Goal: Task Accomplishment & Management: Manage account settings

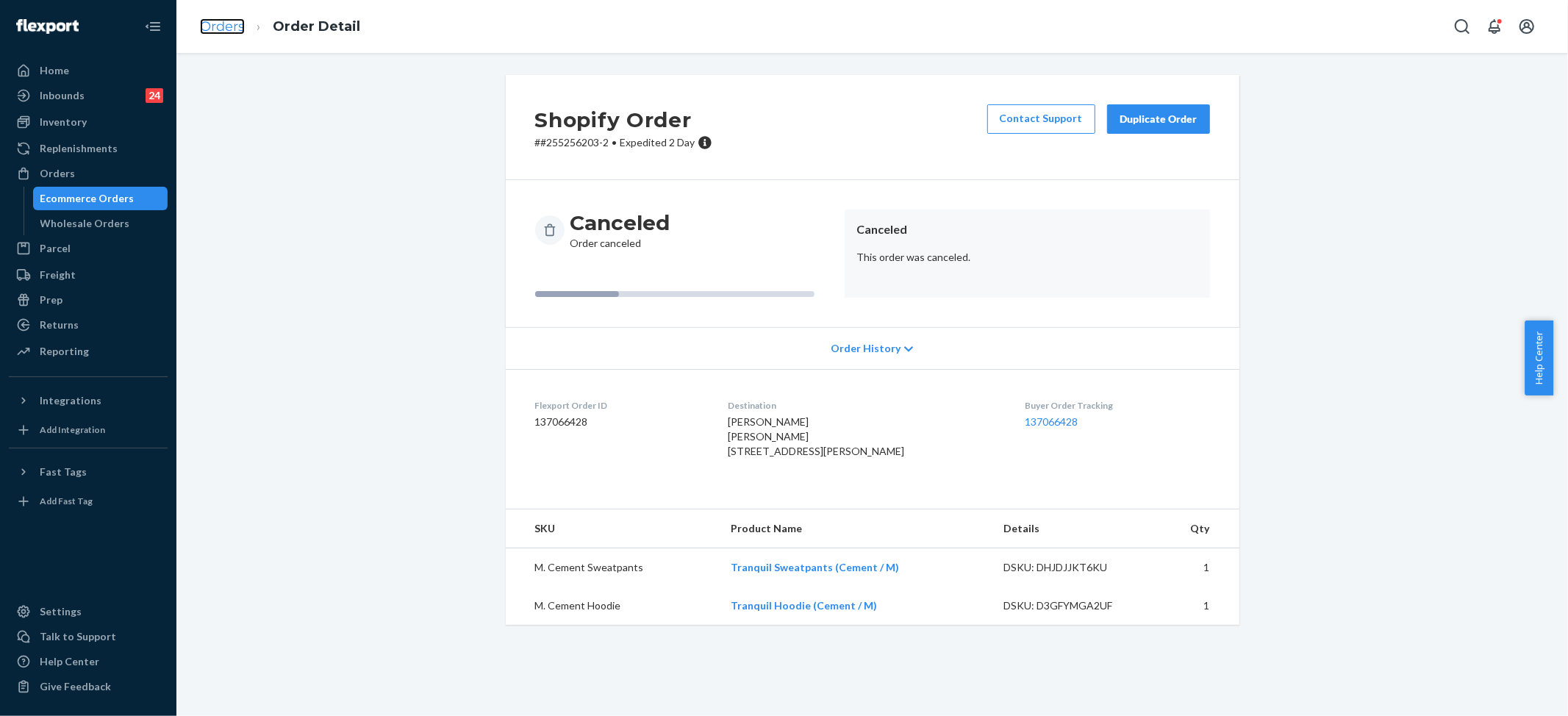
click at [235, 21] on link "Orders" at bounding box center [222, 26] width 45 height 16
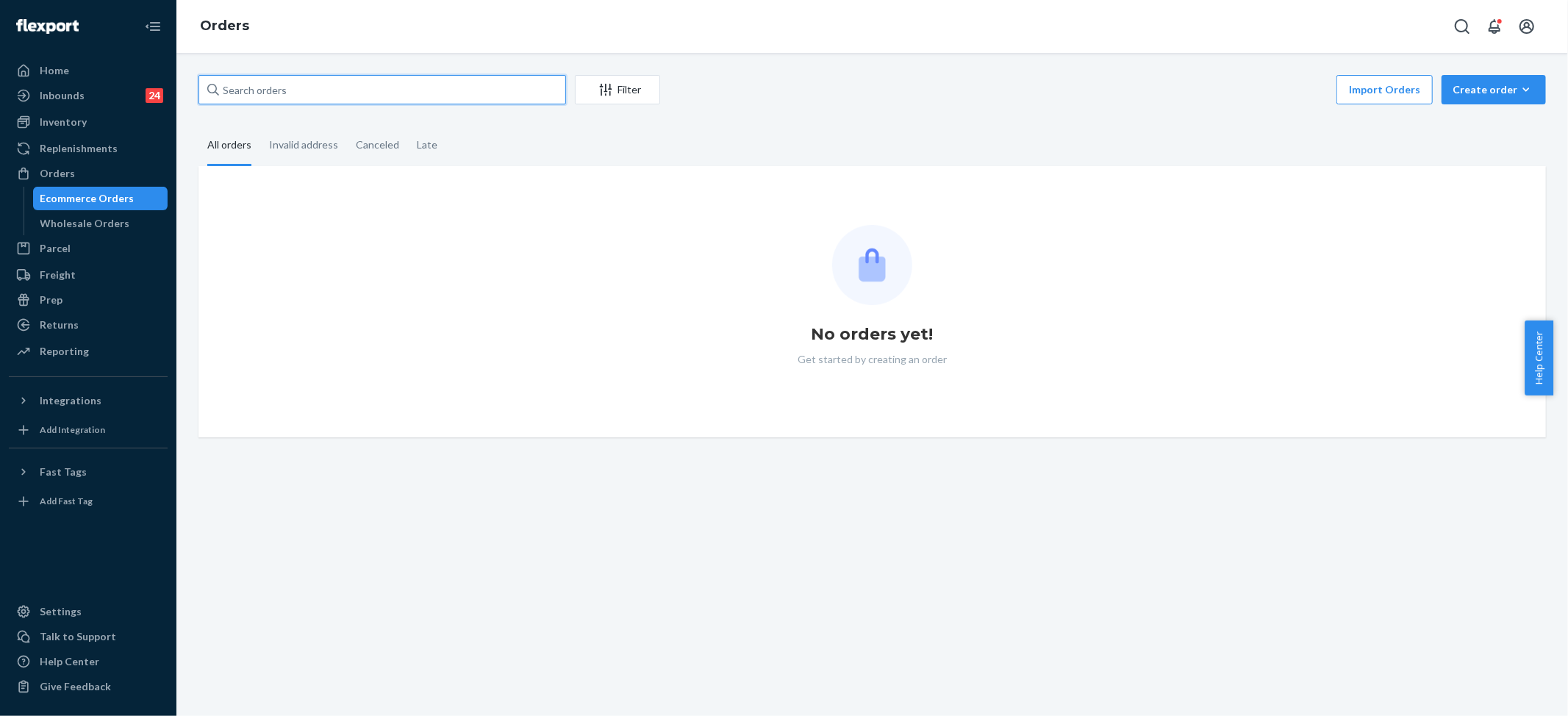
click at [321, 86] on input "text" at bounding box center [381, 90] width 367 height 30
click at [319, 86] on input "text" at bounding box center [381, 90] width 367 height 30
paste input "#255251323"
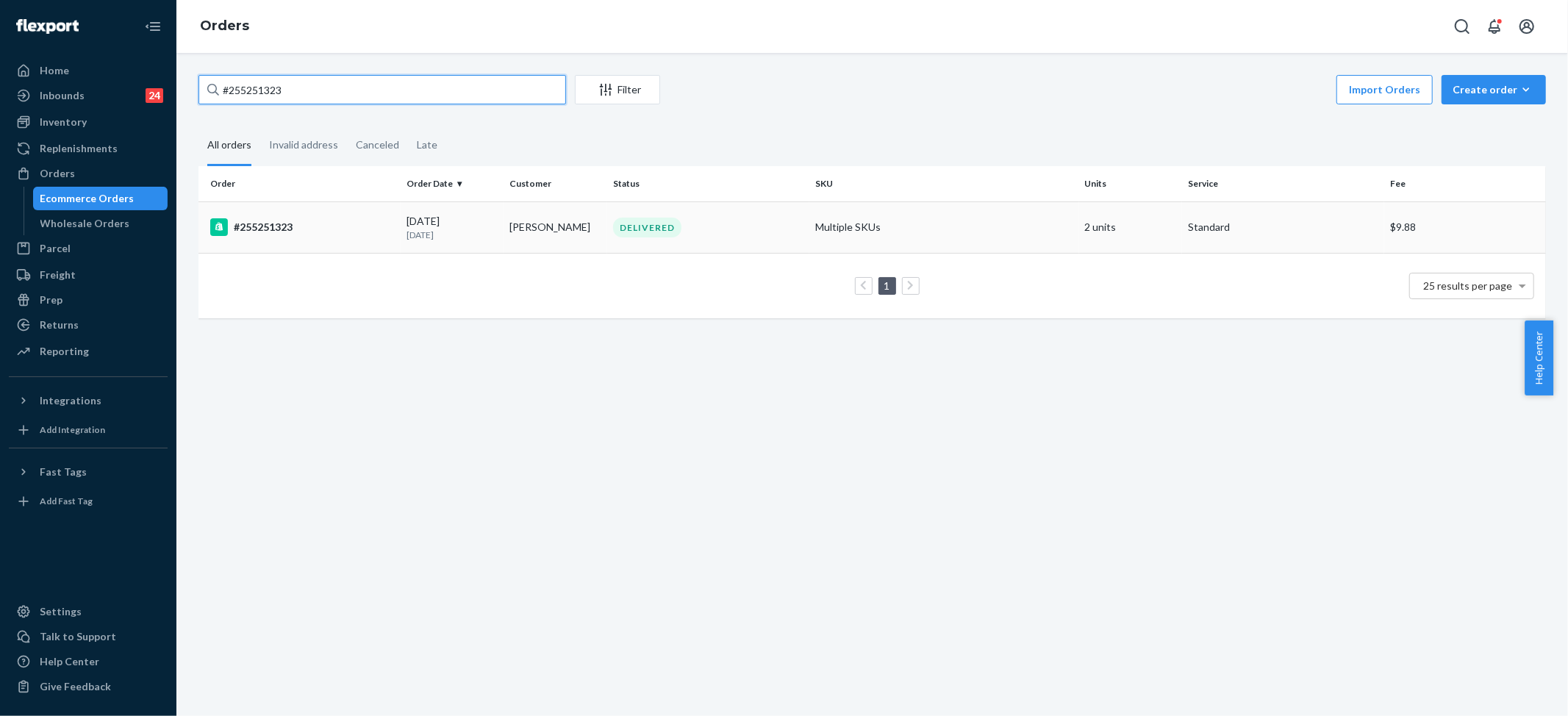
type input "#255251323"
click at [661, 233] on div "DELIVERED" at bounding box center [647, 227] width 69 height 20
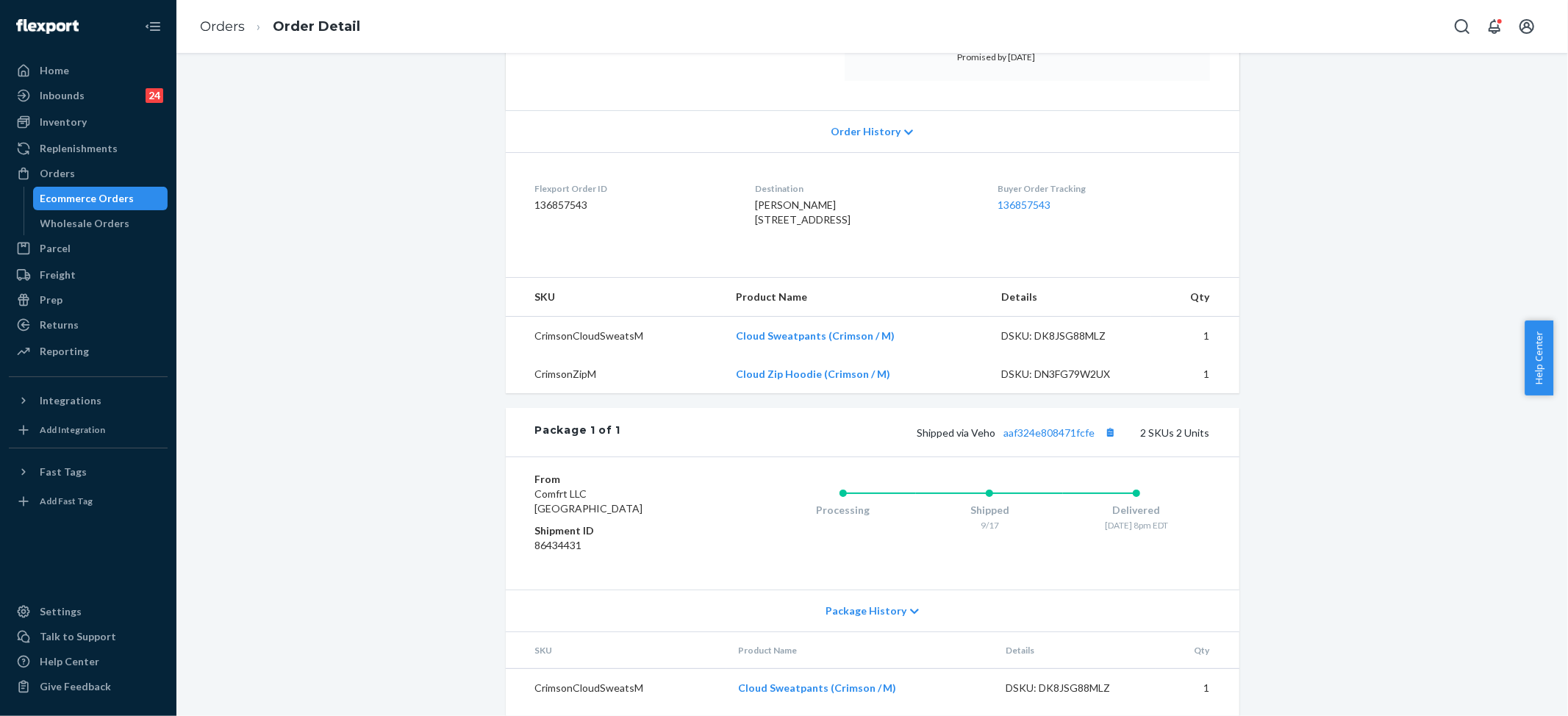
scroll to position [294, 0]
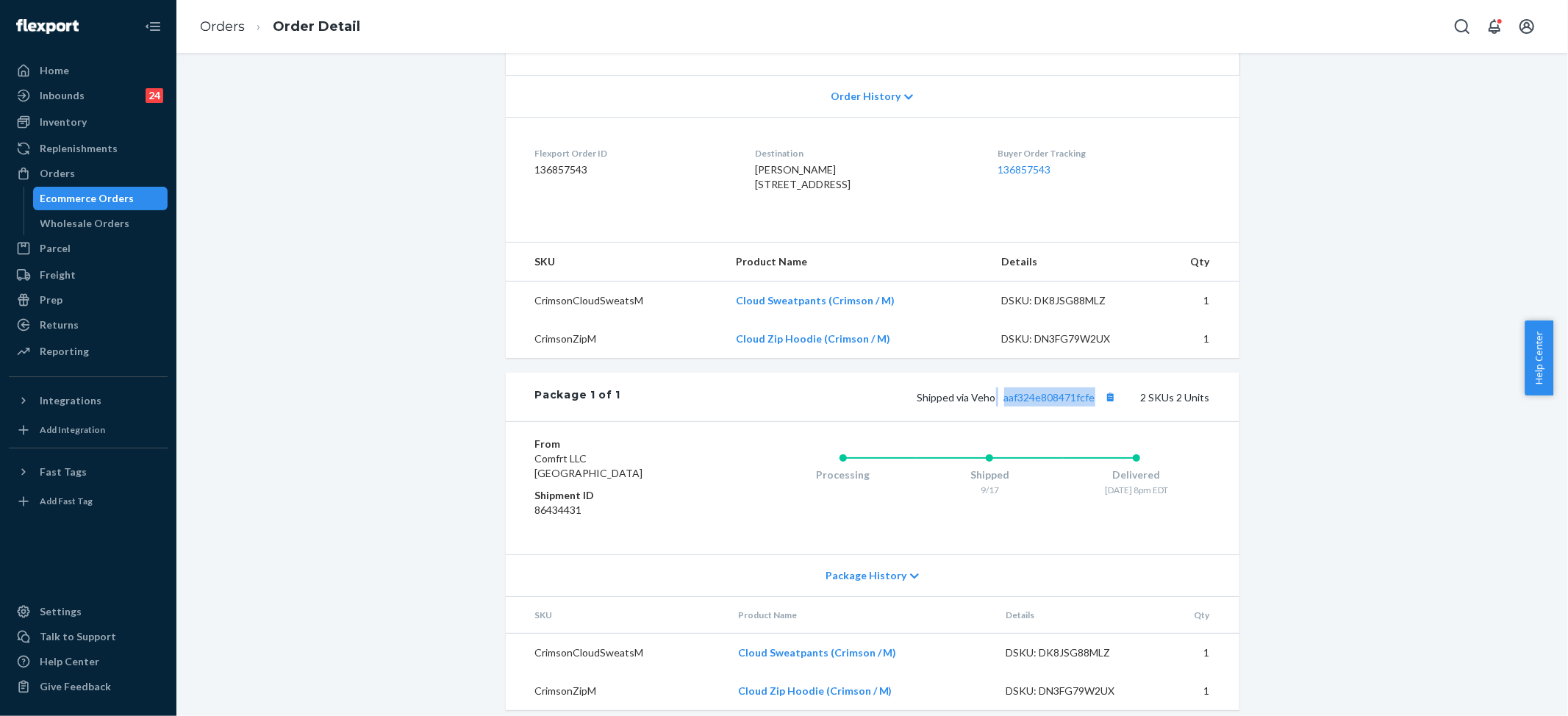
drag, startPoint x: 991, startPoint y: 428, endPoint x: 1091, endPoint y: 426, distance: 100.0
click at [1091, 404] on span "Shipped via Veho aaf324e808471fcfe" at bounding box center [1018, 396] width 203 height 12
drag, startPoint x: 1040, startPoint y: 460, endPoint x: 1025, endPoint y: 448, distance: 19.2
click at [1039, 460] on div "From Comfrt LLC [GEOGRAPHIC_DATA] Shipment ID 86434431 Processing Shipped 9/17 …" at bounding box center [872, 487] width 734 height 133
drag, startPoint x: 994, startPoint y: 431, endPoint x: 1085, endPoint y: 431, distance: 91.0
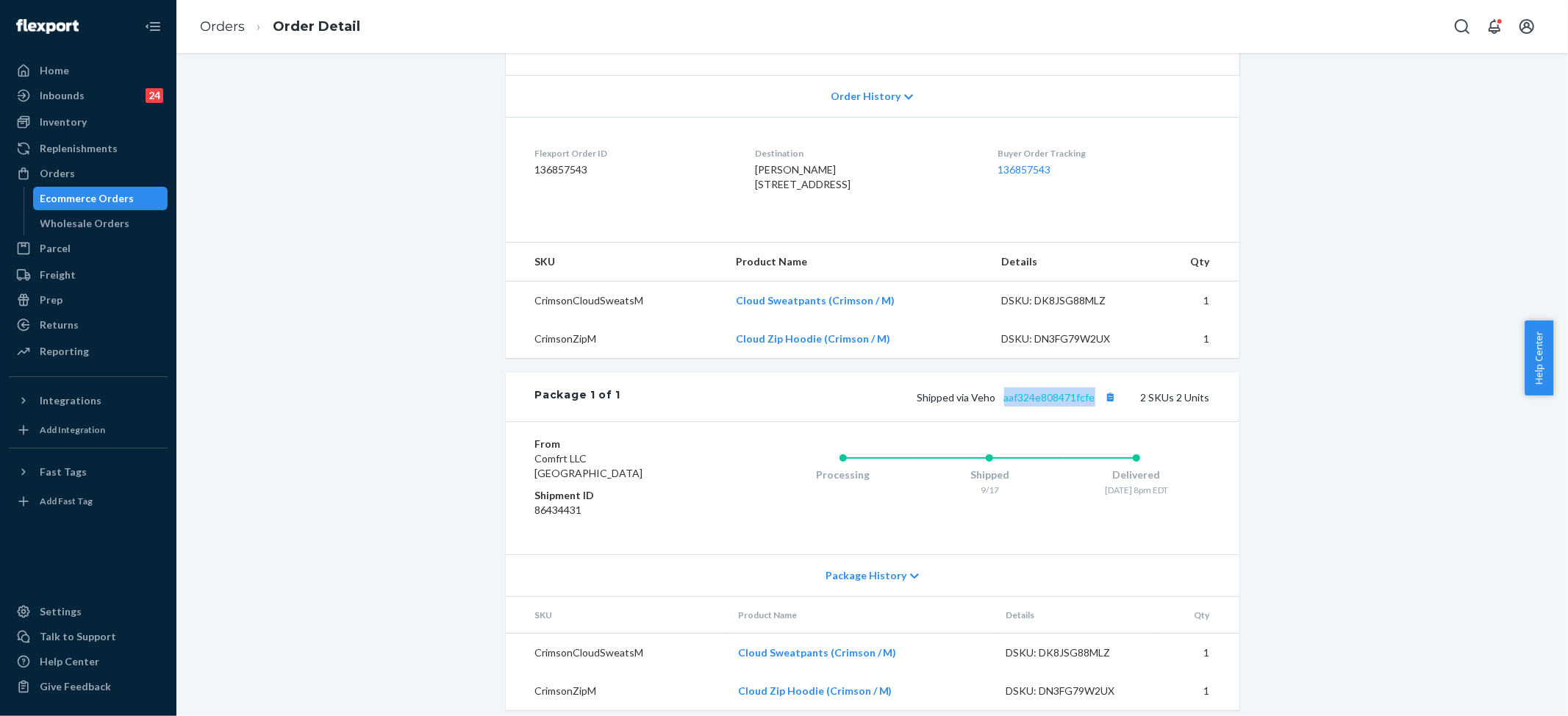
click at [1091, 406] on div "Shipped via Veho aaf324e808471fcfe 2 SKUs 2 Units" at bounding box center [914, 397] width 589 height 20
copy link "aaf324e808471fcfe"
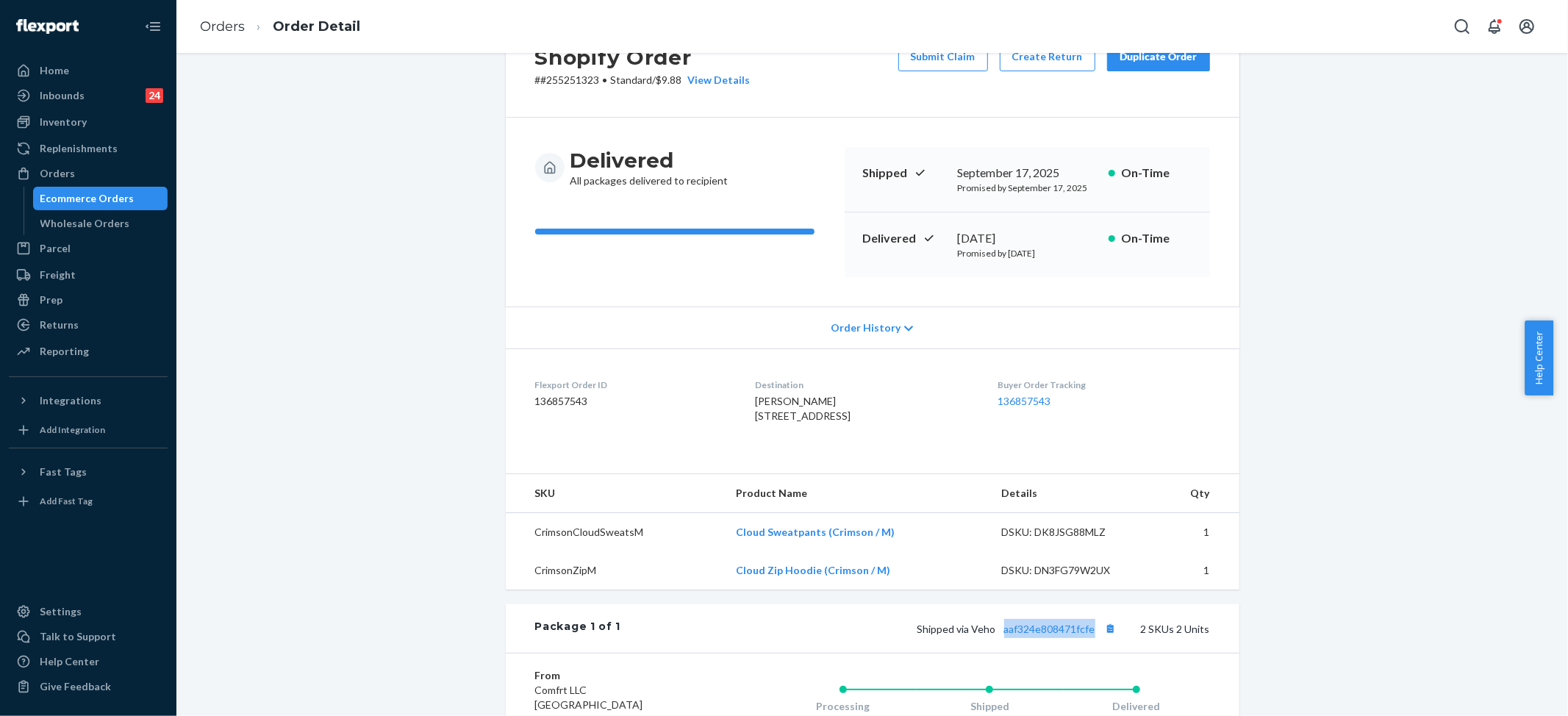
scroll to position [98, 0]
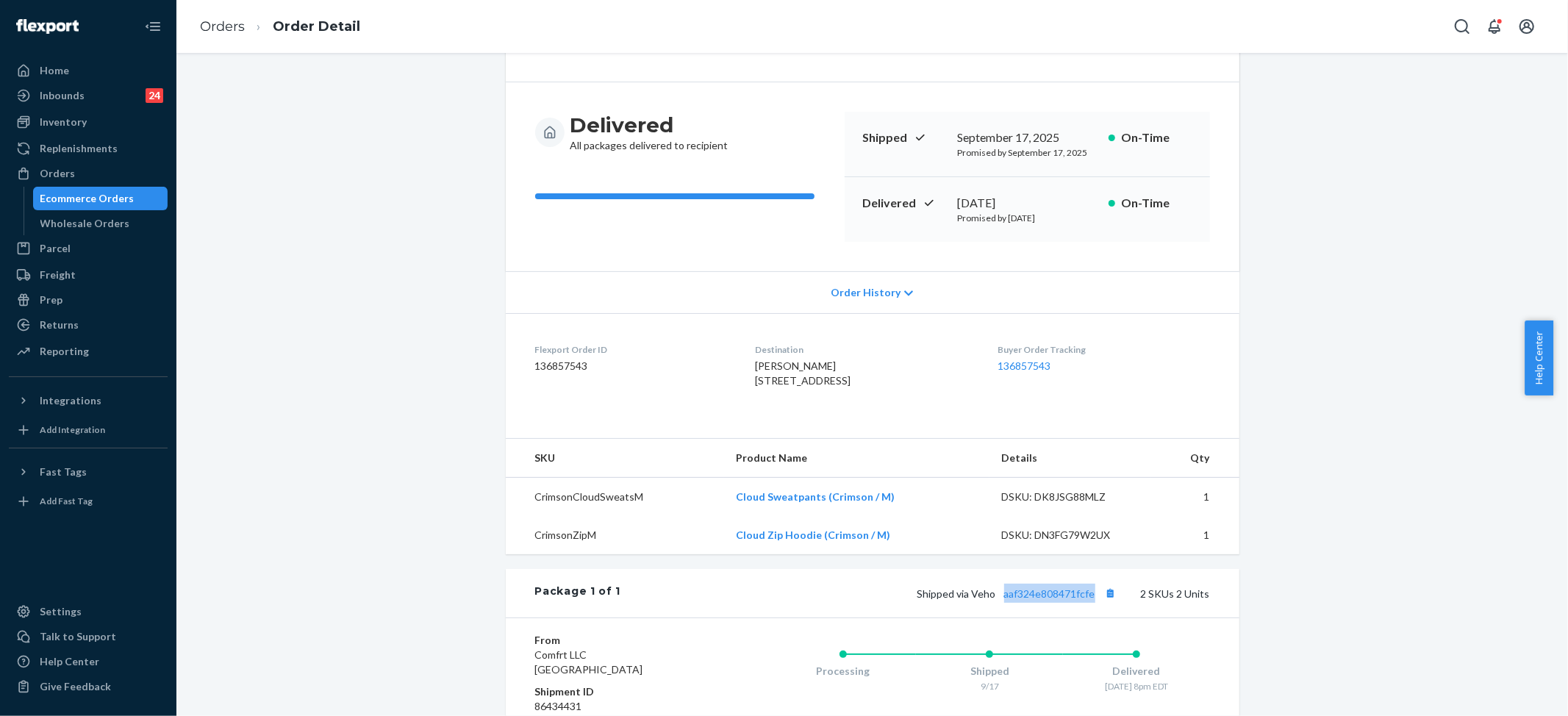
drag, startPoint x: 734, startPoint y: 377, endPoint x: 833, endPoint y: 391, distance: 100.0
click at [833, 391] on dl "Flexport Order ID 136857543 Destination [PERSON_NAME] [STREET_ADDRESS] US Buyer…" at bounding box center [872, 368] width 734 height 111
copy span "[STREET_ADDRESS]"
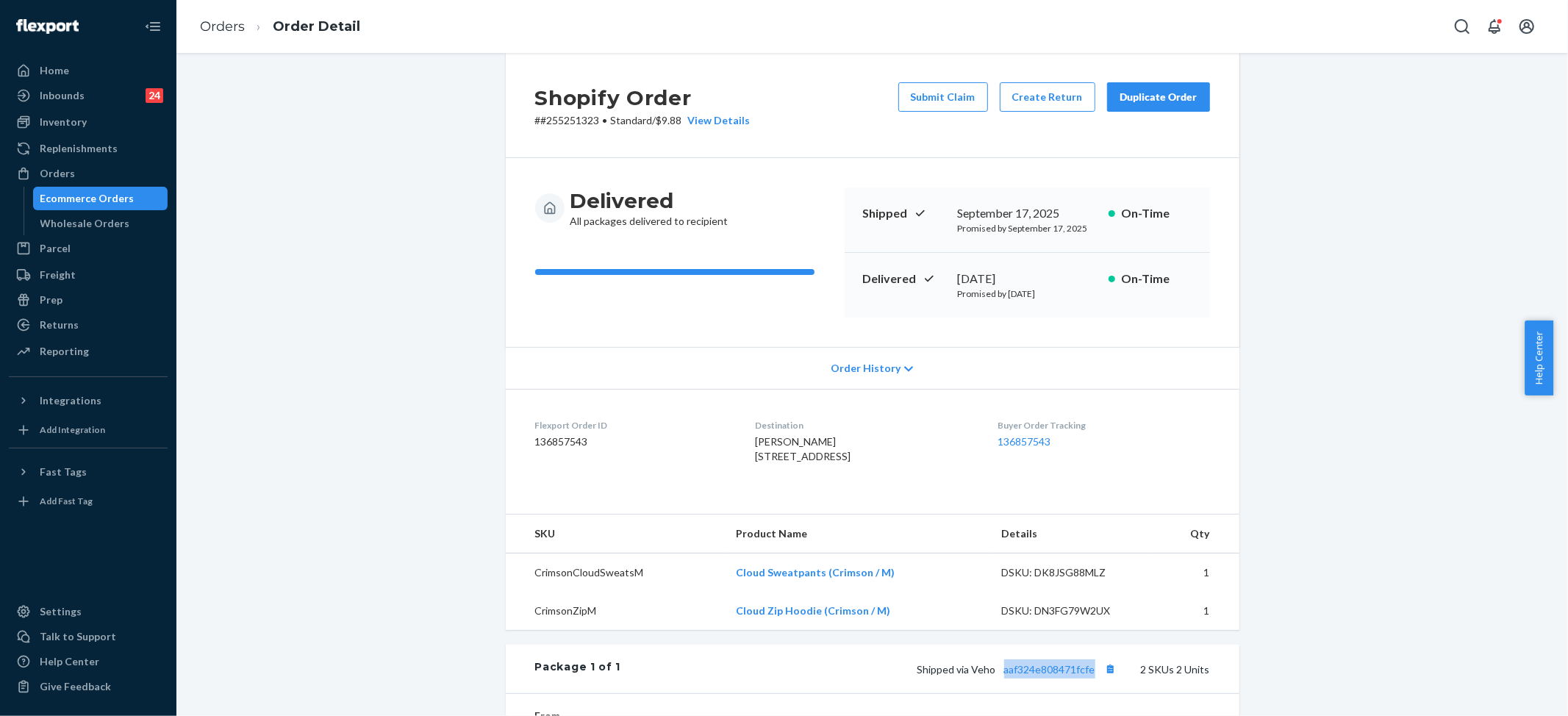
scroll to position [0, 0]
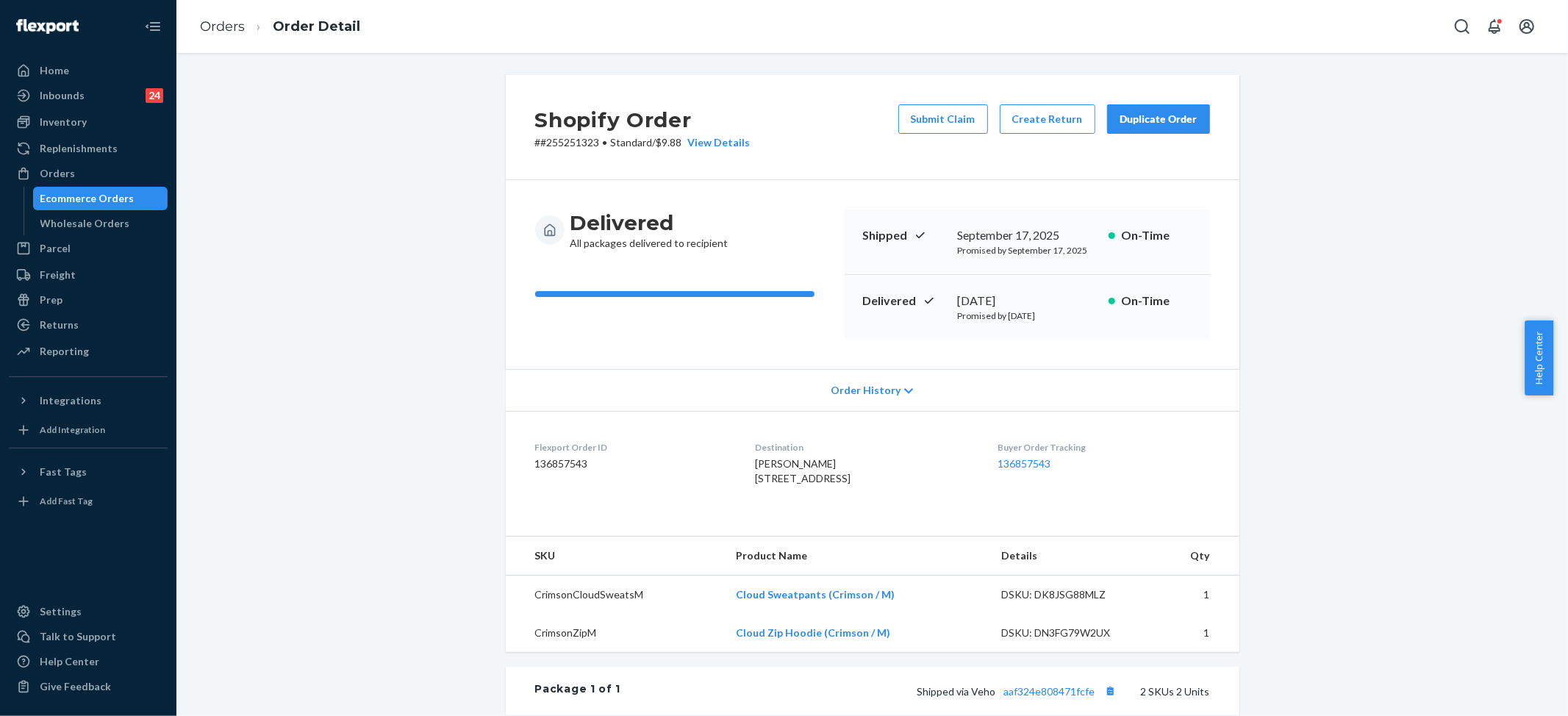
click at [223, 12] on ol "Orders Order Detail" at bounding box center [280, 27] width 184 height 44
click at [226, 21] on link "Orders" at bounding box center [222, 26] width 45 height 16
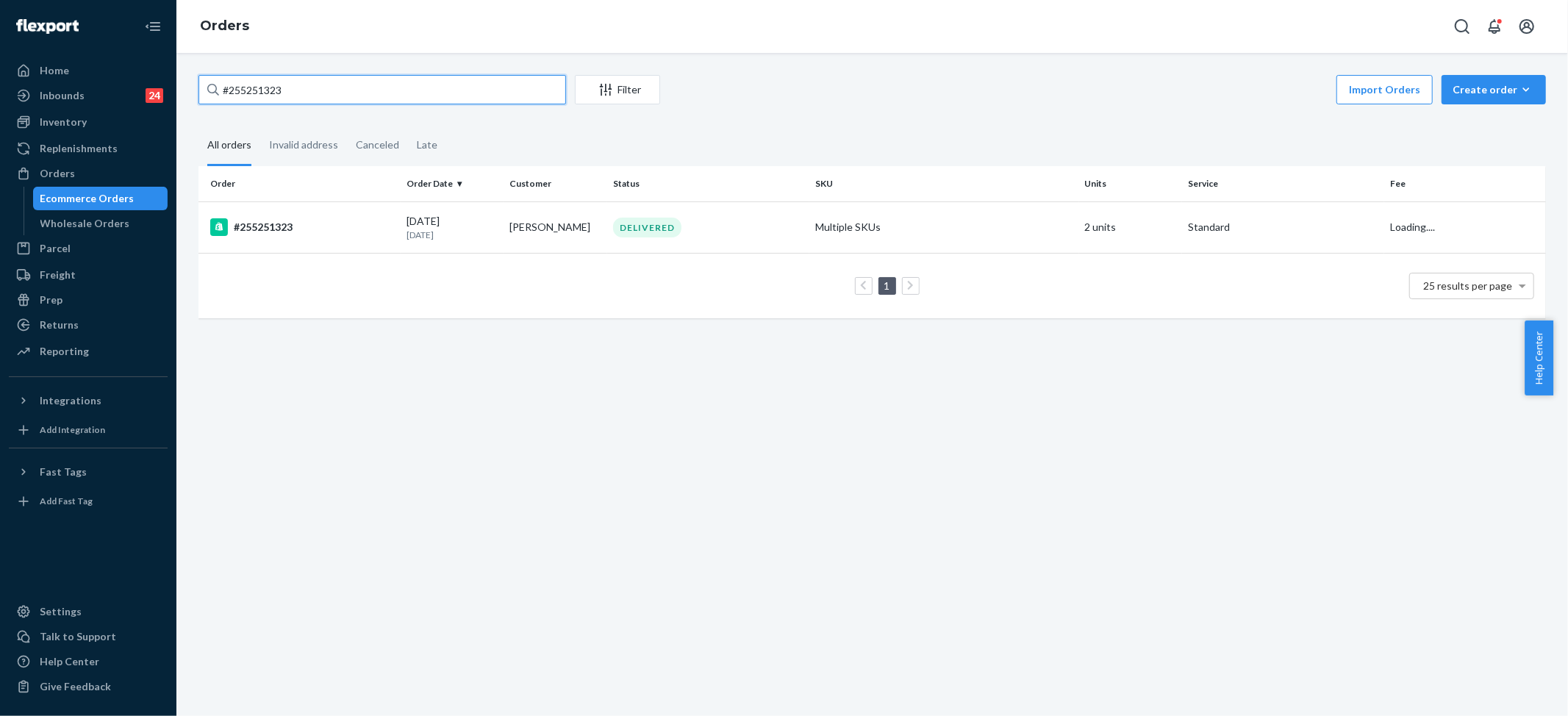
click at [250, 91] on input "#255251323" at bounding box center [381, 90] width 367 height 30
paste input "019749"
type input "#255019749"
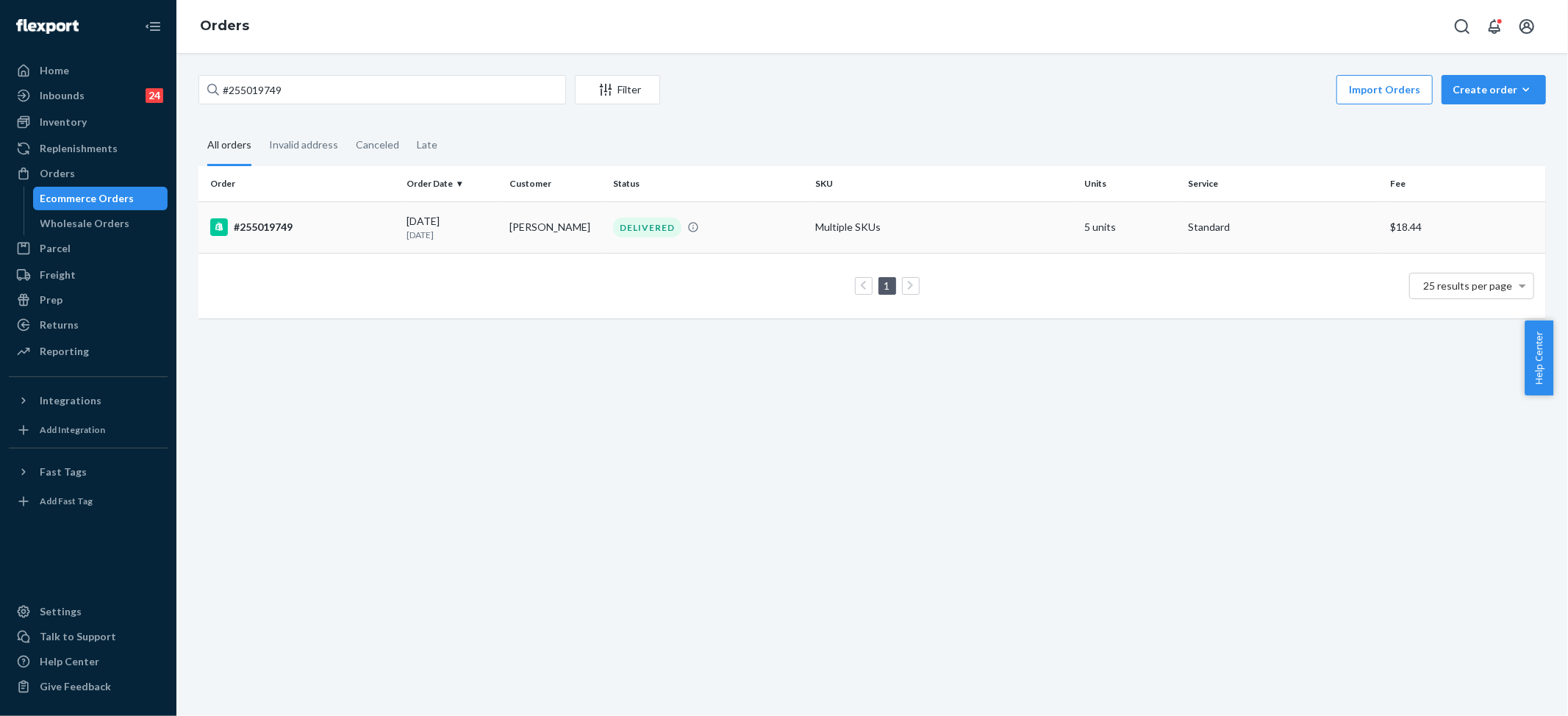
click at [824, 236] on td "Multiple SKUs" at bounding box center [944, 227] width 270 height 51
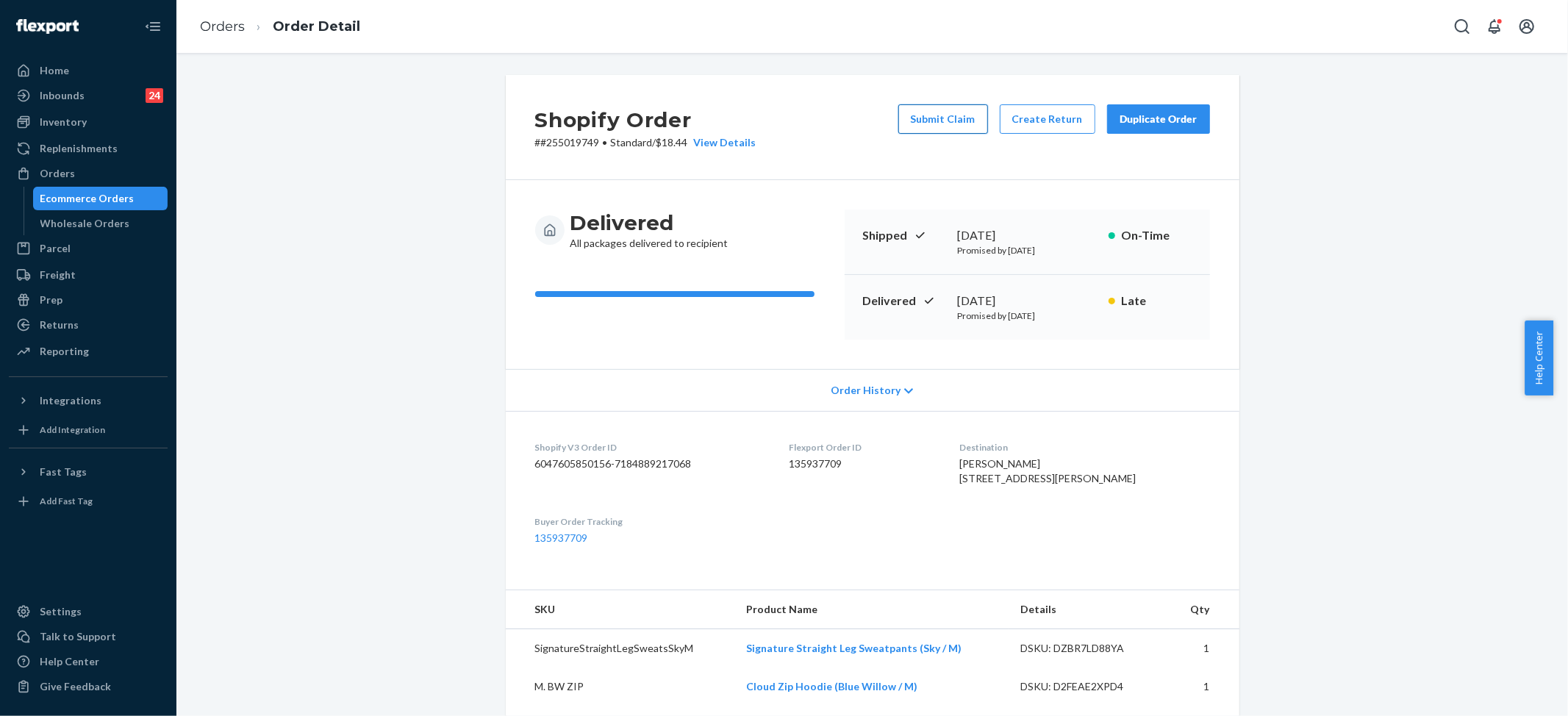
click at [936, 118] on button "Submit Claim" at bounding box center [943, 119] width 89 height 30
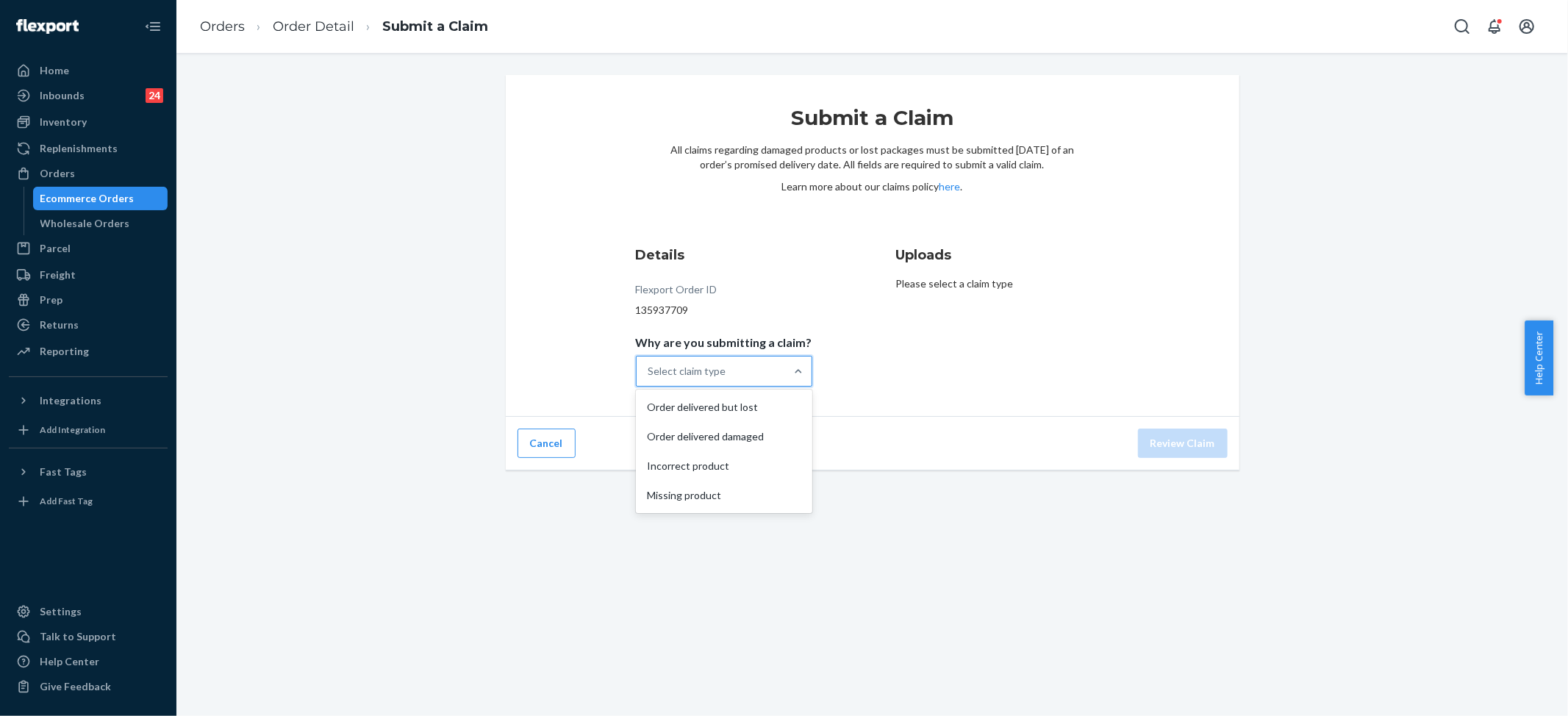
click at [716, 360] on div "Select claim type" at bounding box center [711, 371] width 149 height 30
click at [650, 364] on input "Why are you submitting a claim? option Order delivered but lost focused, 1 of 4…" at bounding box center [649, 371] width 2 height 15
click at [699, 486] on div "Missing product" at bounding box center [724, 496] width 170 height 30
click at [650, 378] on input "Why are you submitting a claim? option Missing product focused, 4 of 4. 4 resul…" at bounding box center [649, 371] width 2 height 15
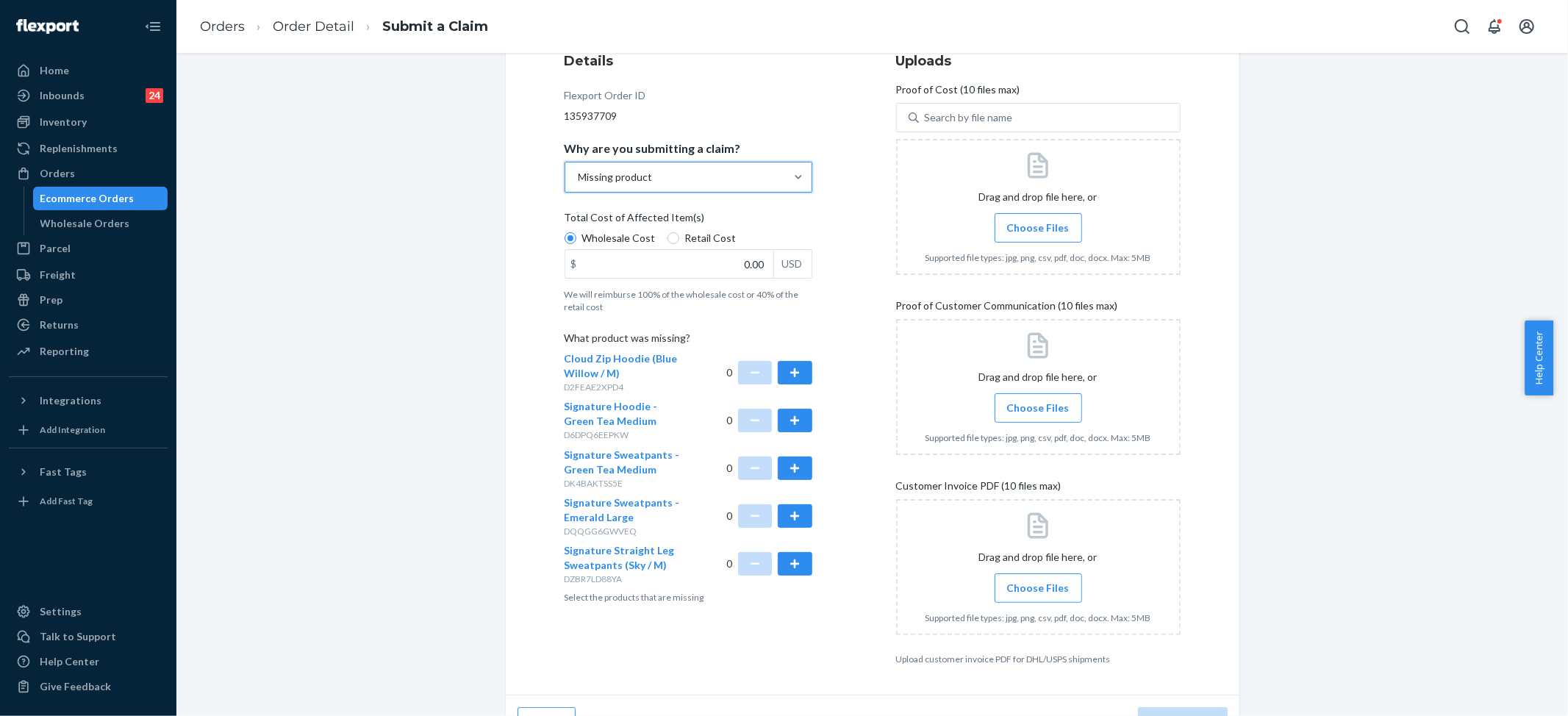
scroll to position [195, 0]
click at [709, 257] on input "0.00" at bounding box center [670, 262] width 208 height 28
type input "92.00"
click at [785, 368] on button "button" at bounding box center [794, 371] width 33 height 23
click at [782, 412] on button "button" at bounding box center [794, 418] width 33 height 23
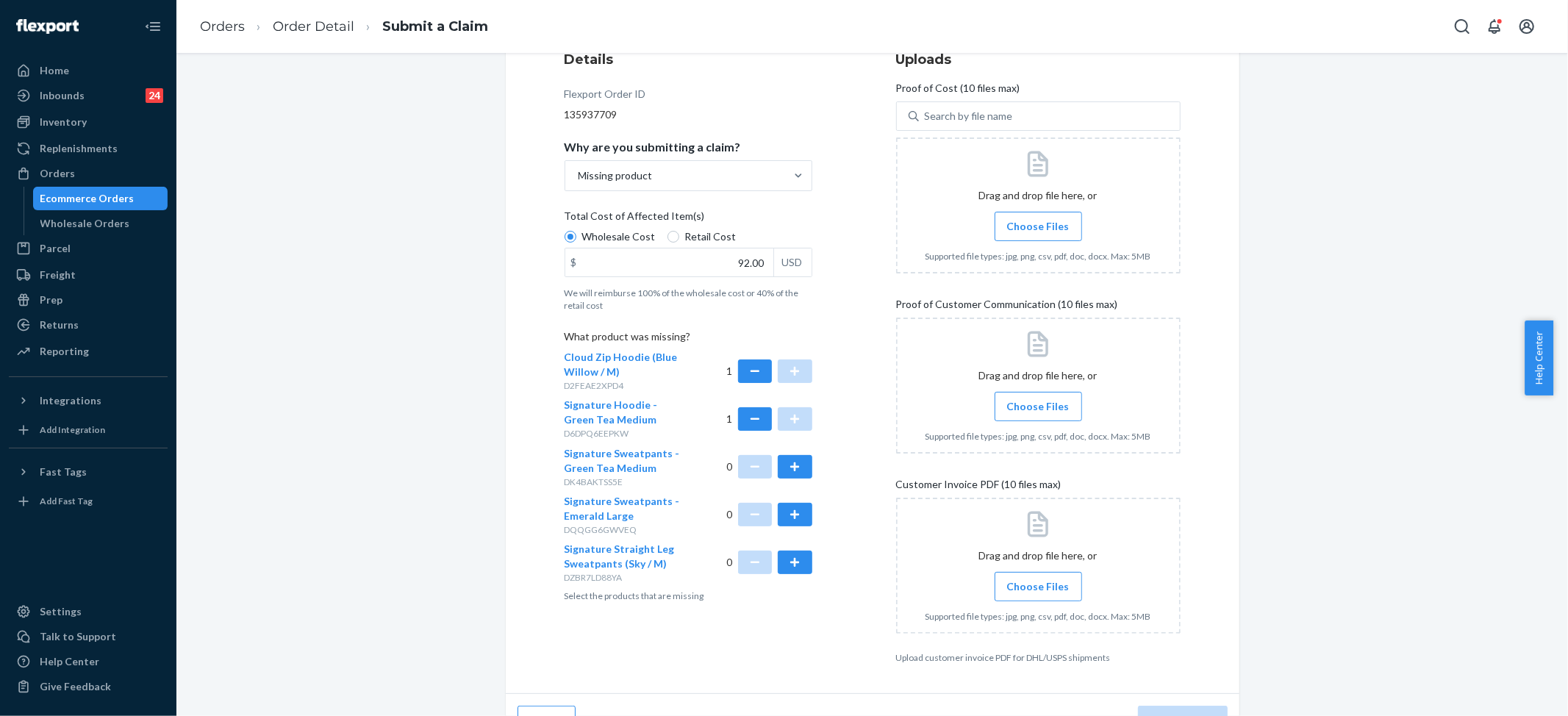
click at [1043, 222] on span "Choose Files" at bounding box center [1038, 227] width 62 height 15
click at [1039, 222] on input "Choose Files" at bounding box center [1038, 226] width 1 height 16
click at [1038, 406] on input "Choose Files" at bounding box center [1038, 405] width 1 height 16
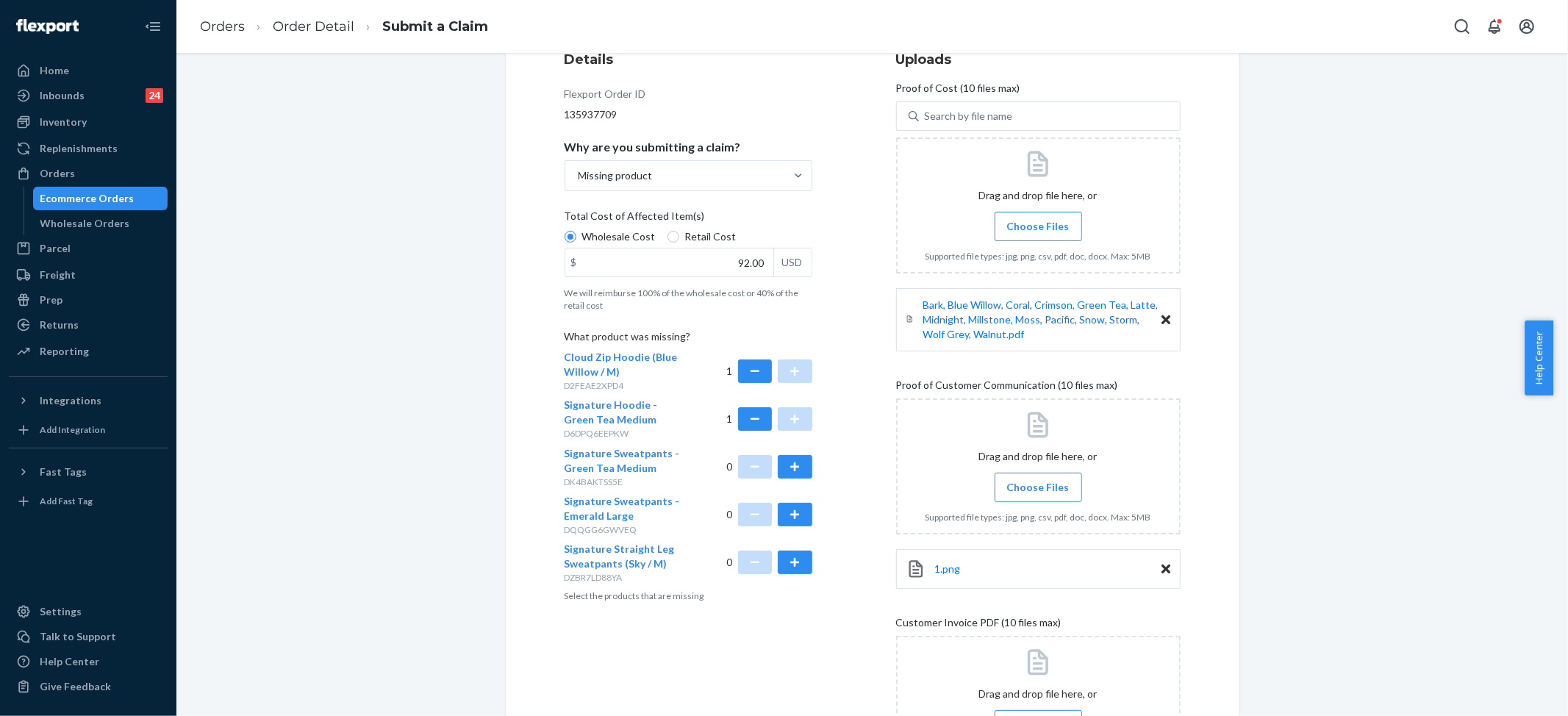
click at [1026, 478] on label "Choose Files" at bounding box center [1038, 487] width 87 height 30
click at [1038, 479] on input "Choose Files" at bounding box center [1038, 486] width 1 height 16
click at [1022, 485] on span "Choose Files" at bounding box center [1038, 487] width 62 height 15
click at [1038, 485] on input "Choose Files" at bounding box center [1038, 486] width 1 height 16
click at [1023, 480] on span "Choose Files" at bounding box center [1038, 487] width 62 height 15
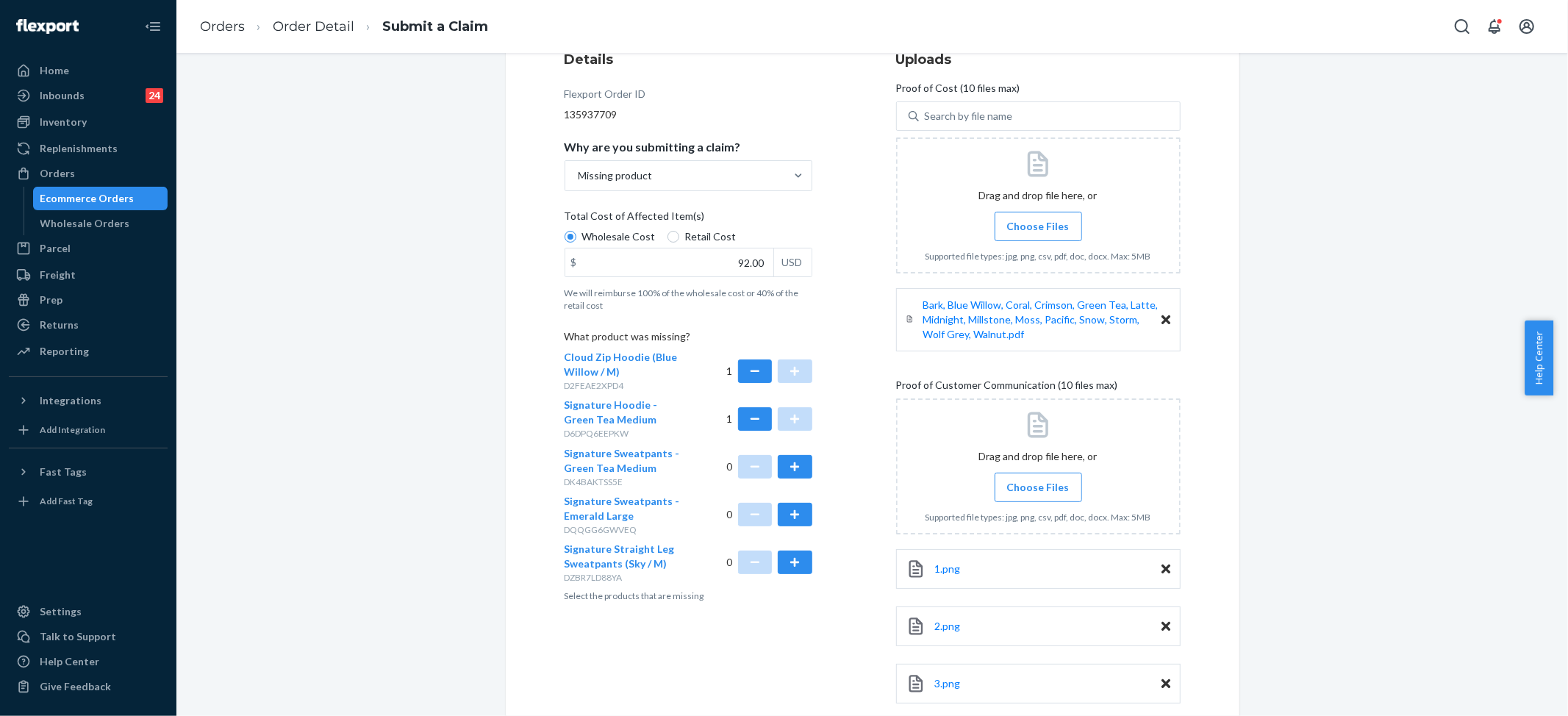
click at [1013, 484] on span "Choose Files" at bounding box center [1038, 487] width 62 height 15
click at [1038, 484] on input "Choose Files" at bounding box center [1038, 486] width 1 height 16
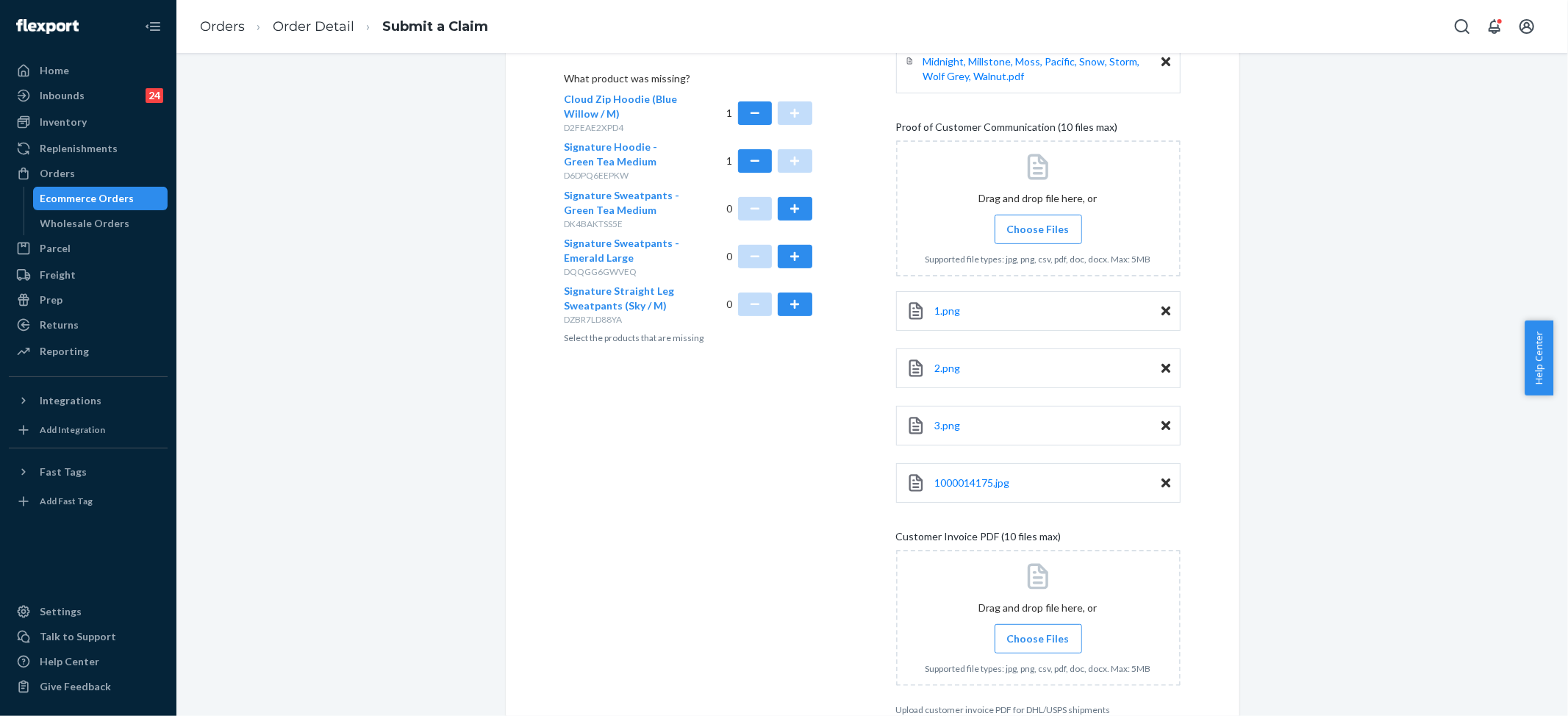
scroll to position [539, 0]
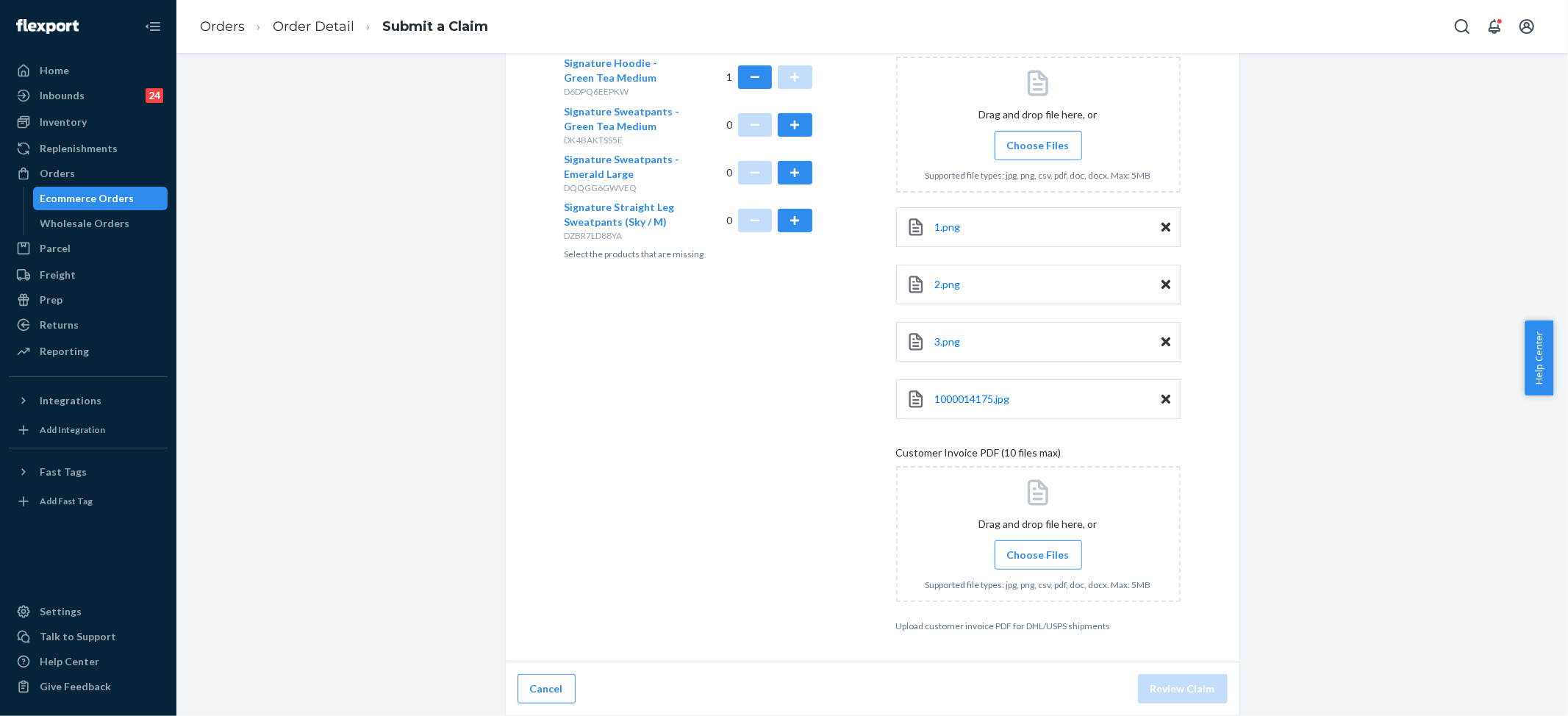
click at [1047, 557] on span "Choose Files" at bounding box center [1038, 555] width 62 height 15
click at [1039, 557] on input "Choose Files" at bounding box center [1038, 554] width 1 height 16
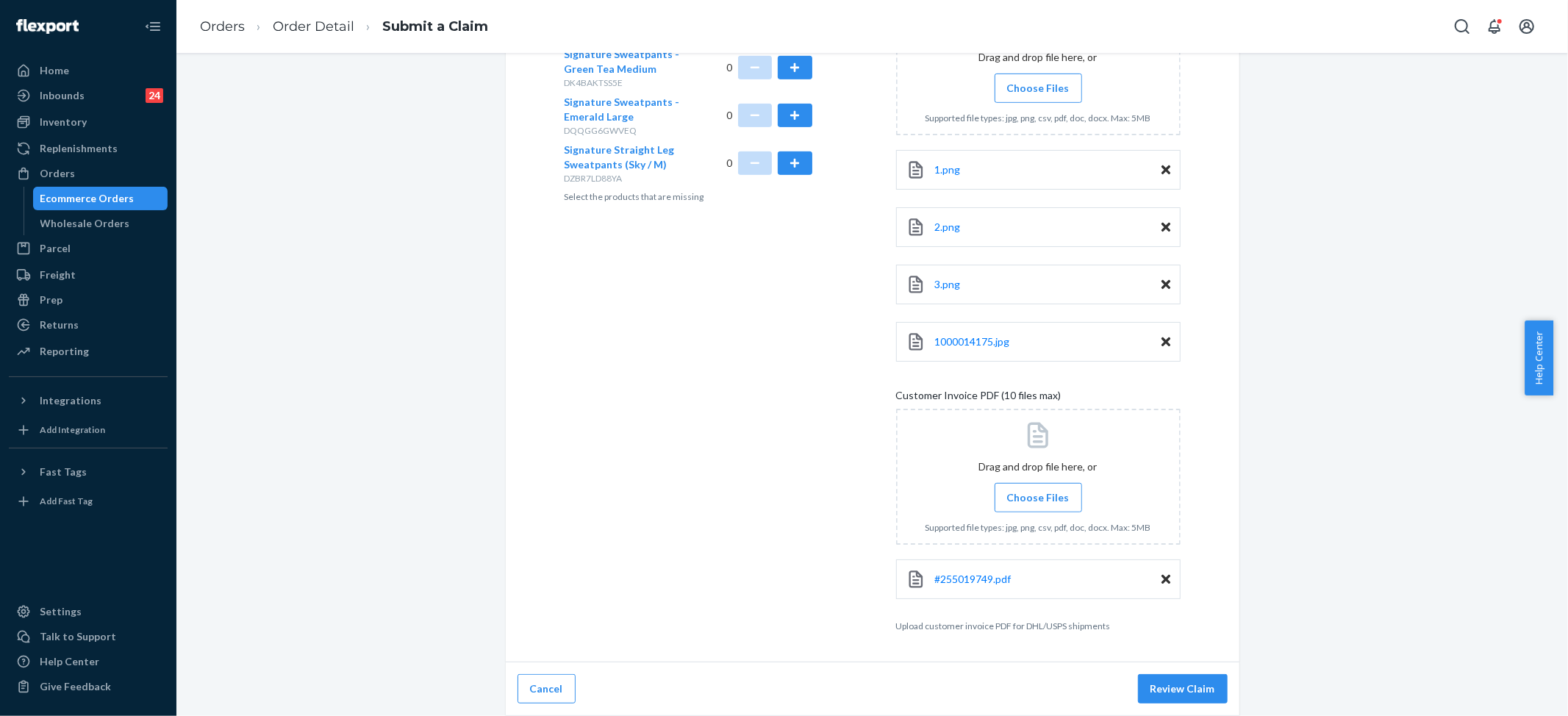
click at [1162, 580] on icon at bounding box center [1165, 578] width 8 height 8
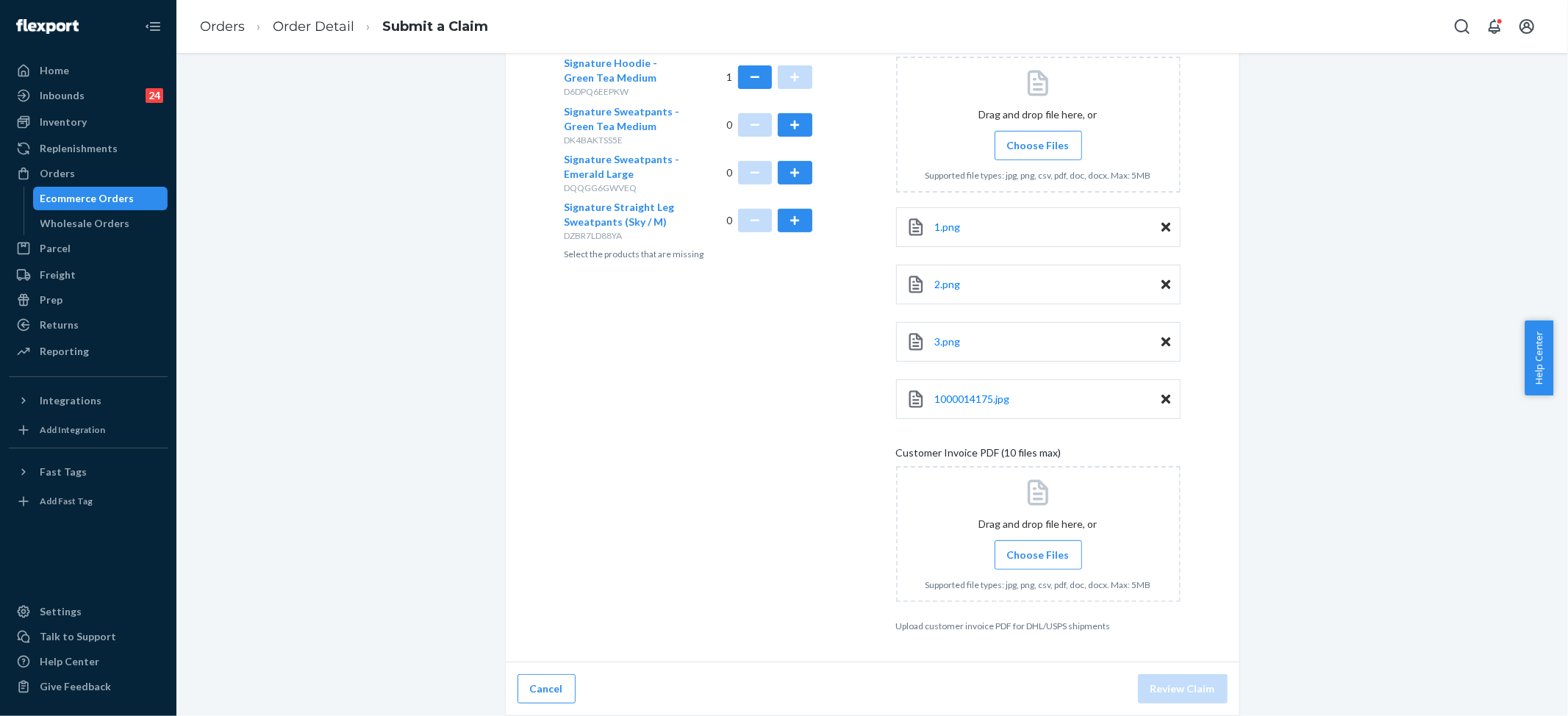
click at [1036, 550] on span "Choose Files" at bounding box center [1038, 555] width 62 height 15
click at [1038, 550] on input "Choose Files" at bounding box center [1038, 554] width 1 height 16
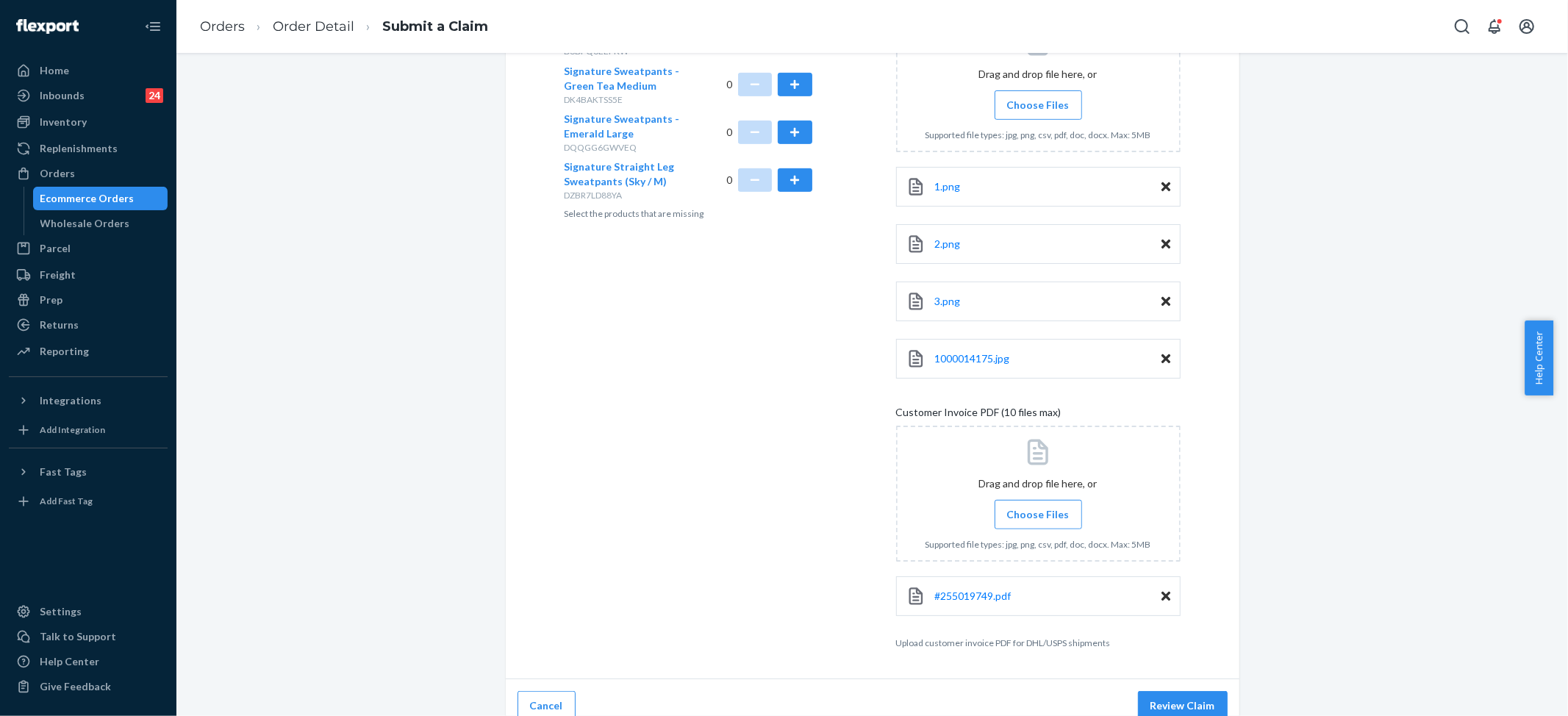
scroll to position [598, 0]
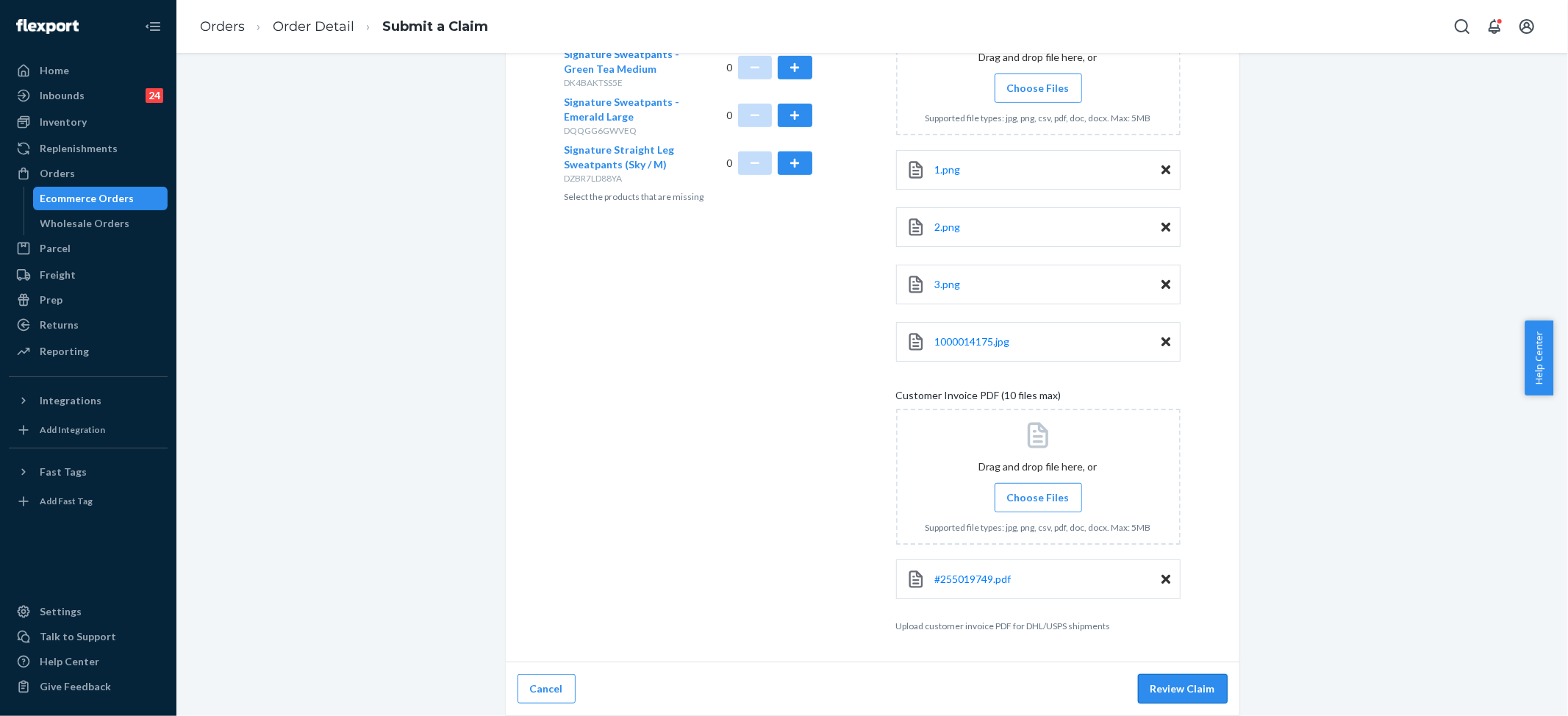
click at [1168, 689] on button "Review Claim" at bounding box center [1183, 689] width 89 height 30
click at [1189, 680] on button "Review Claim" at bounding box center [1183, 689] width 89 height 30
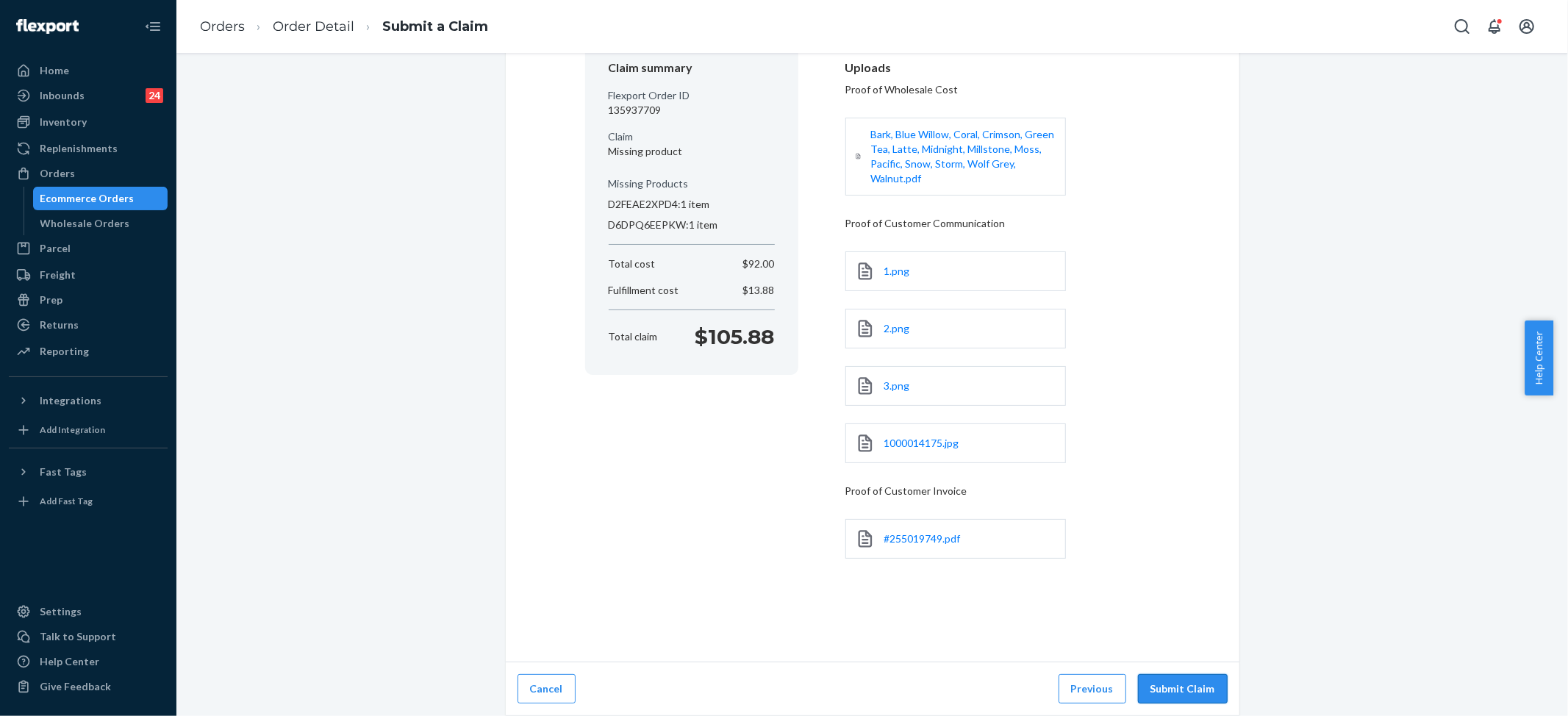
click at [1180, 678] on button "Submit Claim" at bounding box center [1183, 689] width 89 height 30
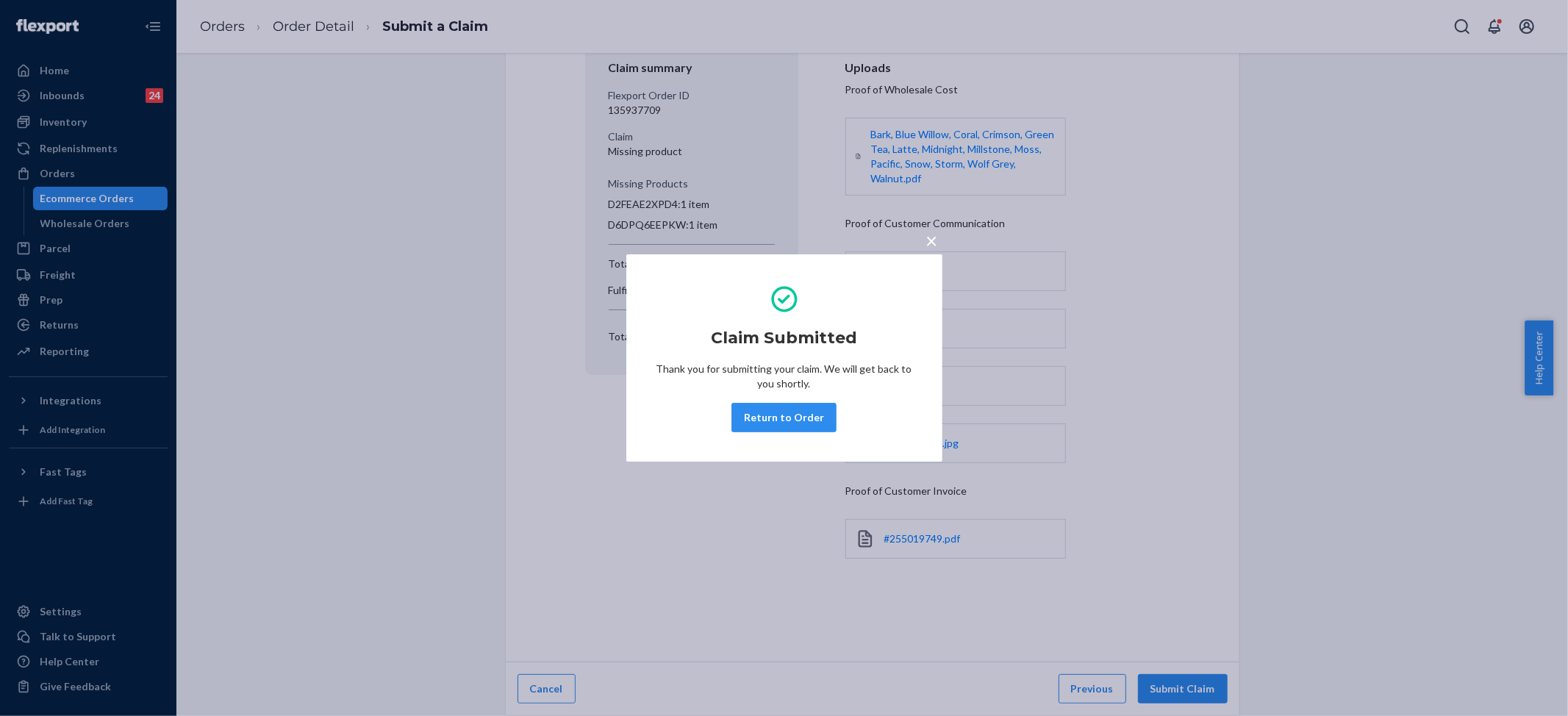
click at [929, 240] on span "×" at bounding box center [932, 240] width 12 height 25
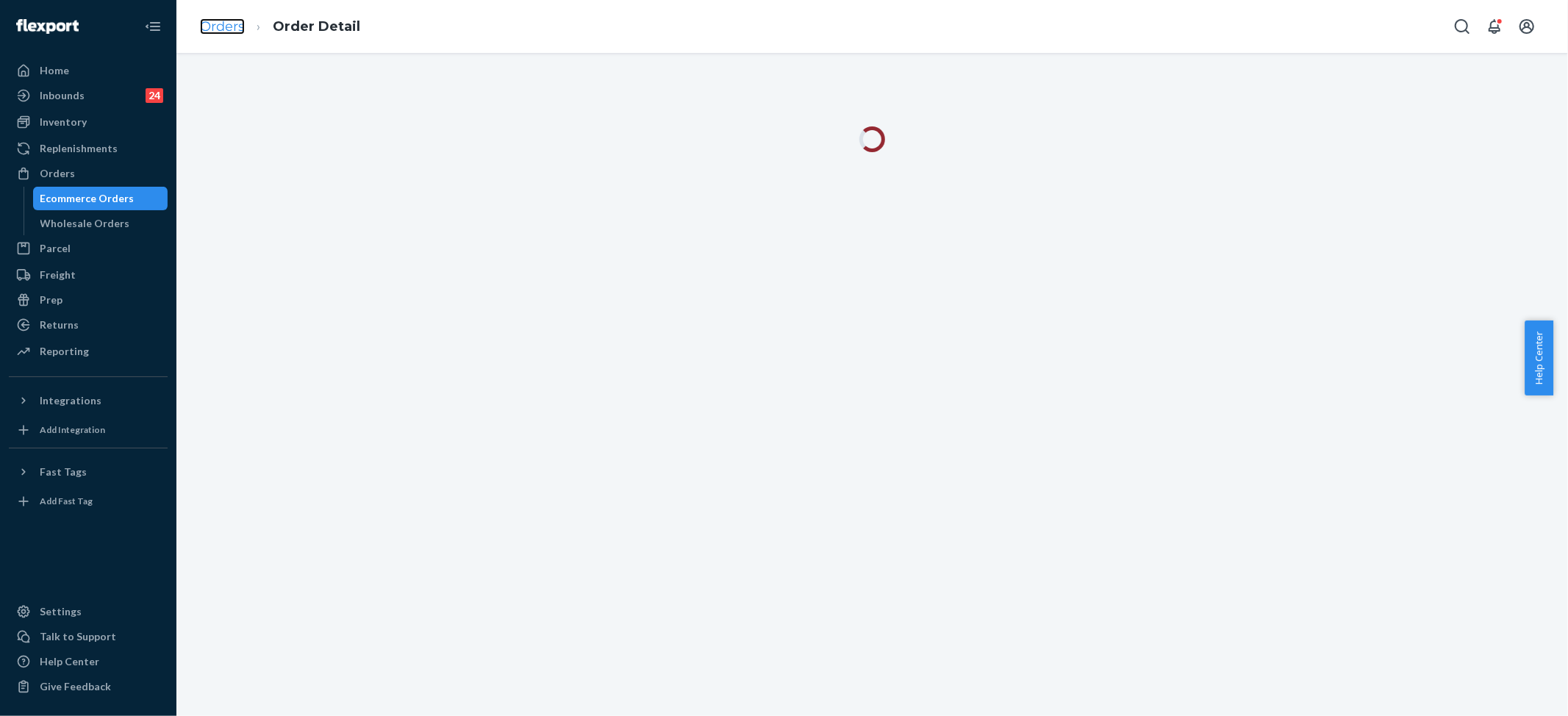
click at [230, 27] on link "Orders" at bounding box center [222, 26] width 45 height 16
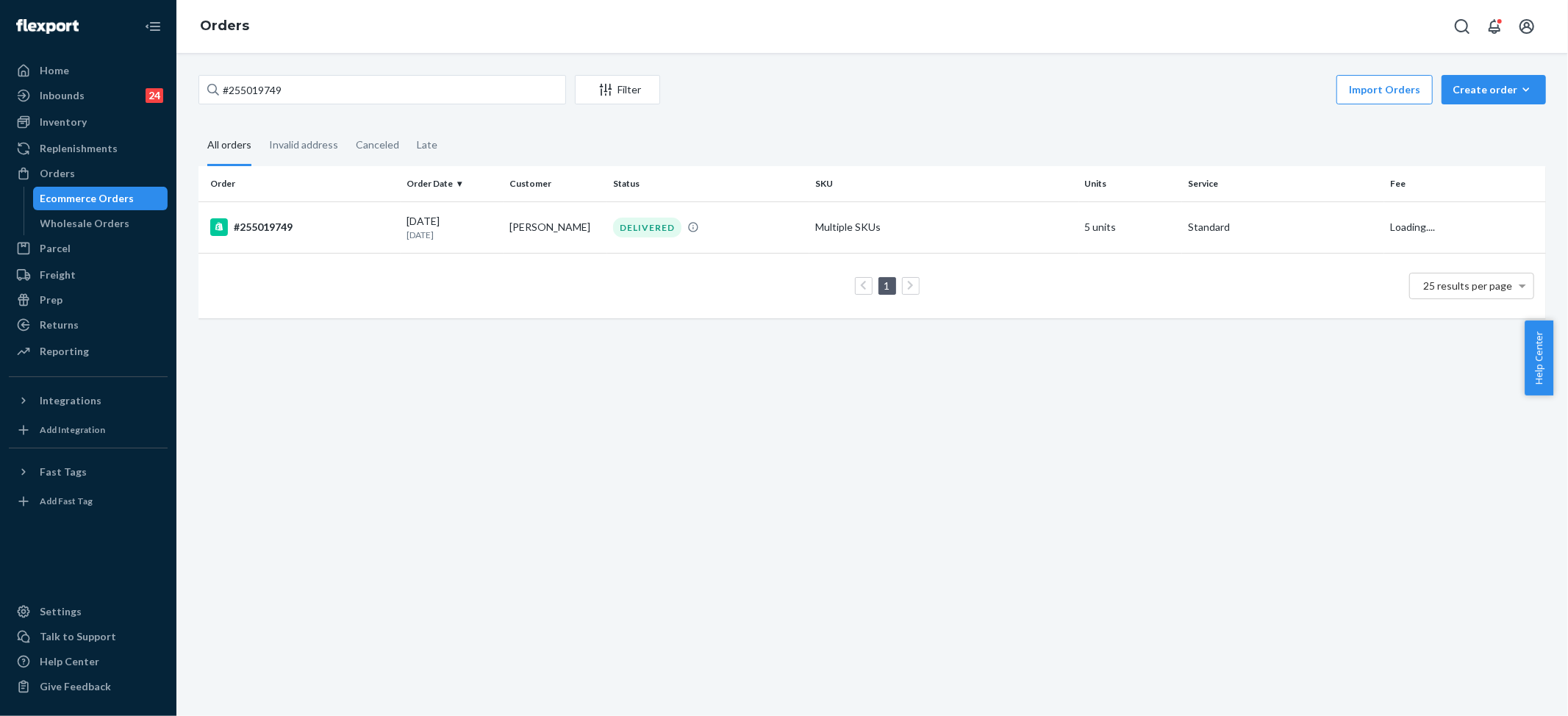
click at [230, 27] on link "Orders" at bounding box center [224, 25] width 49 height 16
click at [289, 86] on input "#255019749" at bounding box center [381, 90] width 367 height 30
paste input "113674"
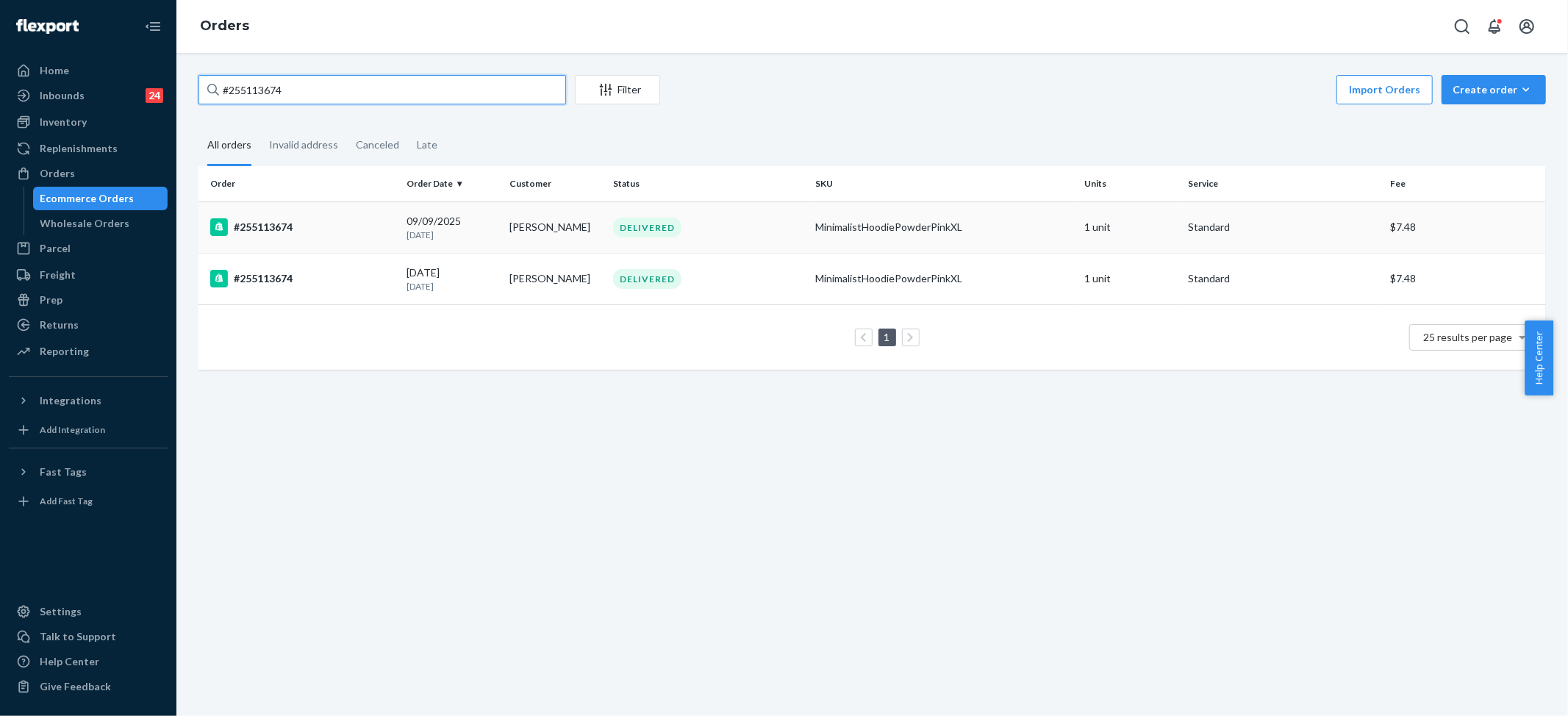
type input "#255113674"
click at [869, 233] on div "MinimalistHoodiePowderPinkXL" at bounding box center [944, 227] width 258 height 15
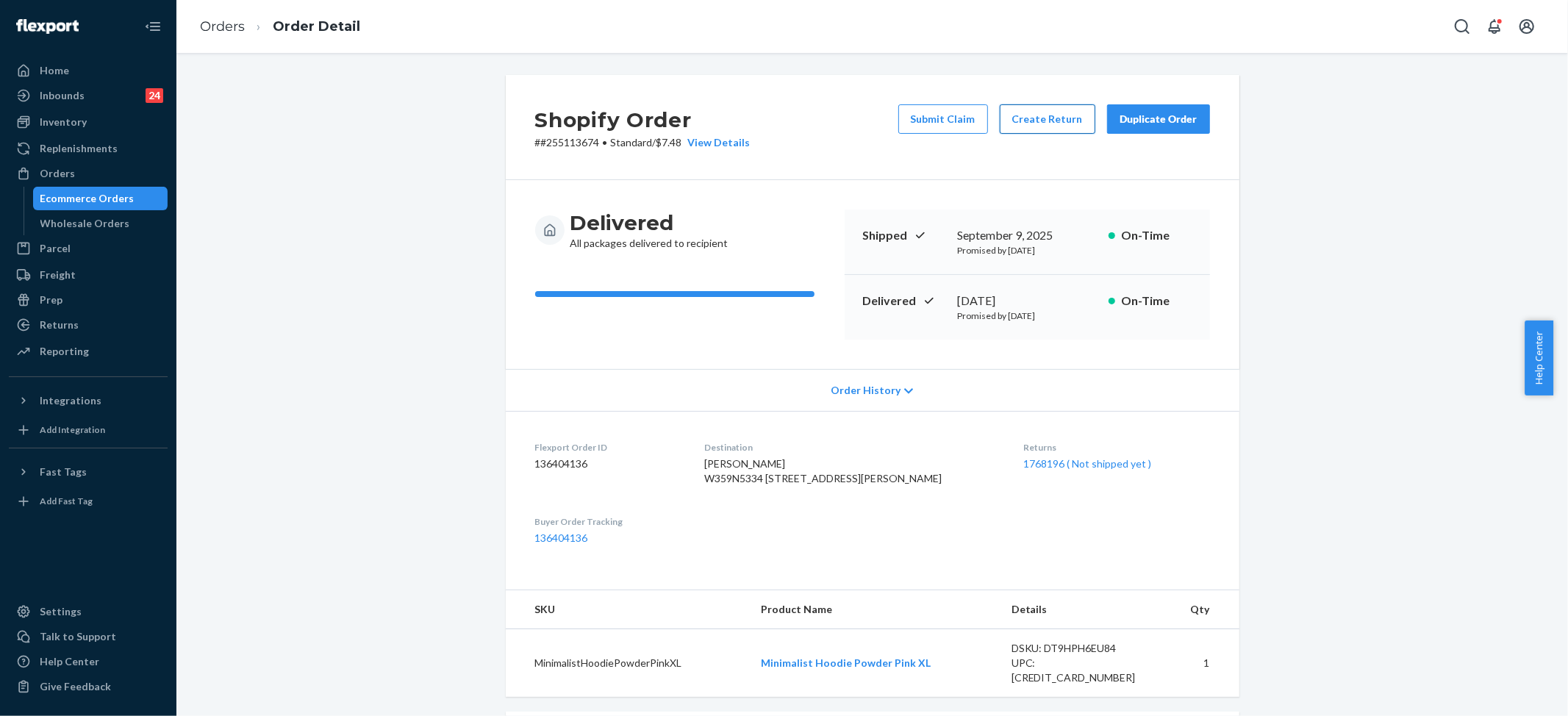
click at [1033, 116] on button "Create Return" at bounding box center [1047, 119] width 96 height 30
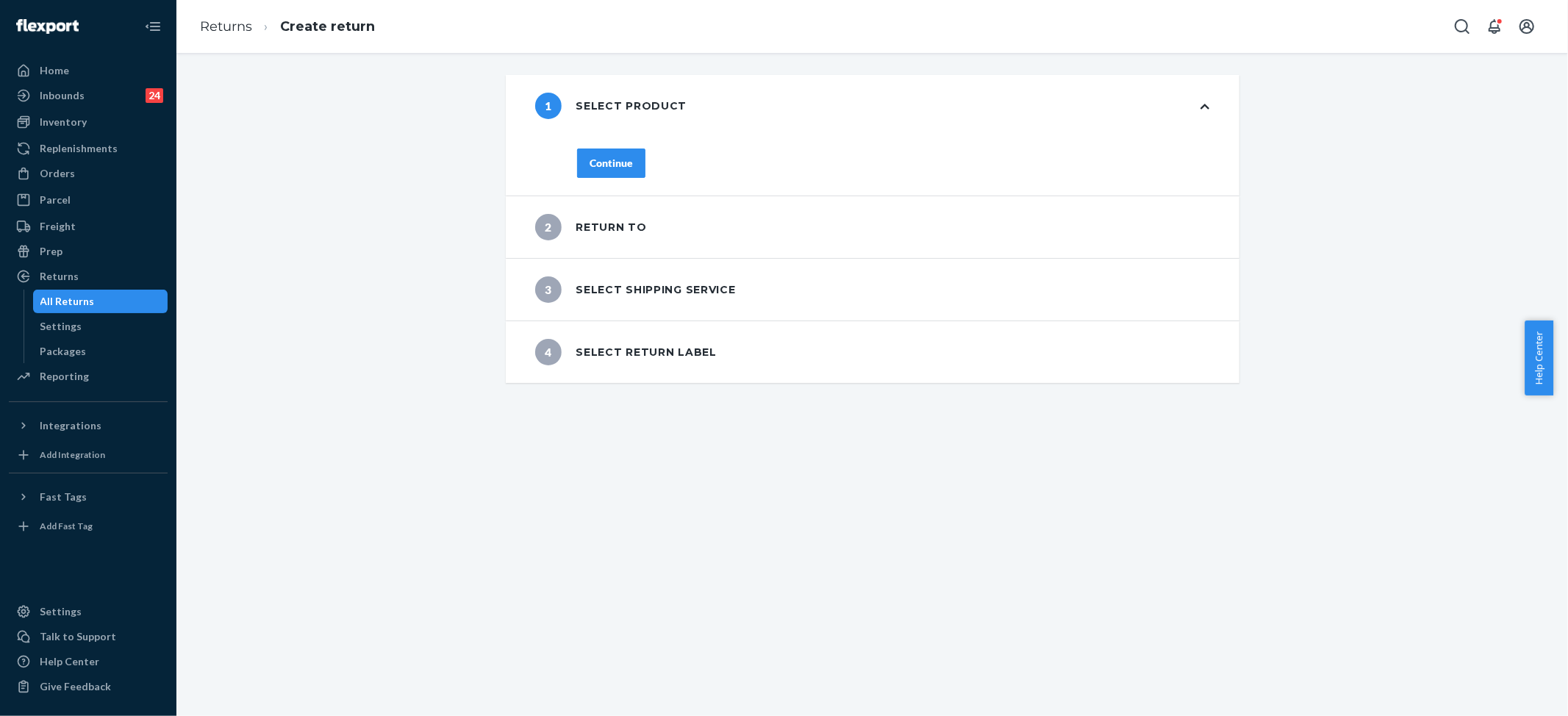
click at [610, 169] on button "Continue" at bounding box center [611, 164] width 69 height 30
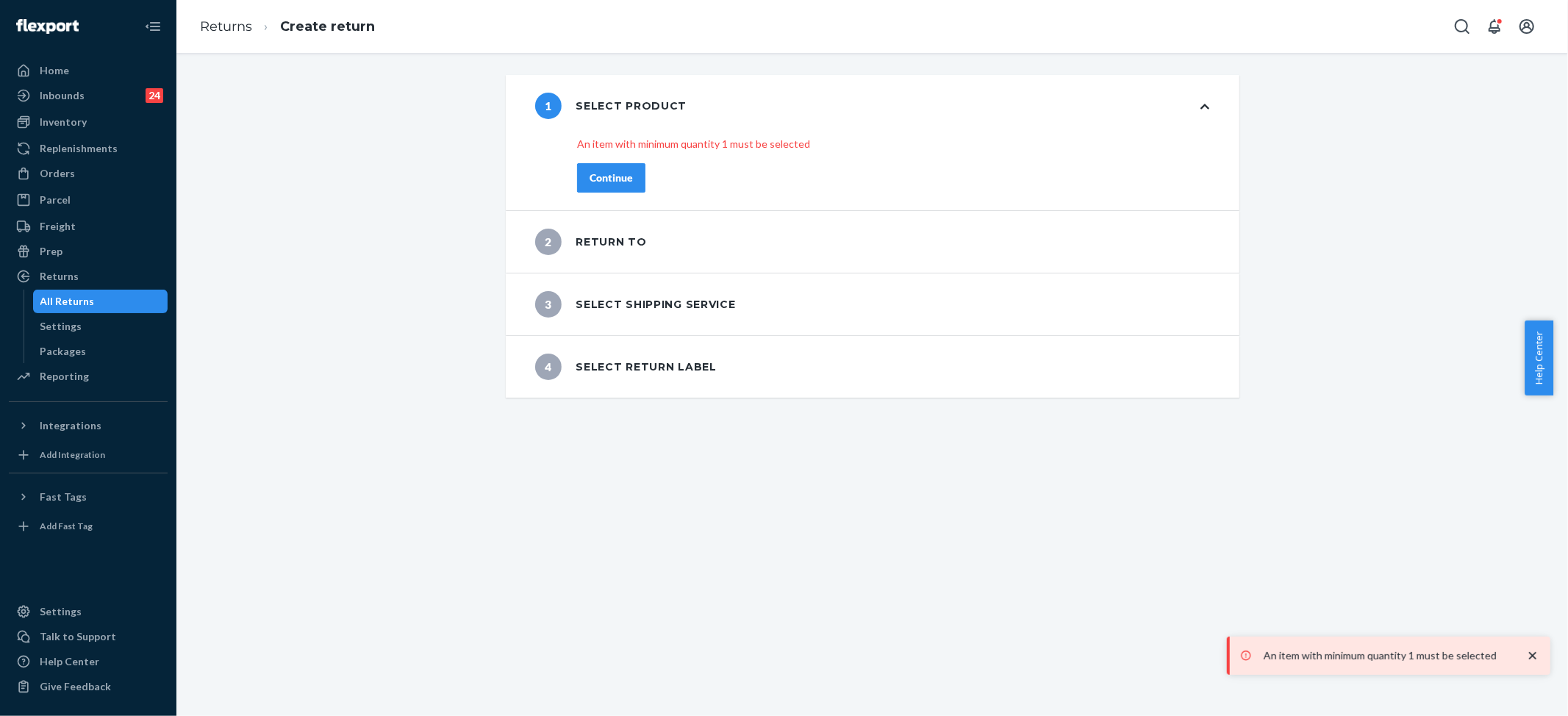
click at [612, 180] on div "An item with minimum quantity 1 must be selected Continue" at bounding box center [893, 173] width 691 height 73
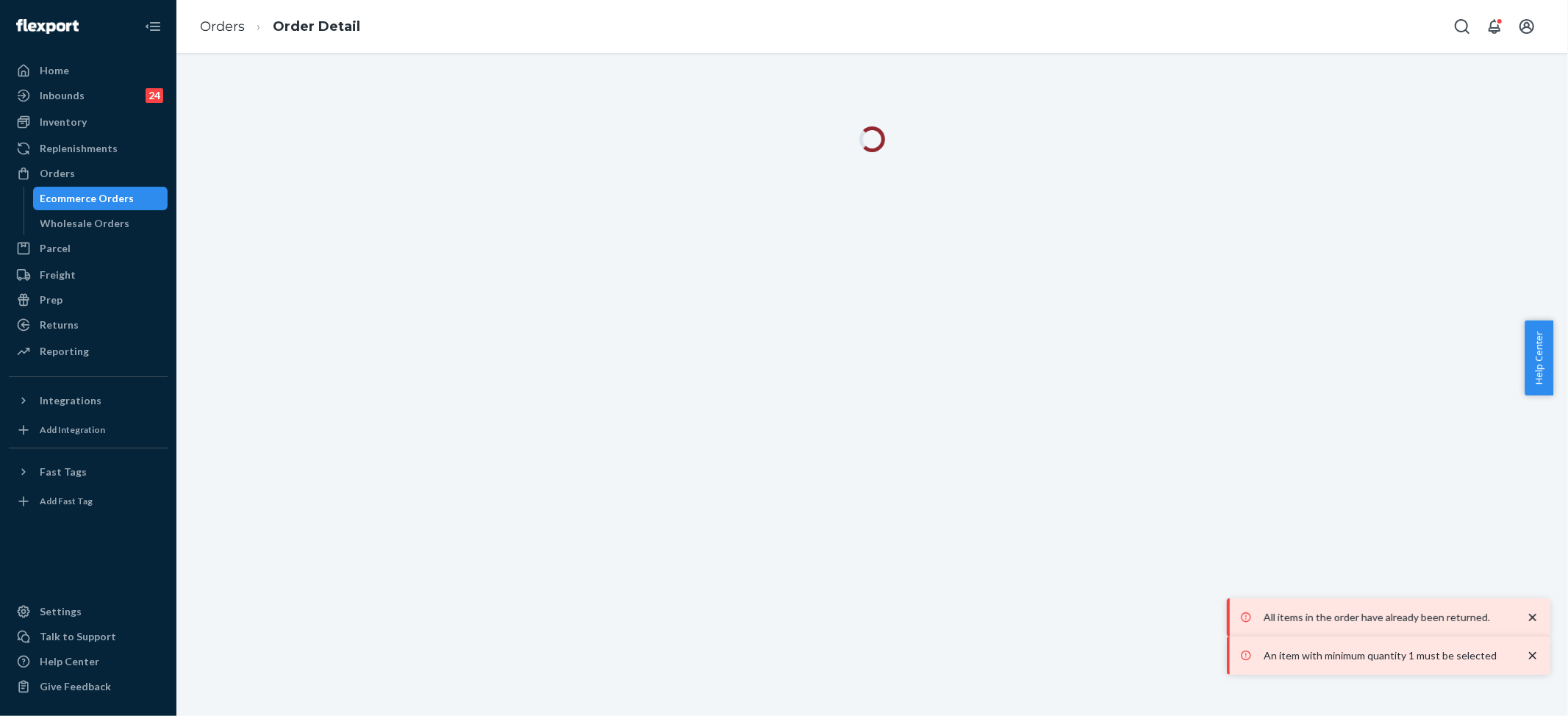
click at [610, 162] on div at bounding box center [872, 148] width 1370 height 44
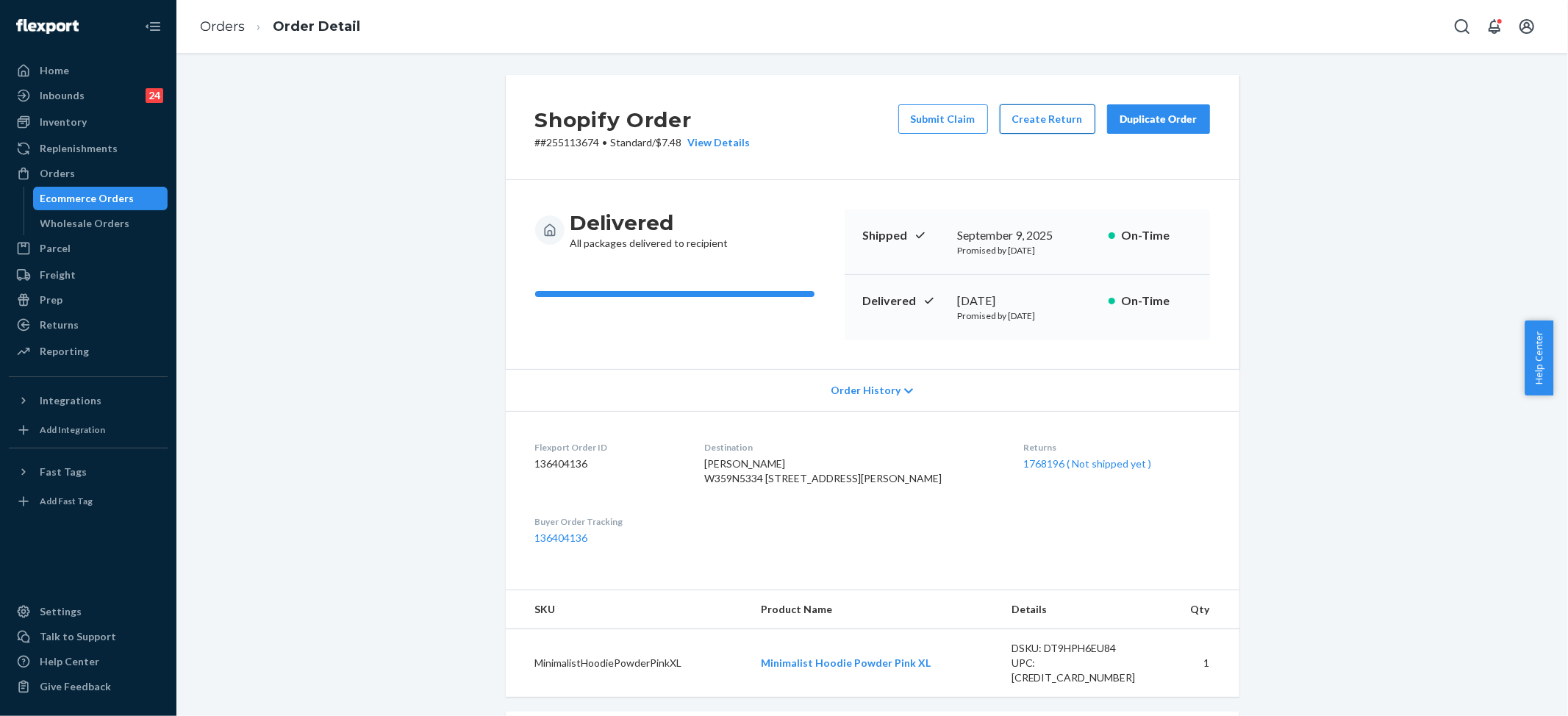
click at [1028, 116] on button "Create Return" at bounding box center [1047, 119] width 96 height 30
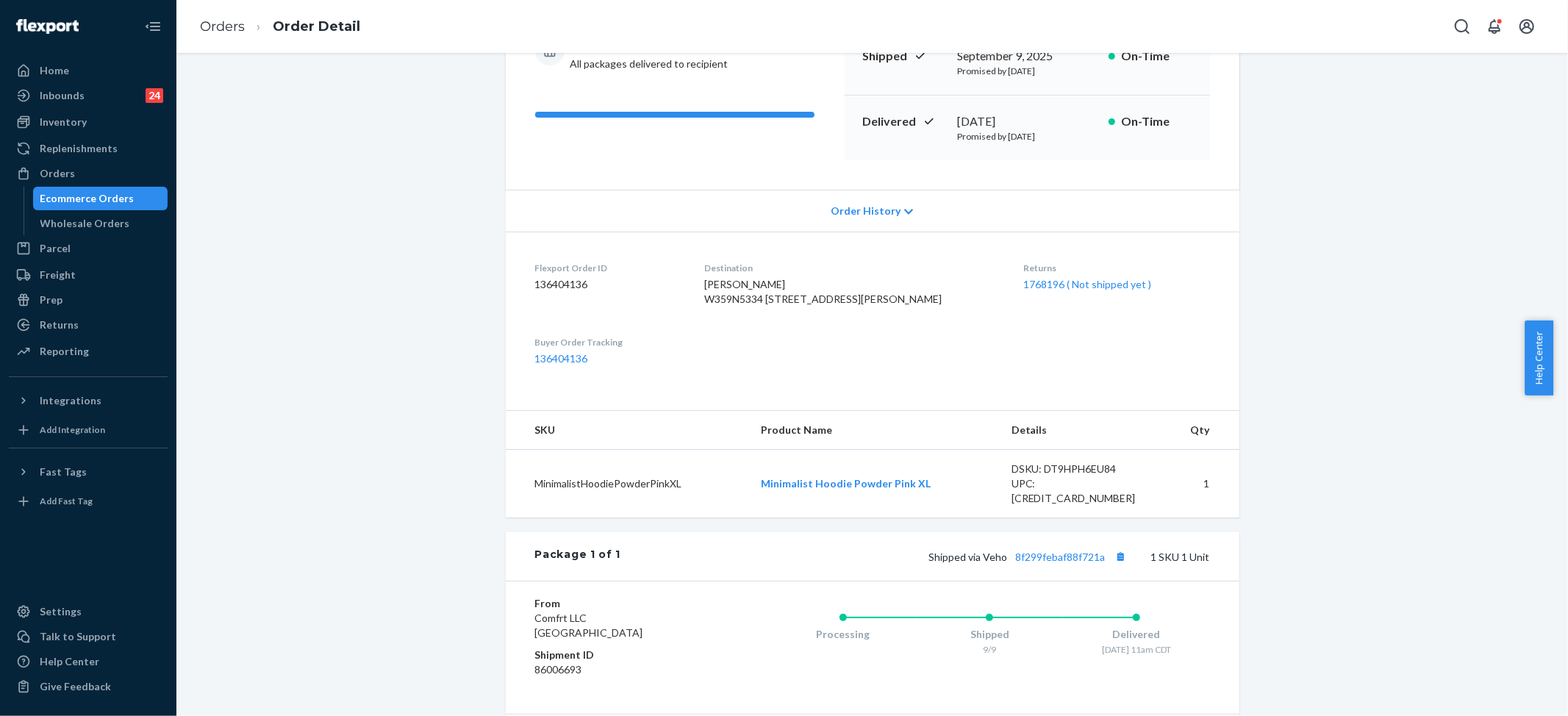
scroll to position [344, 0]
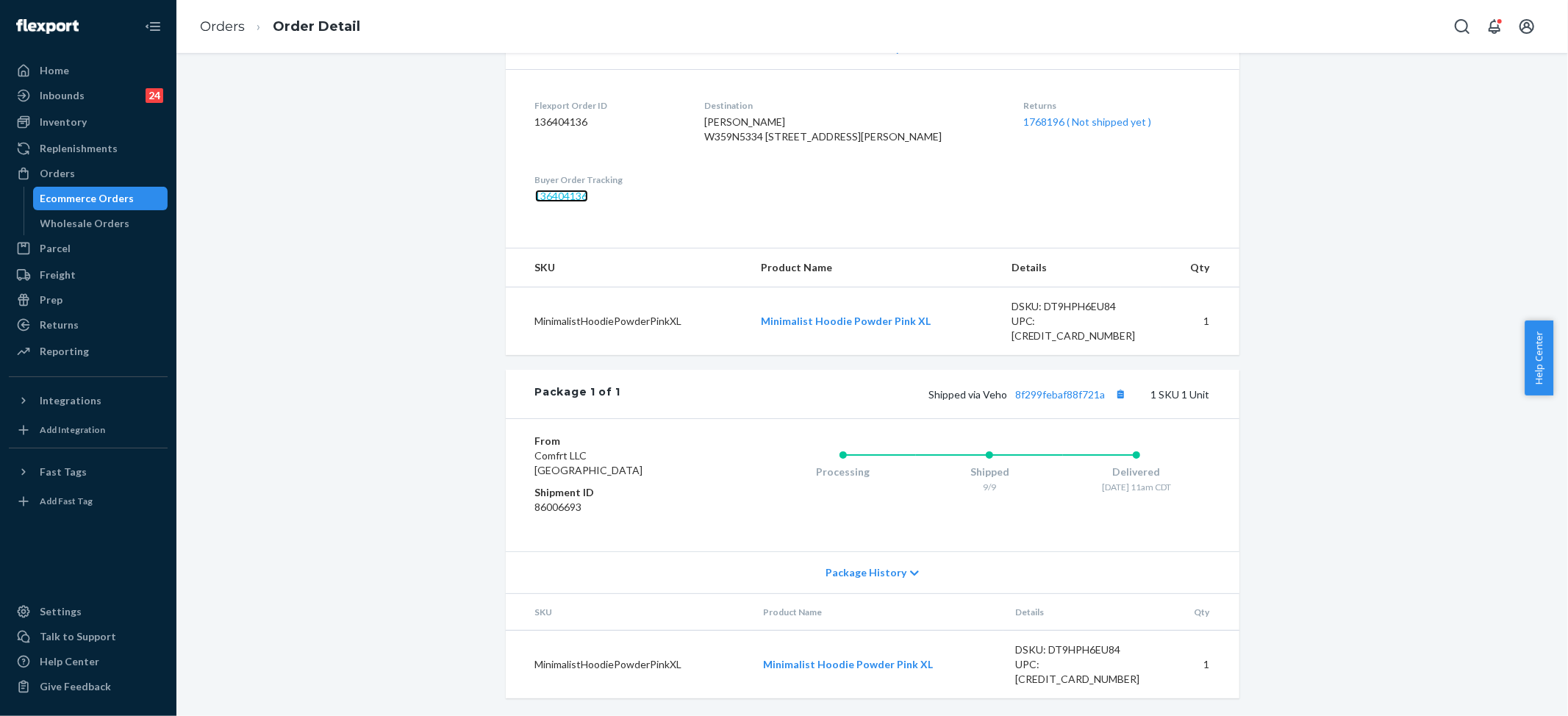
click at [557, 202] on link "136404136" at bounding box center [561, 195] width 53 height 12
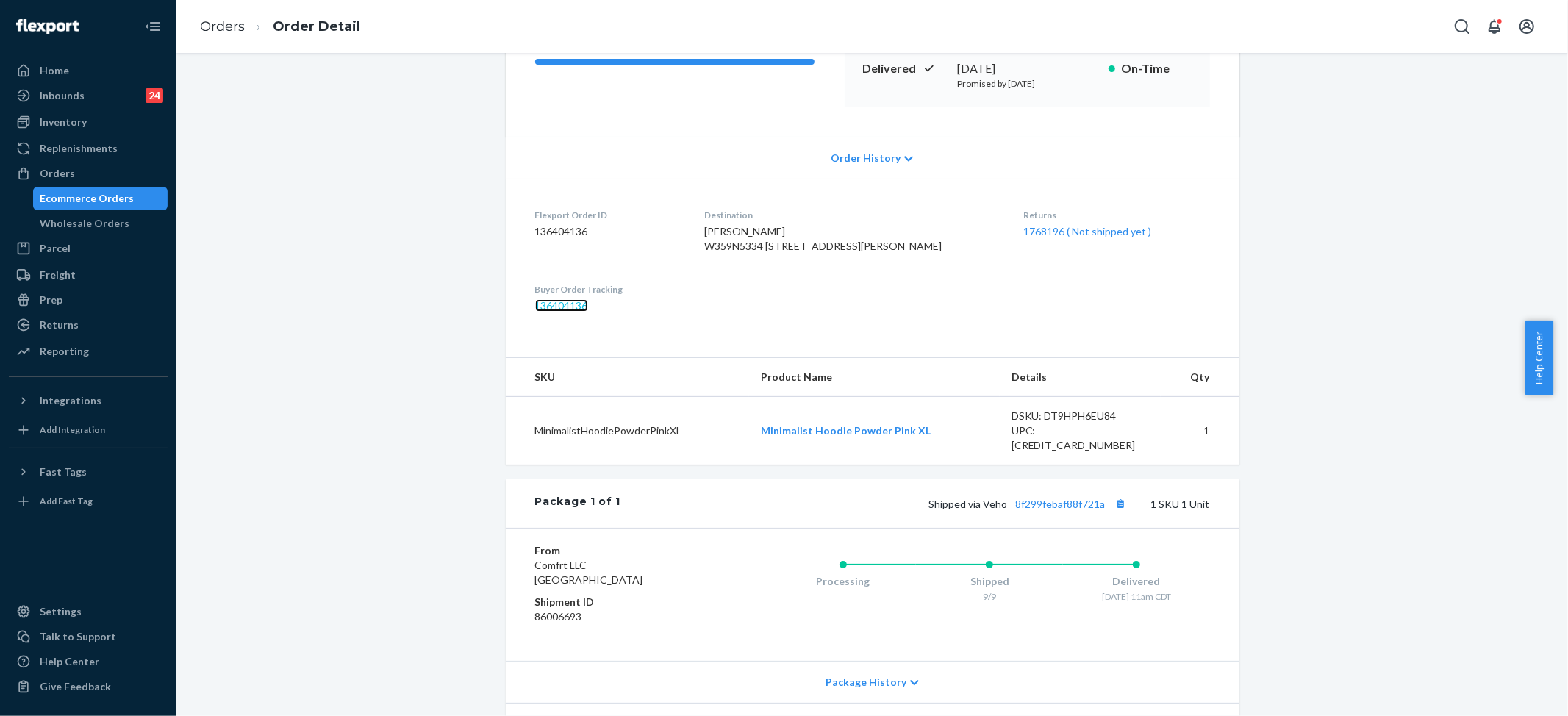
scroll to position [0, 0]
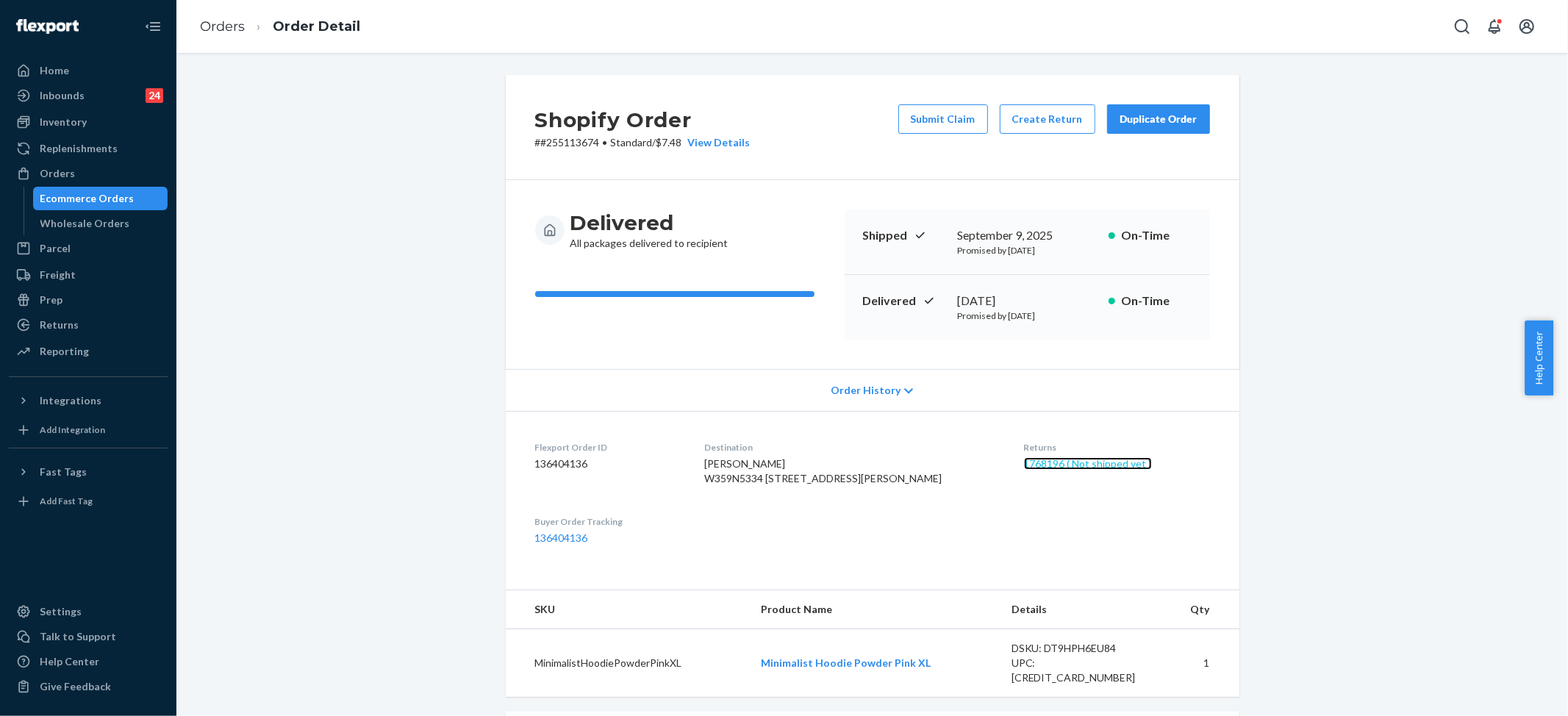
click at [1056, 459] on link "1768196 ( Not shipped yet )" at bounding box center [1088, 463] width 128 height 12
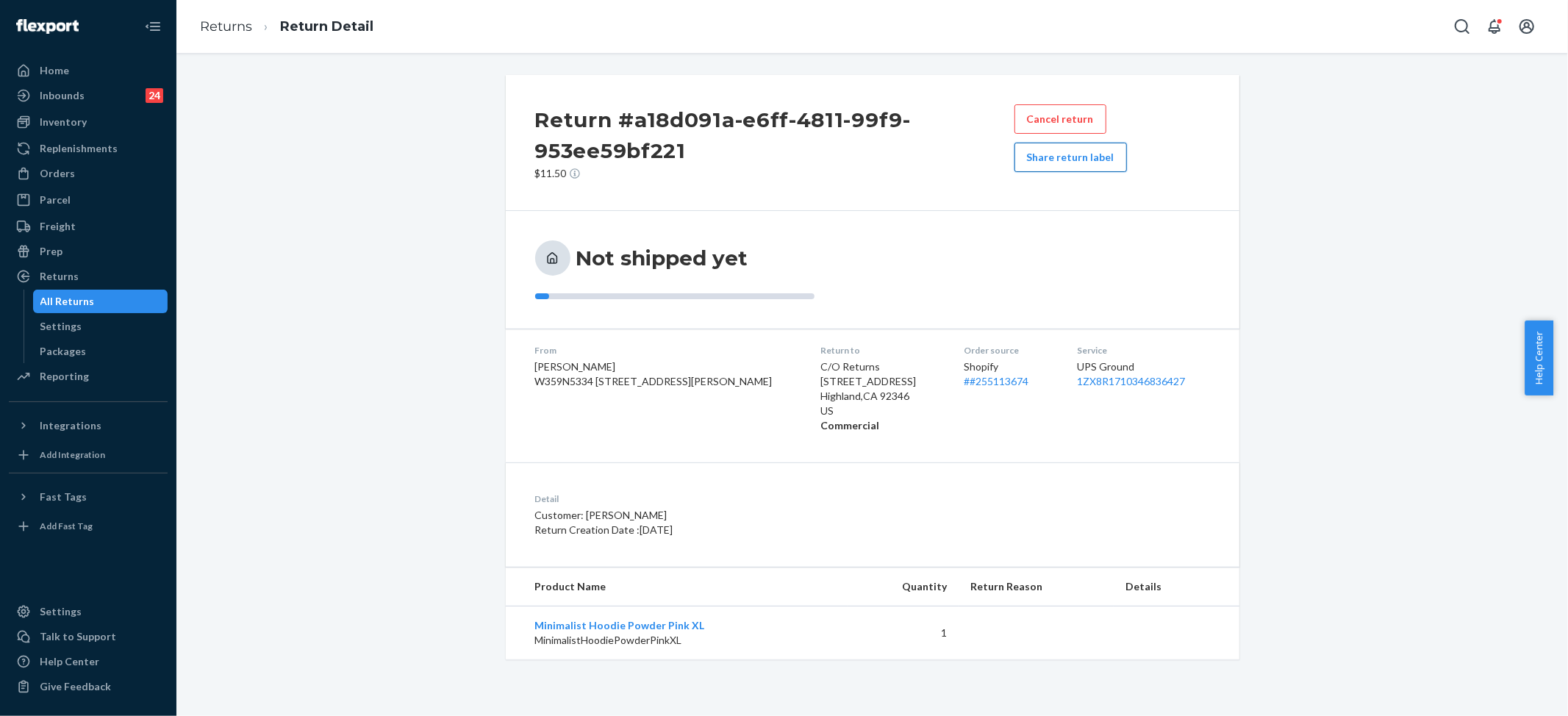
click at [1069, 152] on button "Share return label" at bounding box center [1070, 157] width 113 height 30
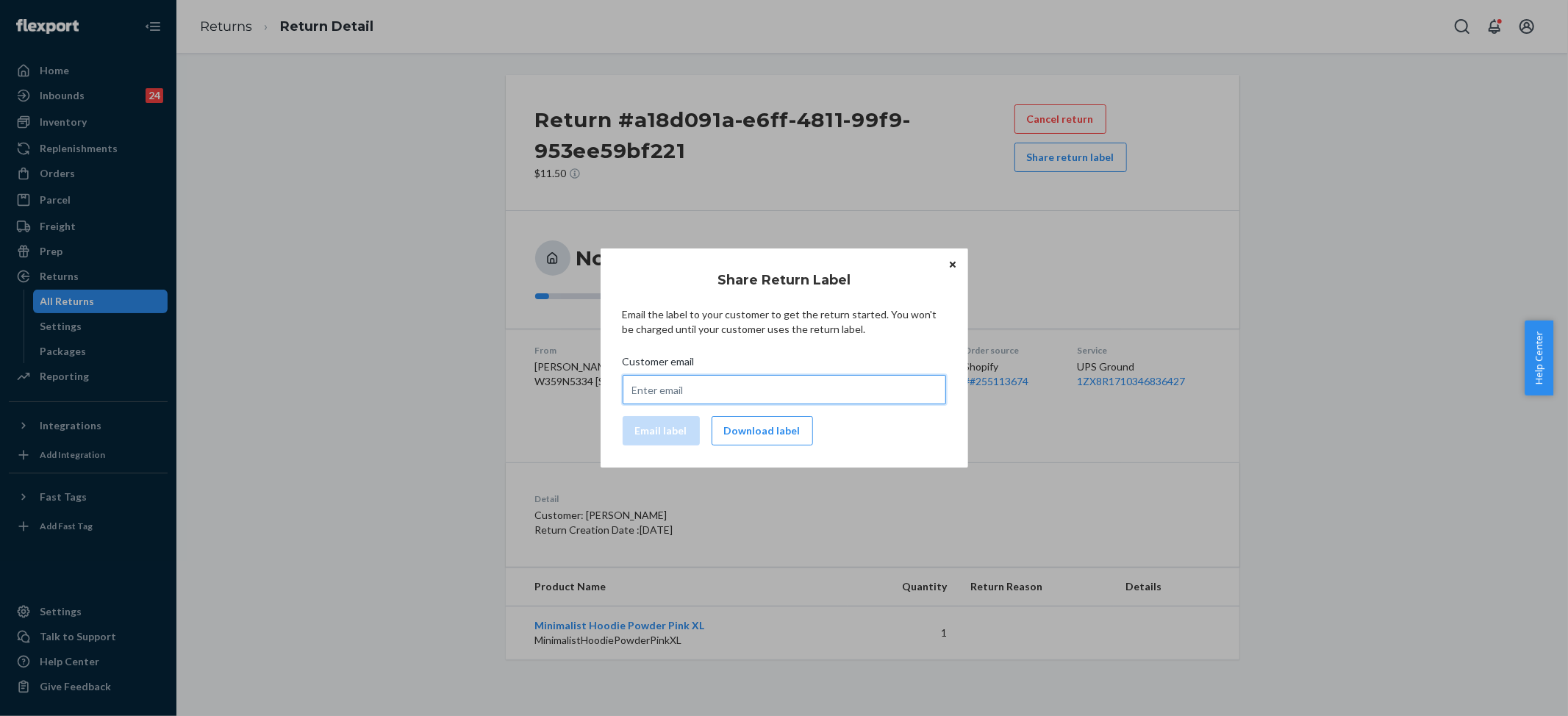
click at [713, 395] on input "Customer email" at bounding box center [784, 390] width 324 height 30
paste input "[EMAIL_ADDRESS][DOMAIN_NAME]"
type input "[EMAIL_ADDRESS][DOMAIN_NAME]"
click at [653, 441] on button "Email label" at bounding box center [660, 431] width 77 height 30
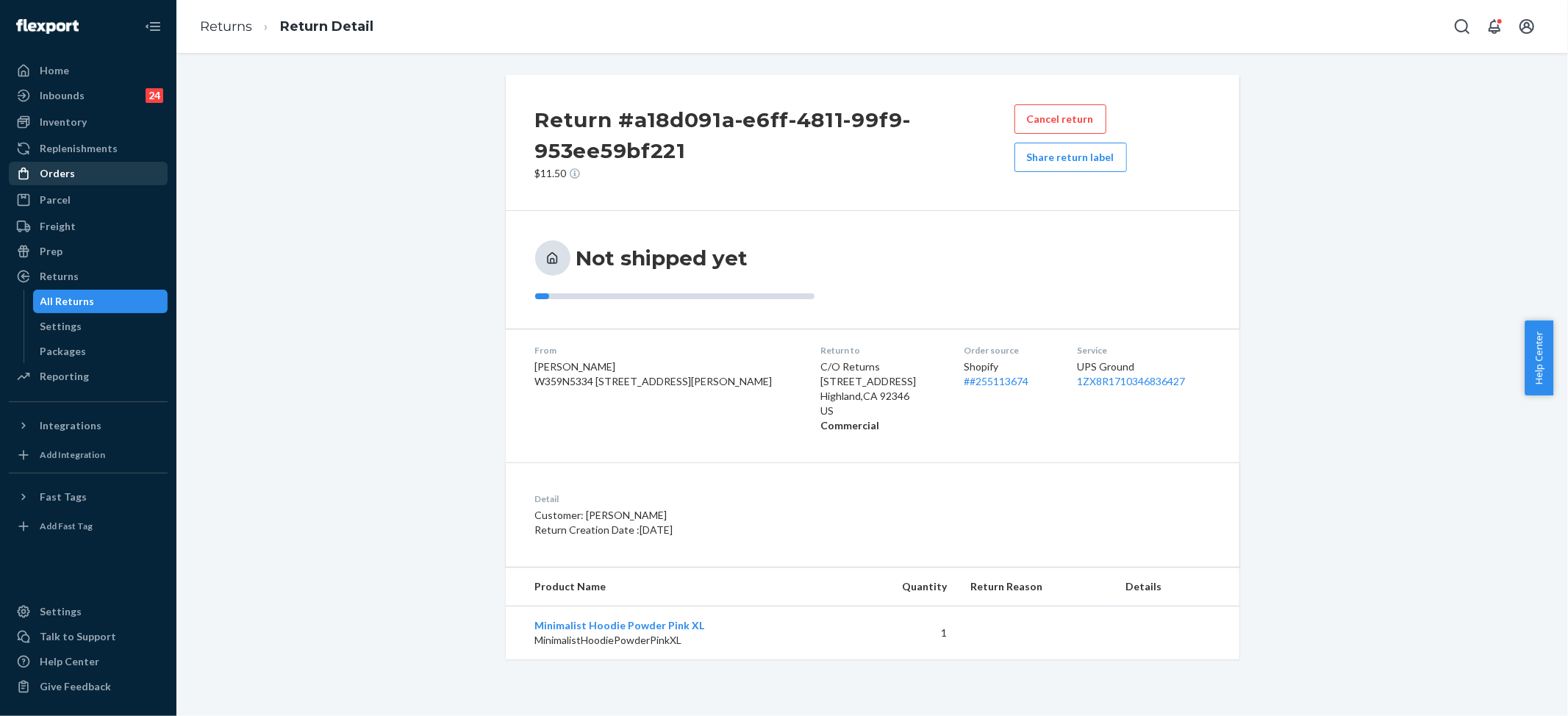
click at [78, 174] on div "Orders" at bounding box center [88, 173] width 156 height 20
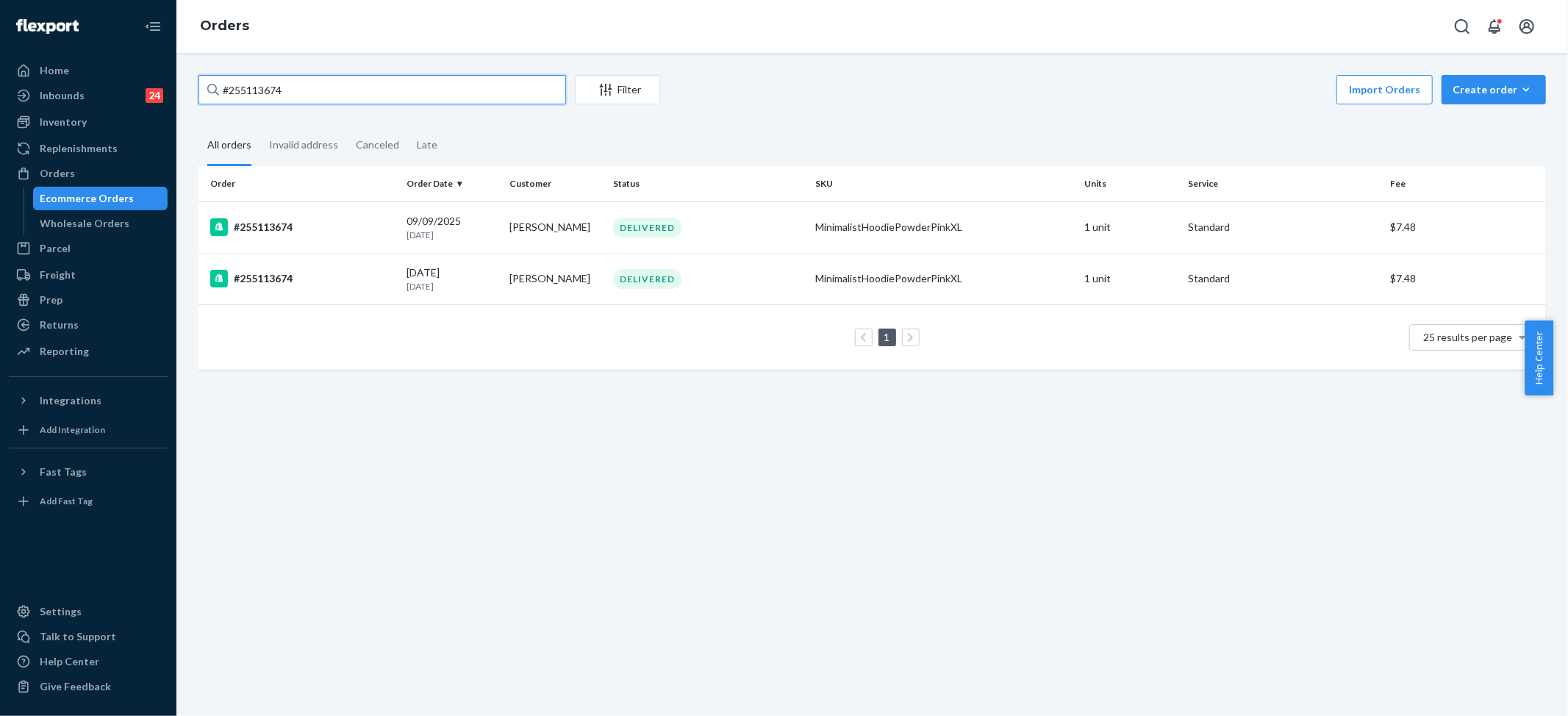
drag, startPoint x: 315, startPoint y: 75, endPoint x: -85, endPoint y: 61, distance: 400.2
click at [0, 61] on html "Home Inbounds 24 Shipping Plans Problems 24 Inventory Products Replenishments O…" at bounding box center [784, 358] width 1568 height 716
paste input "096962"
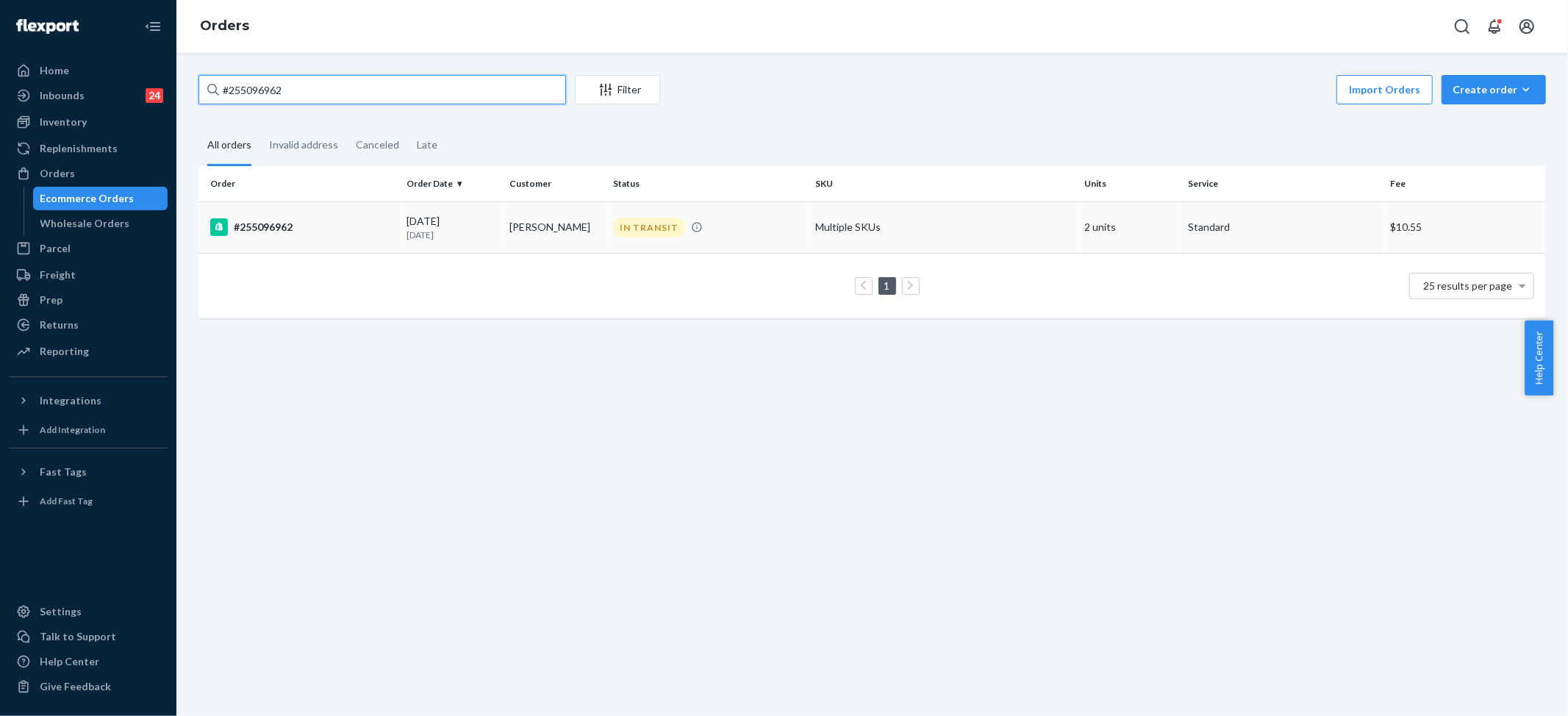
type input "#255096962"
click at [836, 238] on td "Multiple SKUs" at bounding box center [944, 227] width 270 height 51
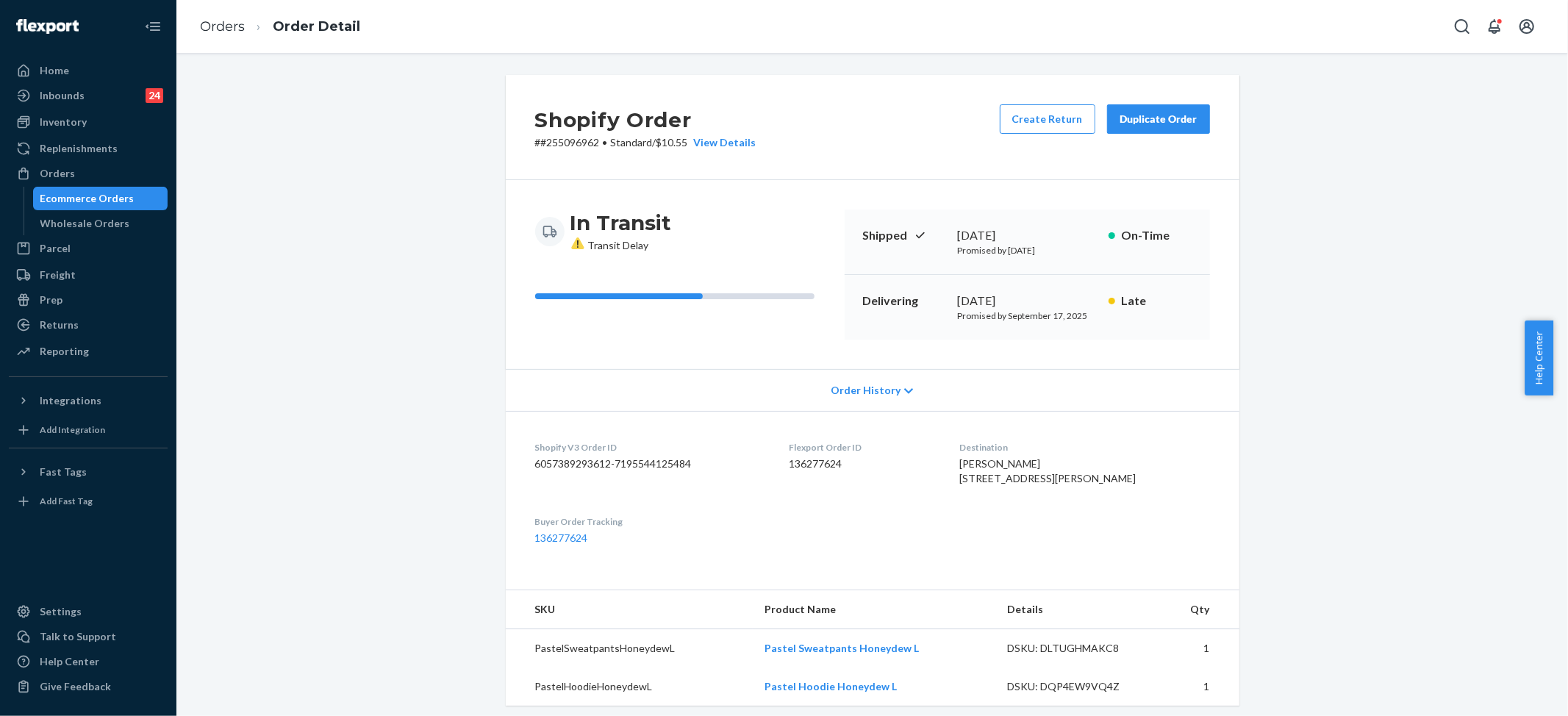
click at [857, 394] on span "Order History" at bounding box center [865, 391] width 70 height 15
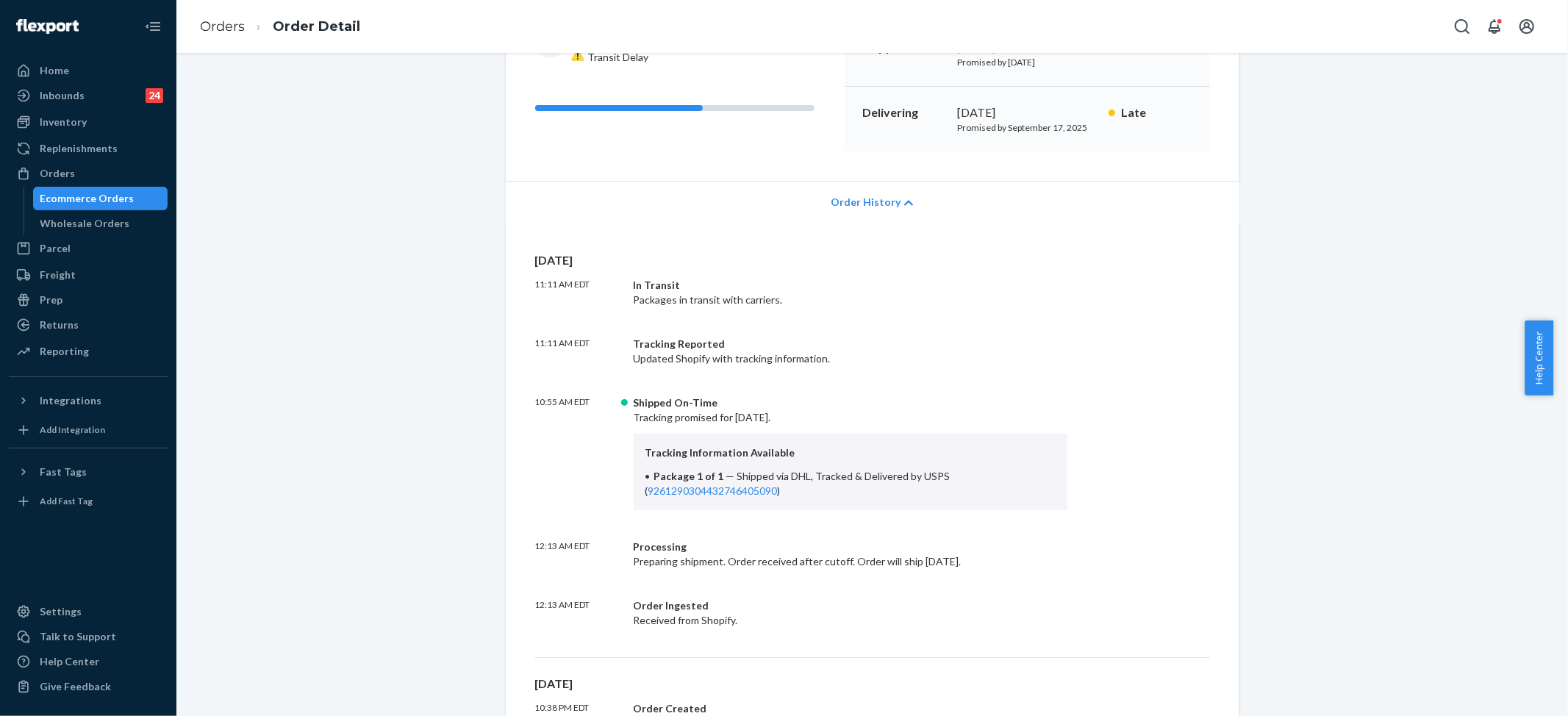
scroll to position [957, 0]
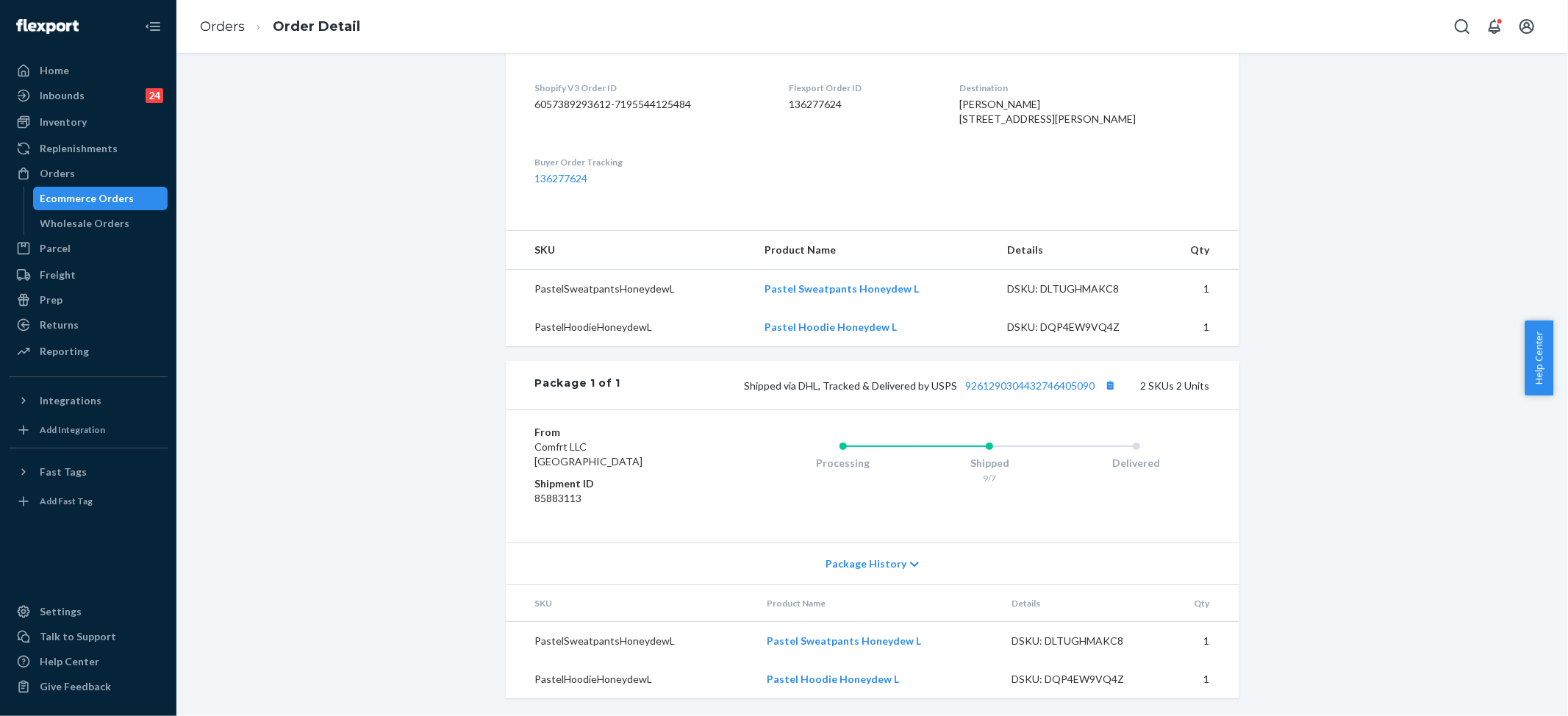
click at [865, 562] on span "Package History" at bounding box center [866, 564] width 81 height 15
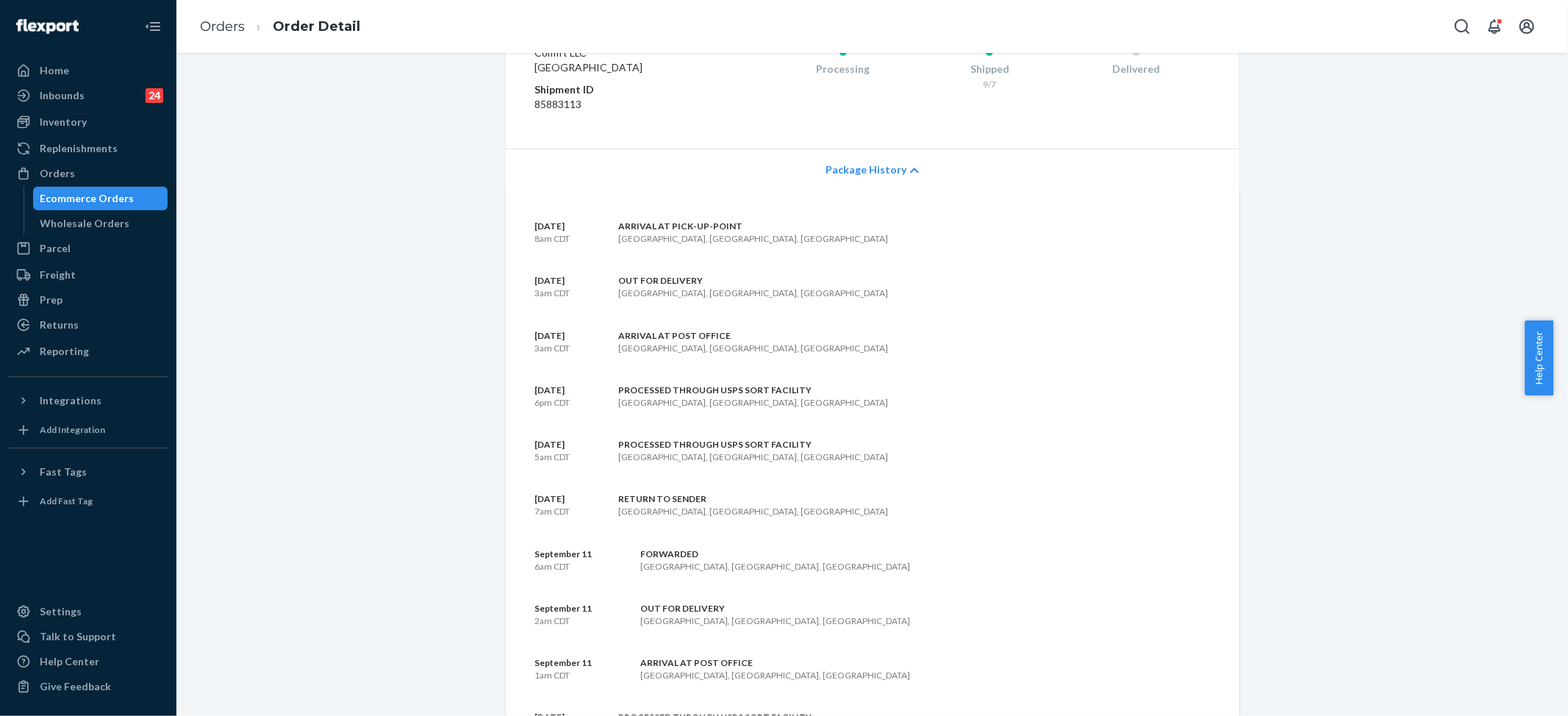
scroll to position [1349, 0]
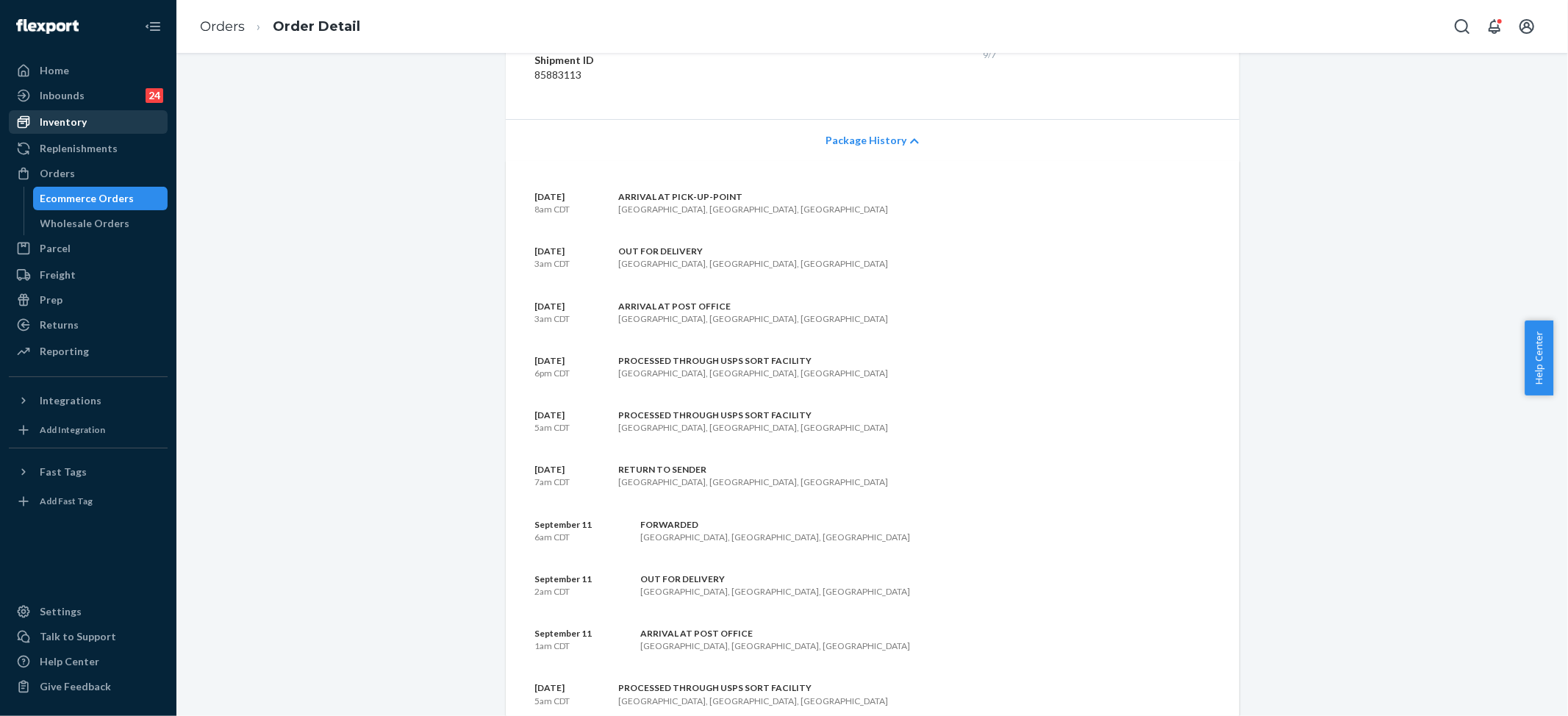
click at [79, 121] on div "Inventory" at bounding box center [63, 122] width 47 height 15
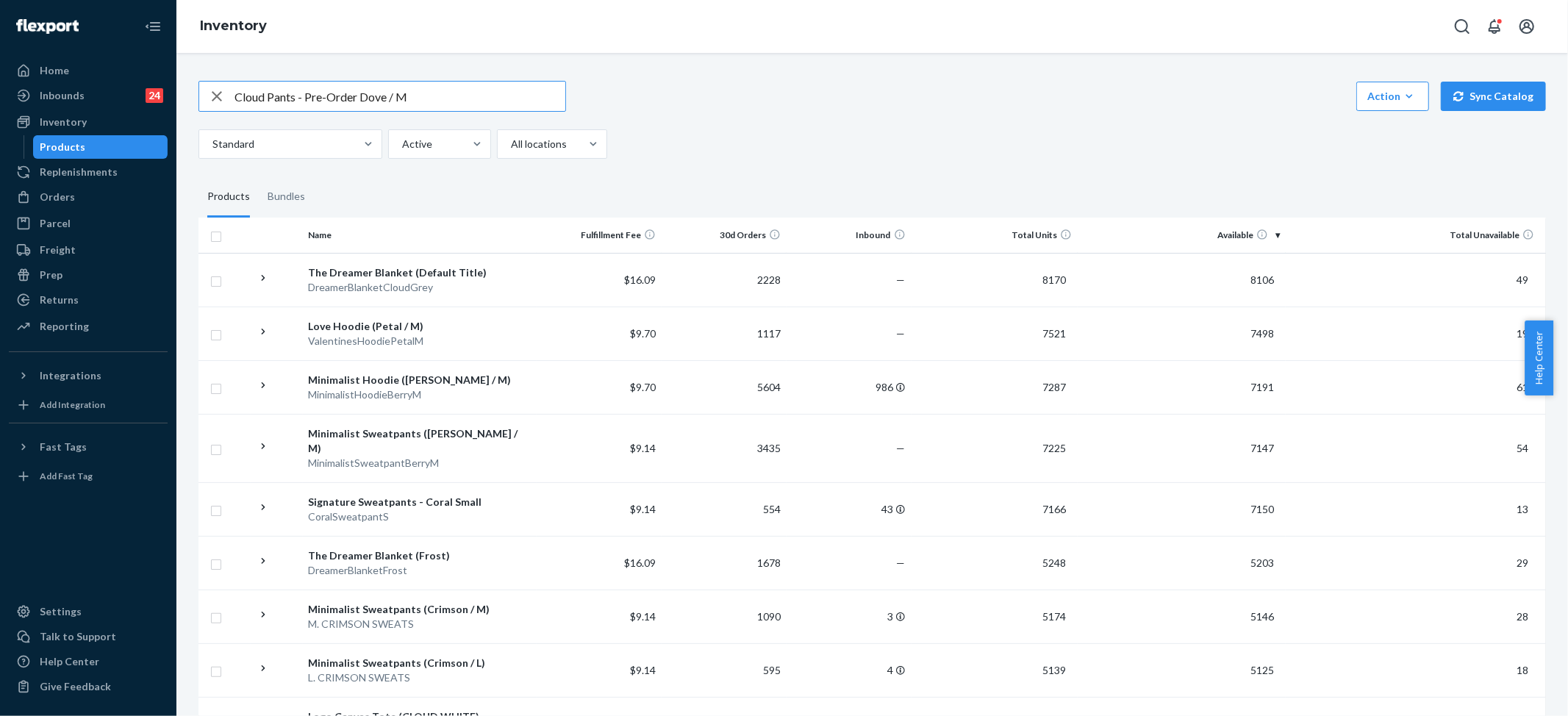
drag, startPoint x: 304, startPoint y: 95, endPoint x: 363, endPoint y: 98, distance: 59.1
click at [363, 98] on input "Cloud Pants - Pre-Order Dove / M" at bounding box center [400, 97] width 331 height 30
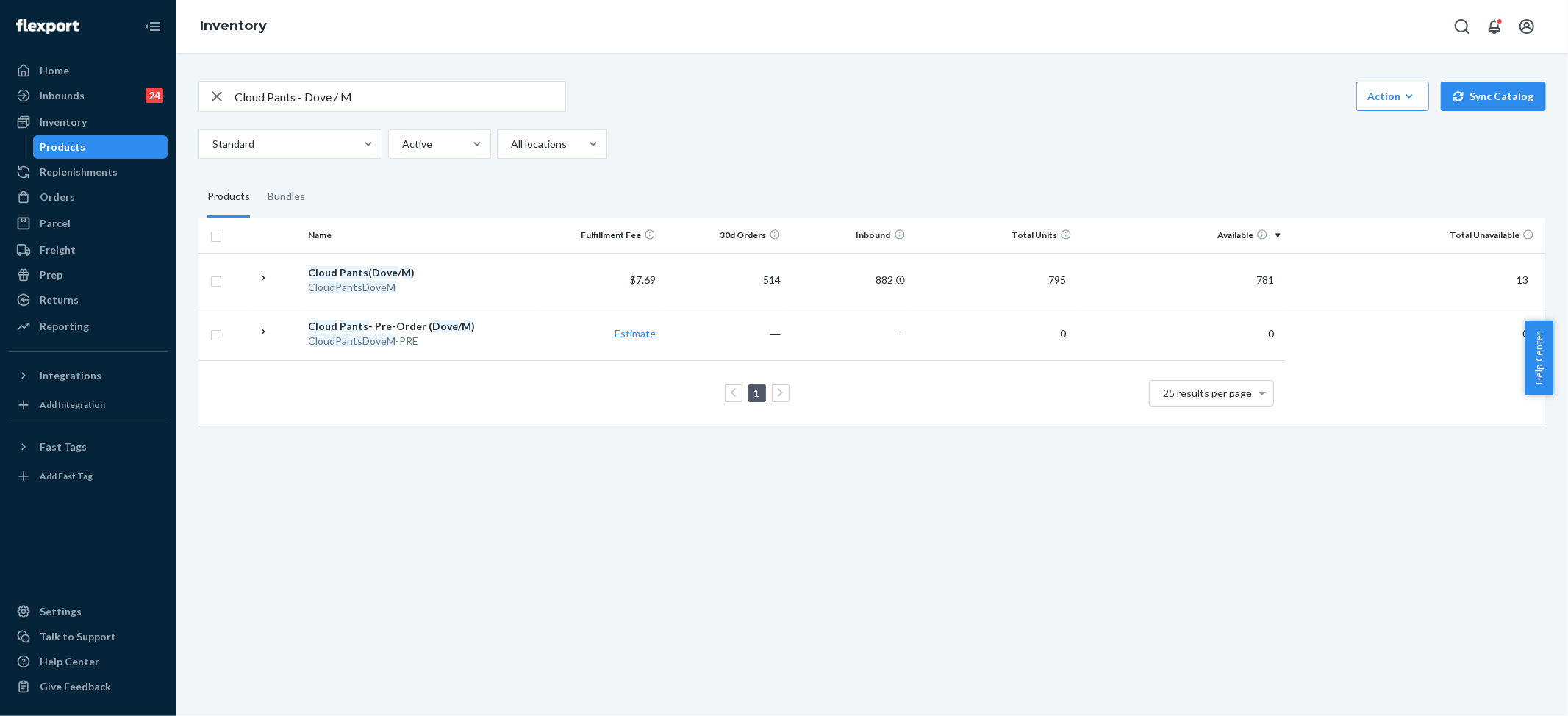
click at [347, 103] on input "Cloud Pants - Dove / M" at bounding box center [400, 97] width 331 height 30
paste input "Tee - Pre-Order"
drag, startPoint x: 348, startPoint y: 96, endPoint x: 292, endPoint y: 94, distance: 56.0
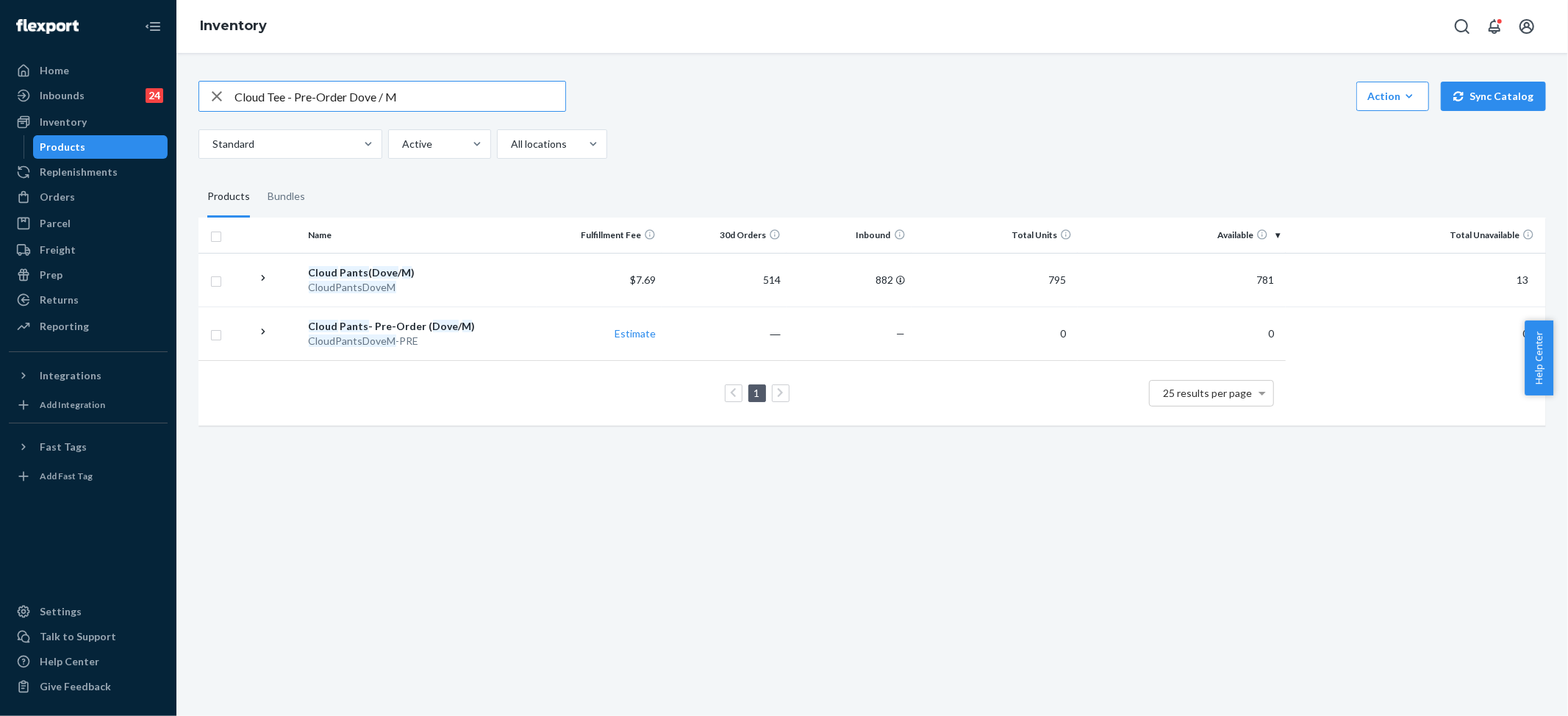
click at [292, 94] on input "Cloud Tee - Pre-Order Dove / M" at bounding box center [400, 97] width 331 height 30
type input "Cloud Tee Dove / M"
click at [58, 197] on div "Orders" at bounding box center [58, 197] width 35 height 15
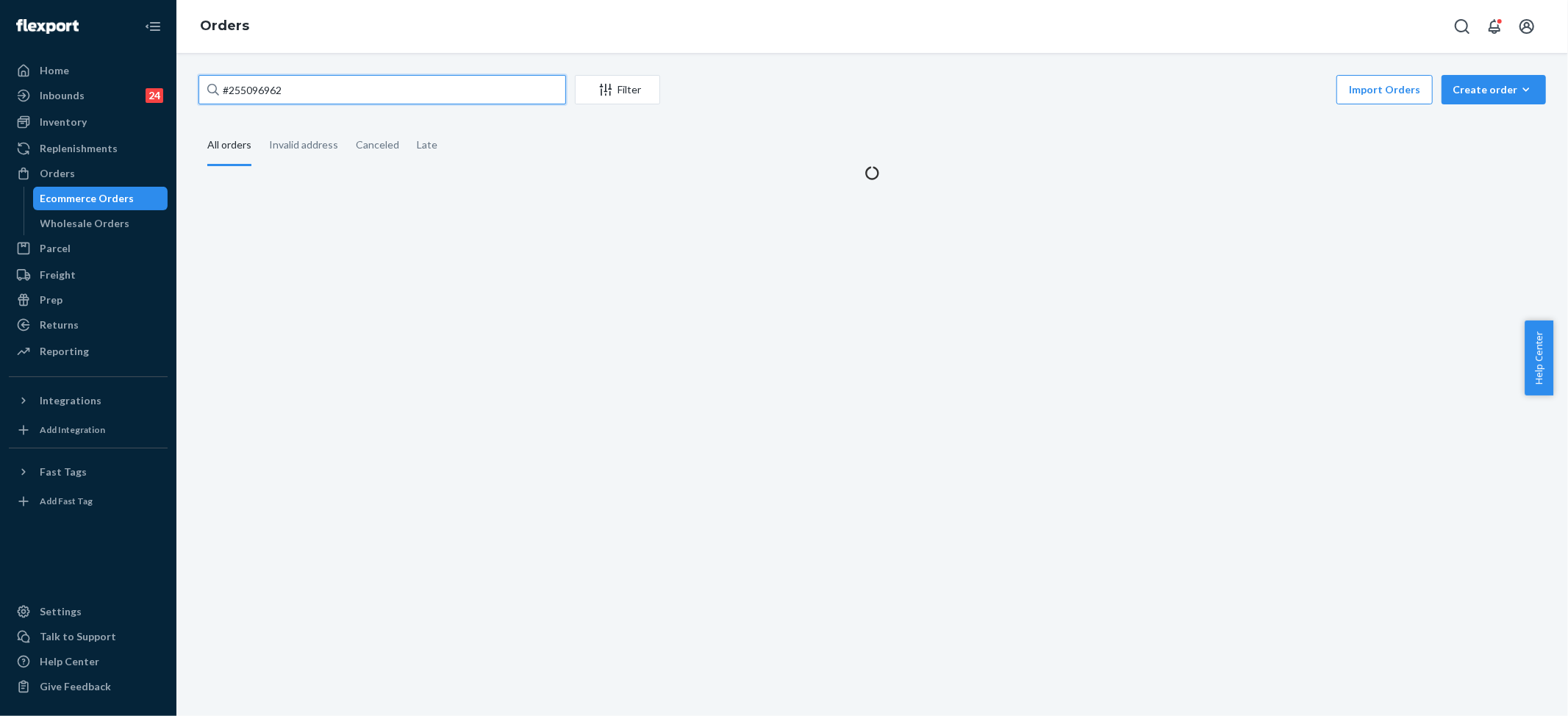
click at [279, 86] on input "#255096962" at bounding box center [381, 90] width 367 height 30
paste input "4168589"
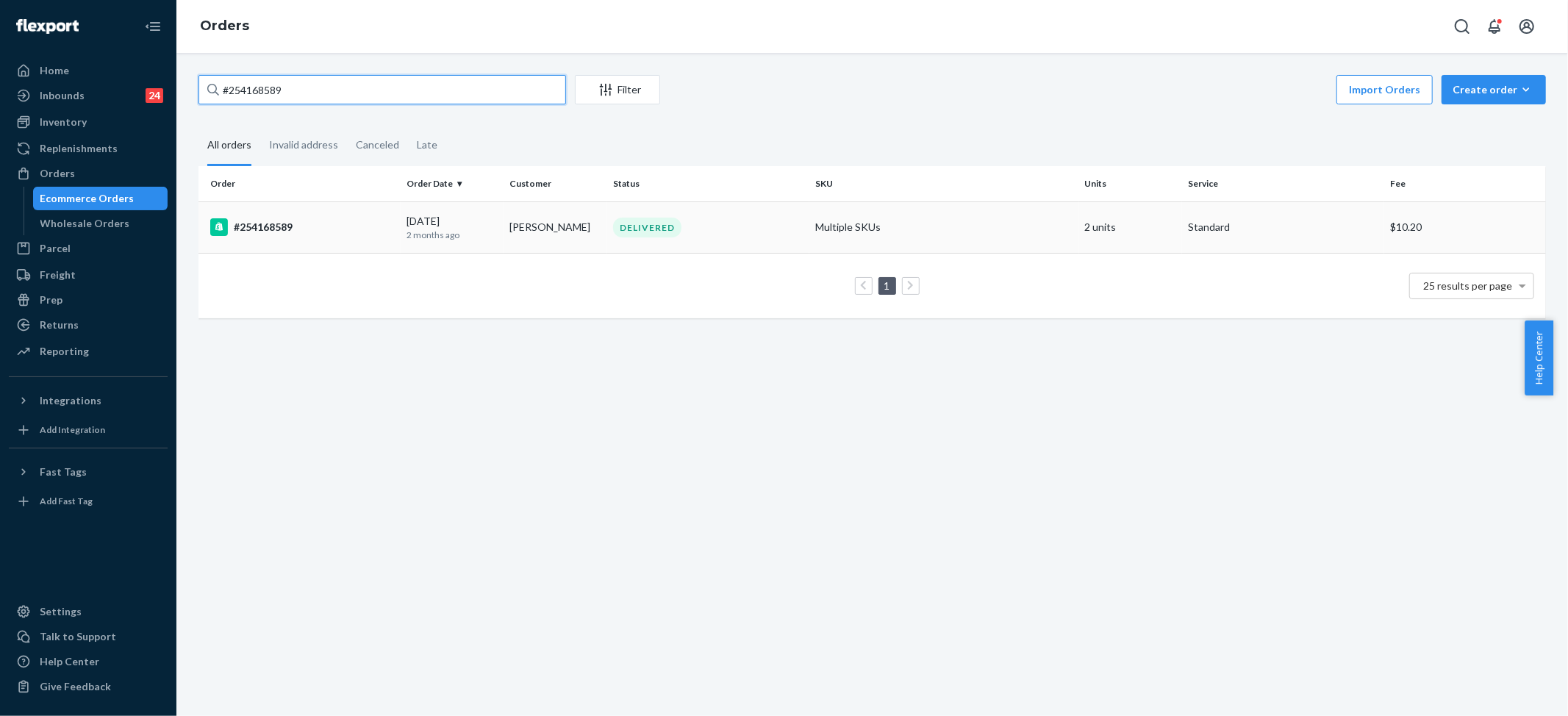
type input "#254168589"
click at [873, 230] on td "Multiple SKUs" at bounding box center [944, 227] width 270 height 51
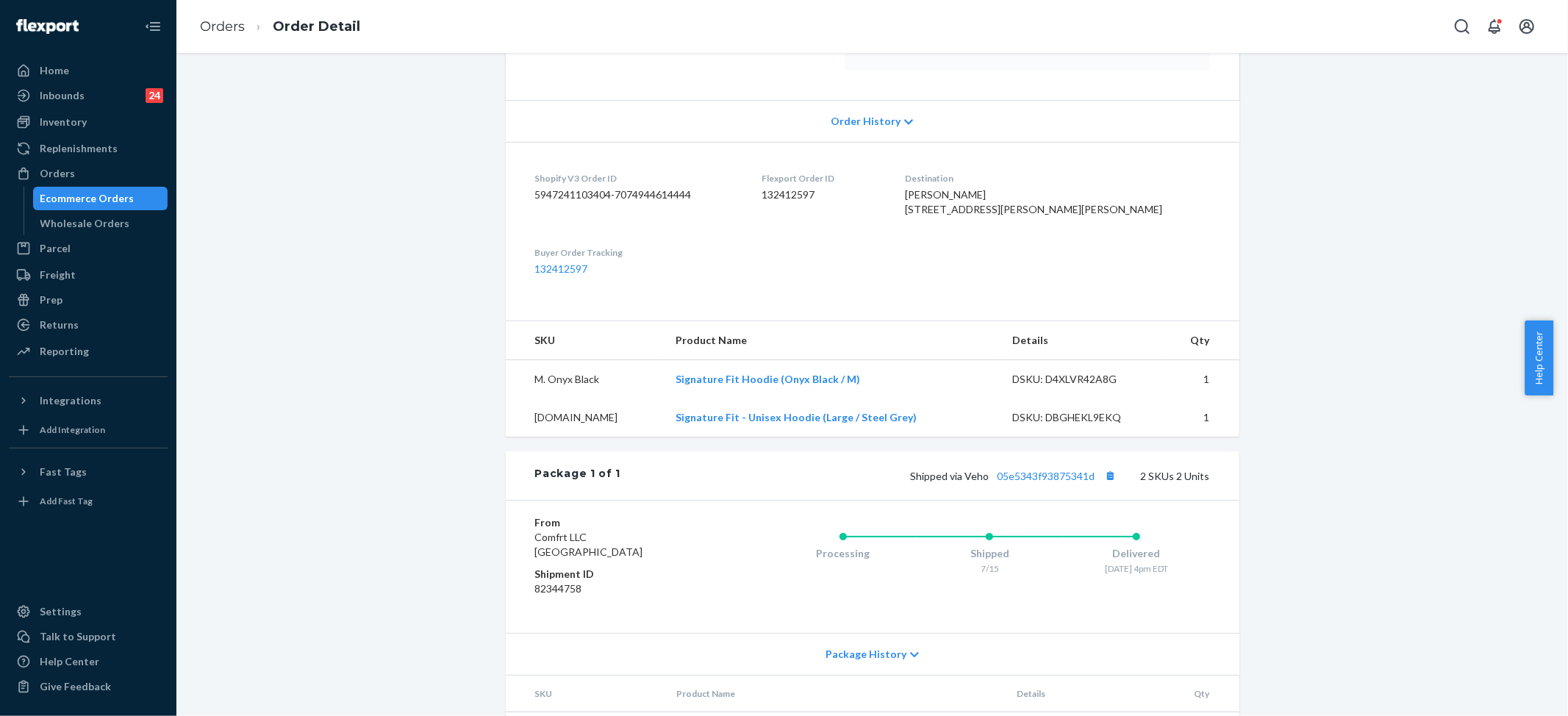
scroll to position [294, 0]
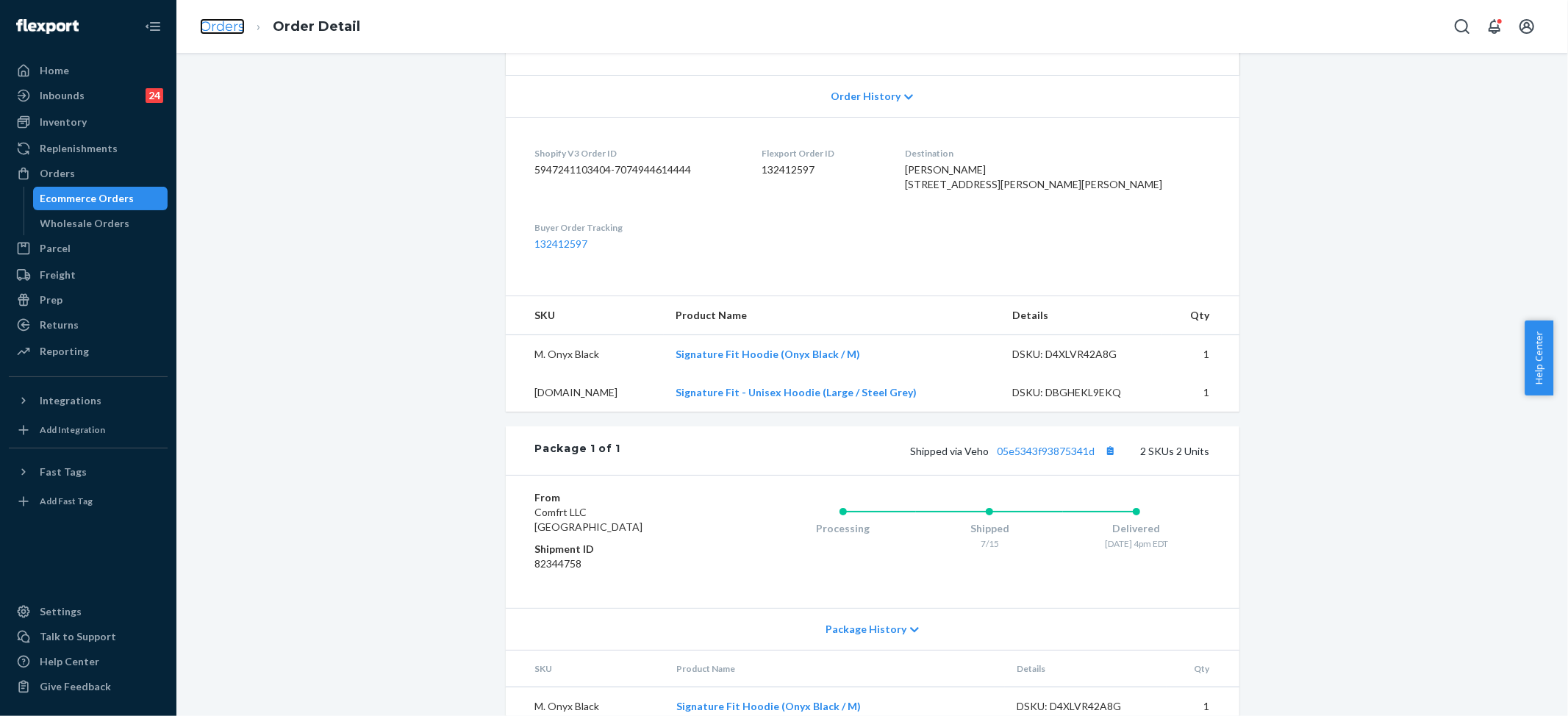
click at [228, 24] on link "Orders" at bounding box center [222, 26] width 45 height 16
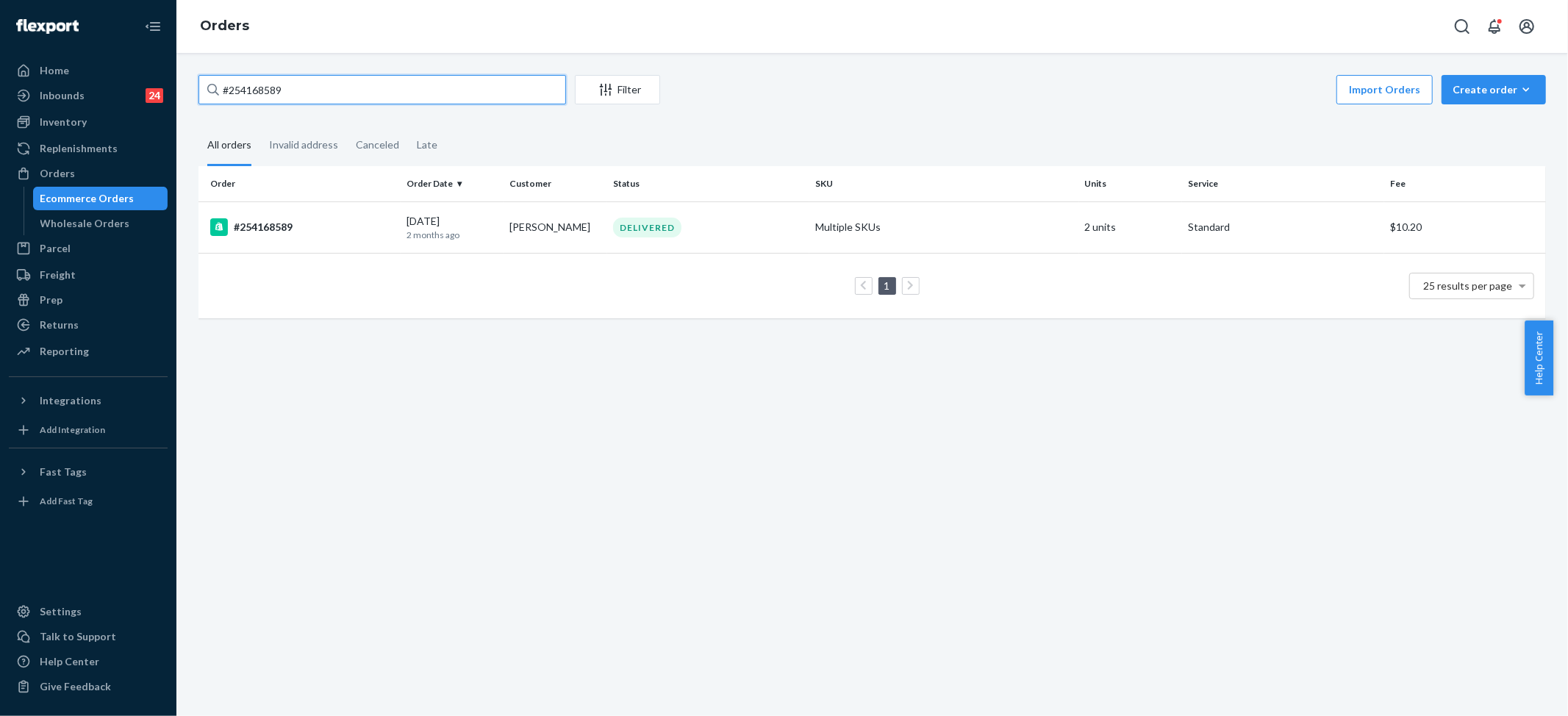
click at [286, 92] on input "#254168589" at bounding box center [381, 90] width 367 height 30
click at [286, 91] on input "#254168589" at bounding box center [381, 90] width 367 height 30
paste input "3248896"
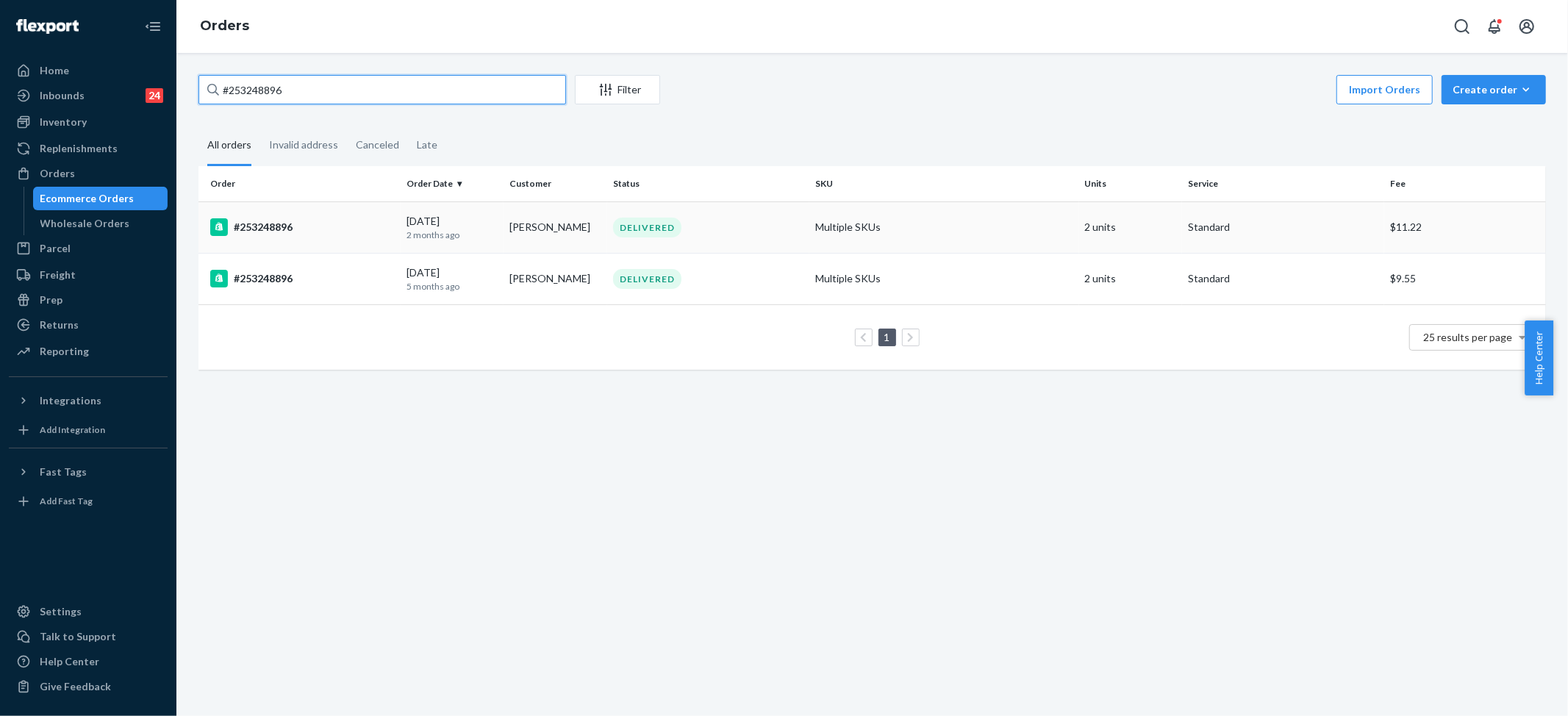
type input "#253248896"
click at [873, 219] on td "Multiple SKUs" at bounding box center [944, 227] width 270 height 51
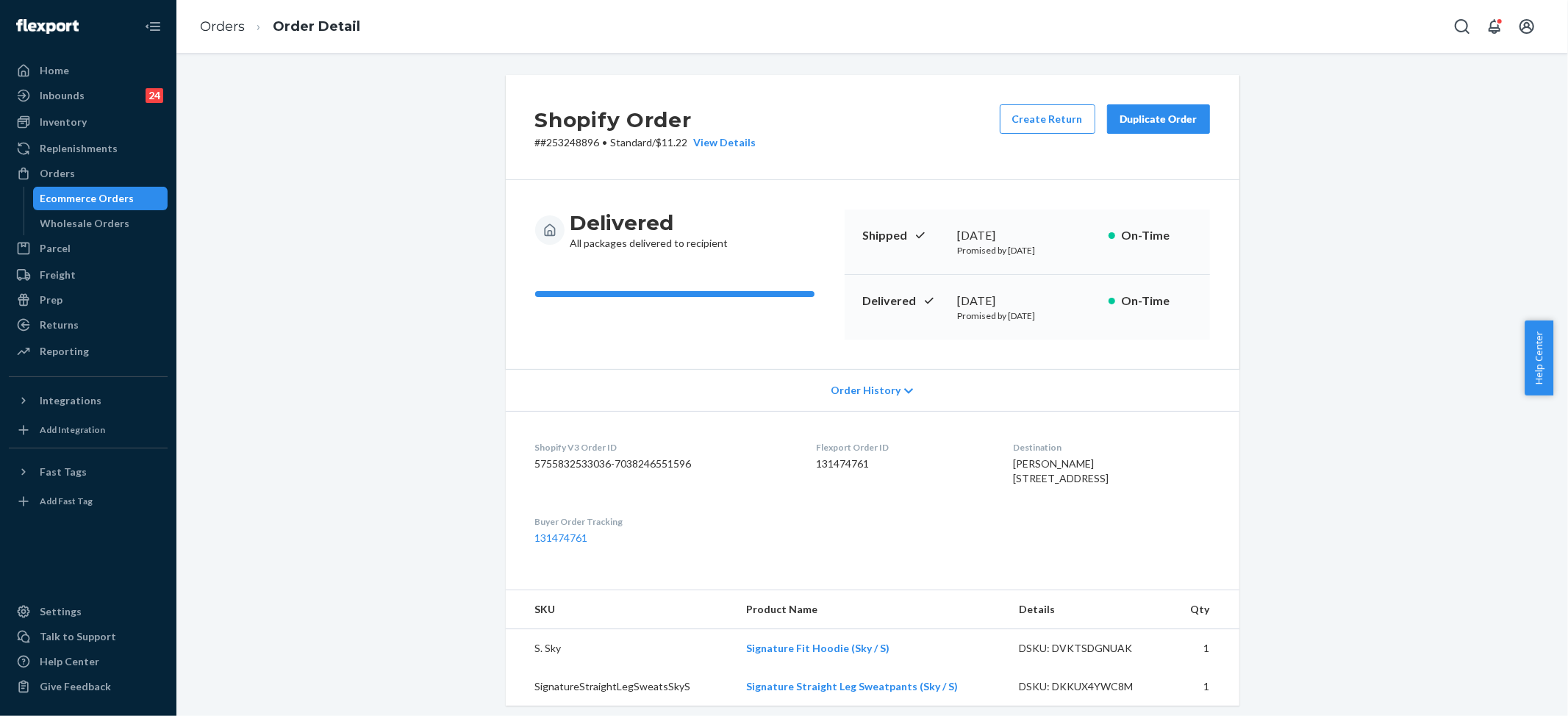
click at [231, 35] on li "Orders" at bounding box center [222, 27] width 45 height 20
click at [231, 26] on link "Orders" at bounding box center [222, 26] width 45 height 16
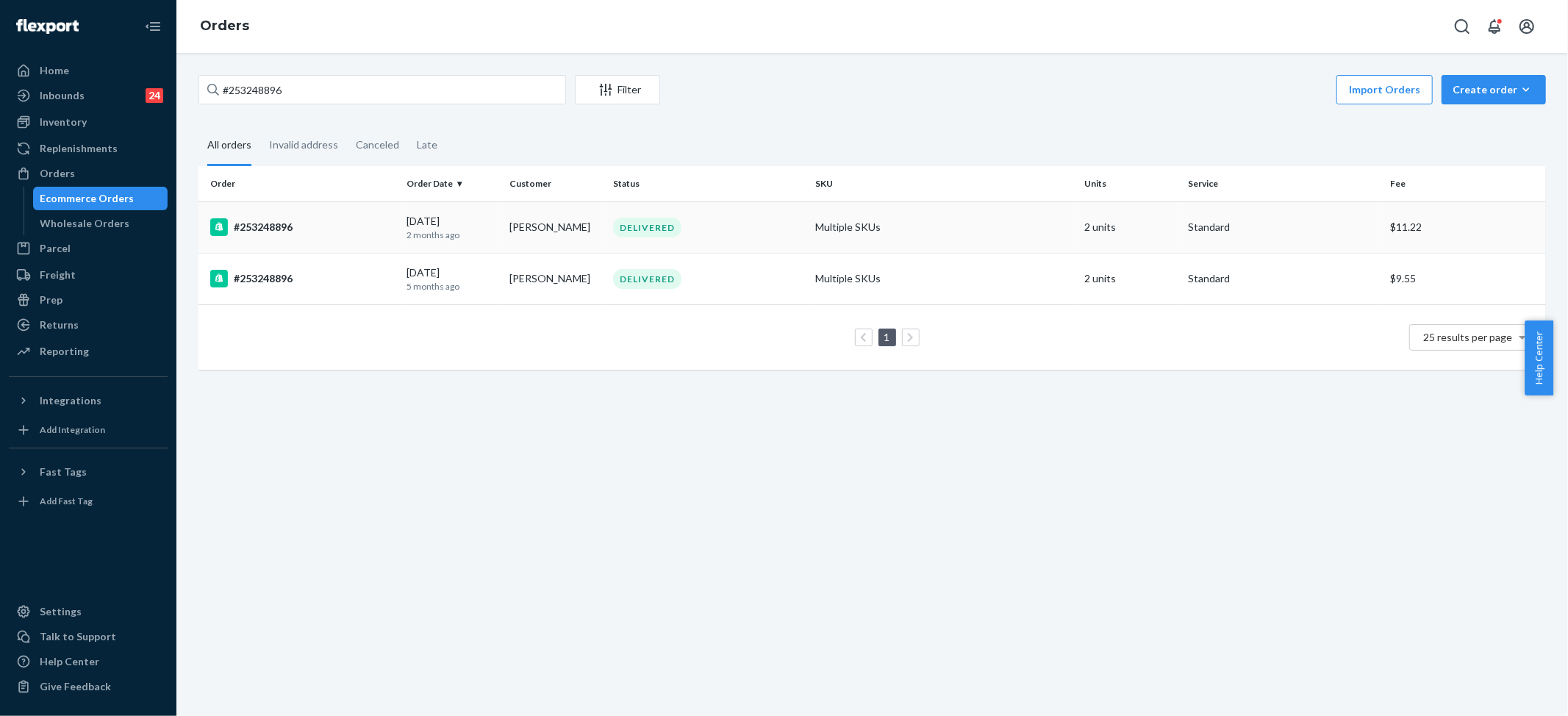
click at [948, 218] on td "Multiple SKUs" at bounding box center [944, 227] width 270 height 51
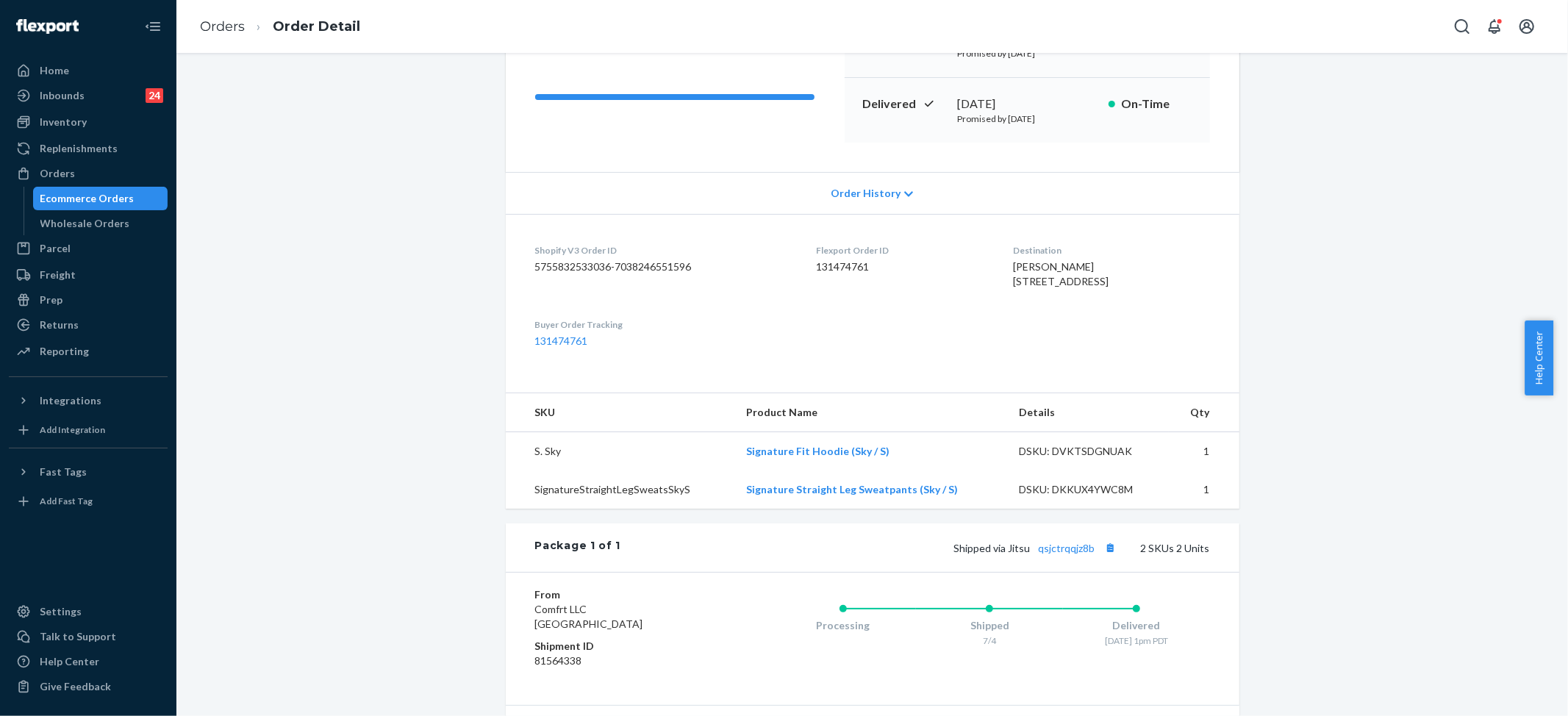
scroll to position [194, 0]
click at [224, 26] on link "Orders" at bounding box center [222, 26] width 45 height 16
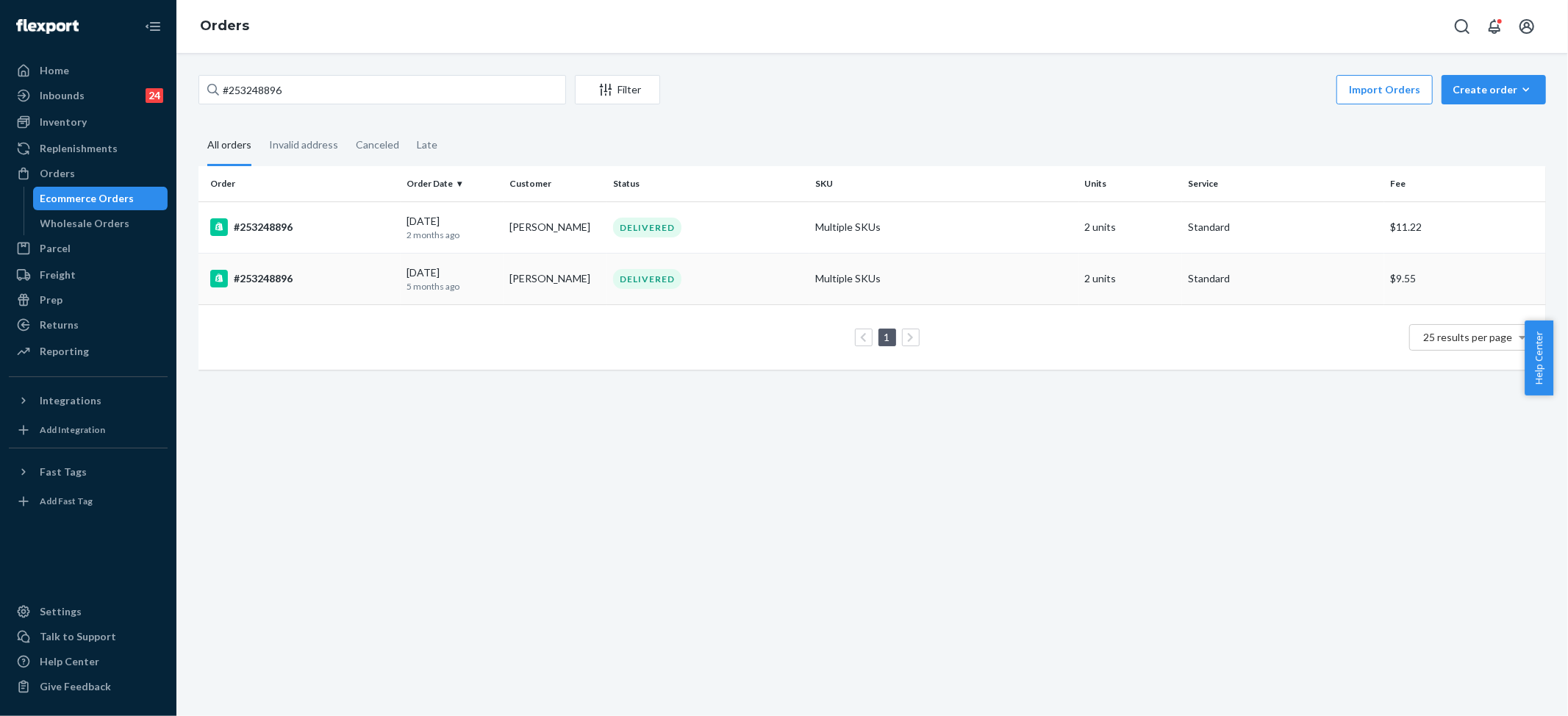
click at [822, 292] on td "Multiple SKUs" at bounding box center [944, 278] width 270 height 51
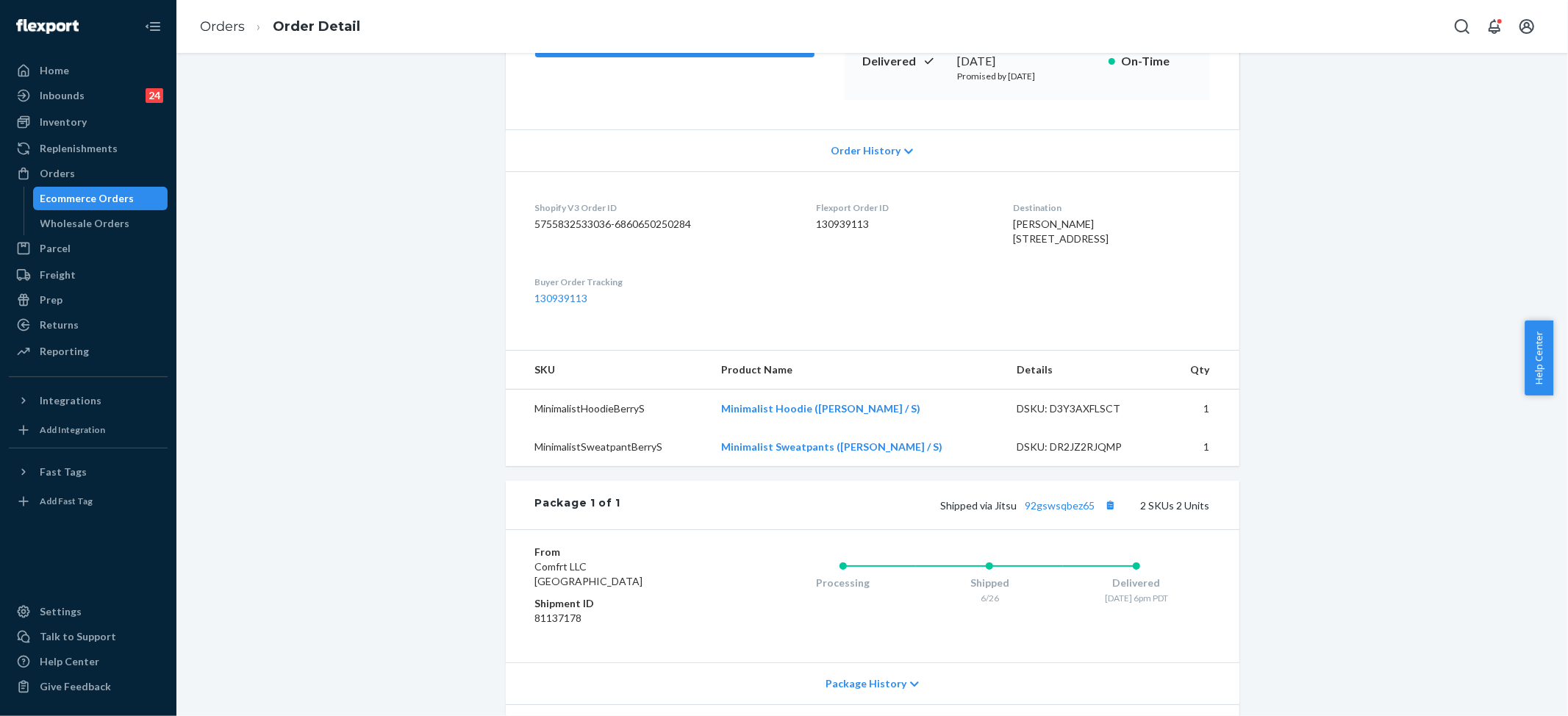
scroll to position [391, 0]
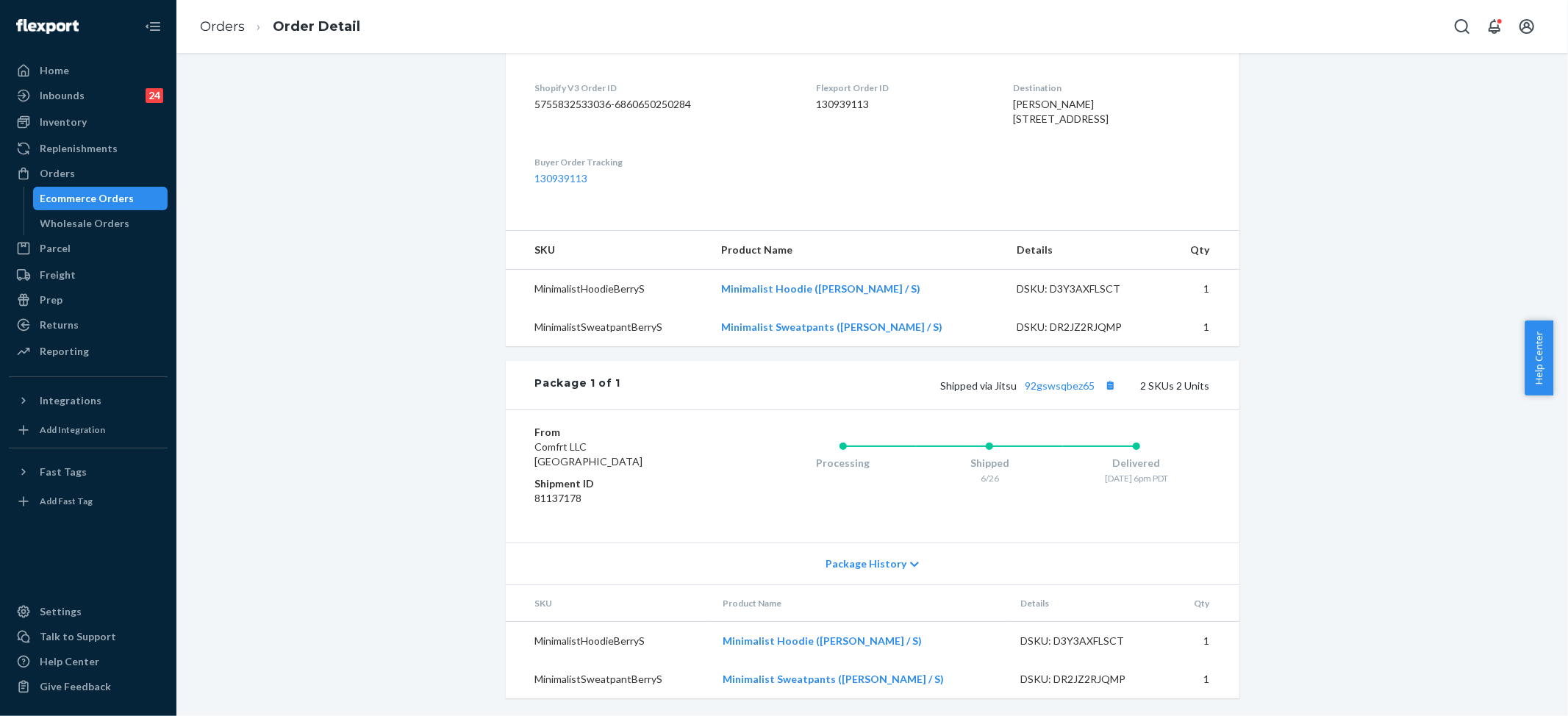
click at [844, 565] on span "Package History" at bounding box center [866, 564] width 81 height 15
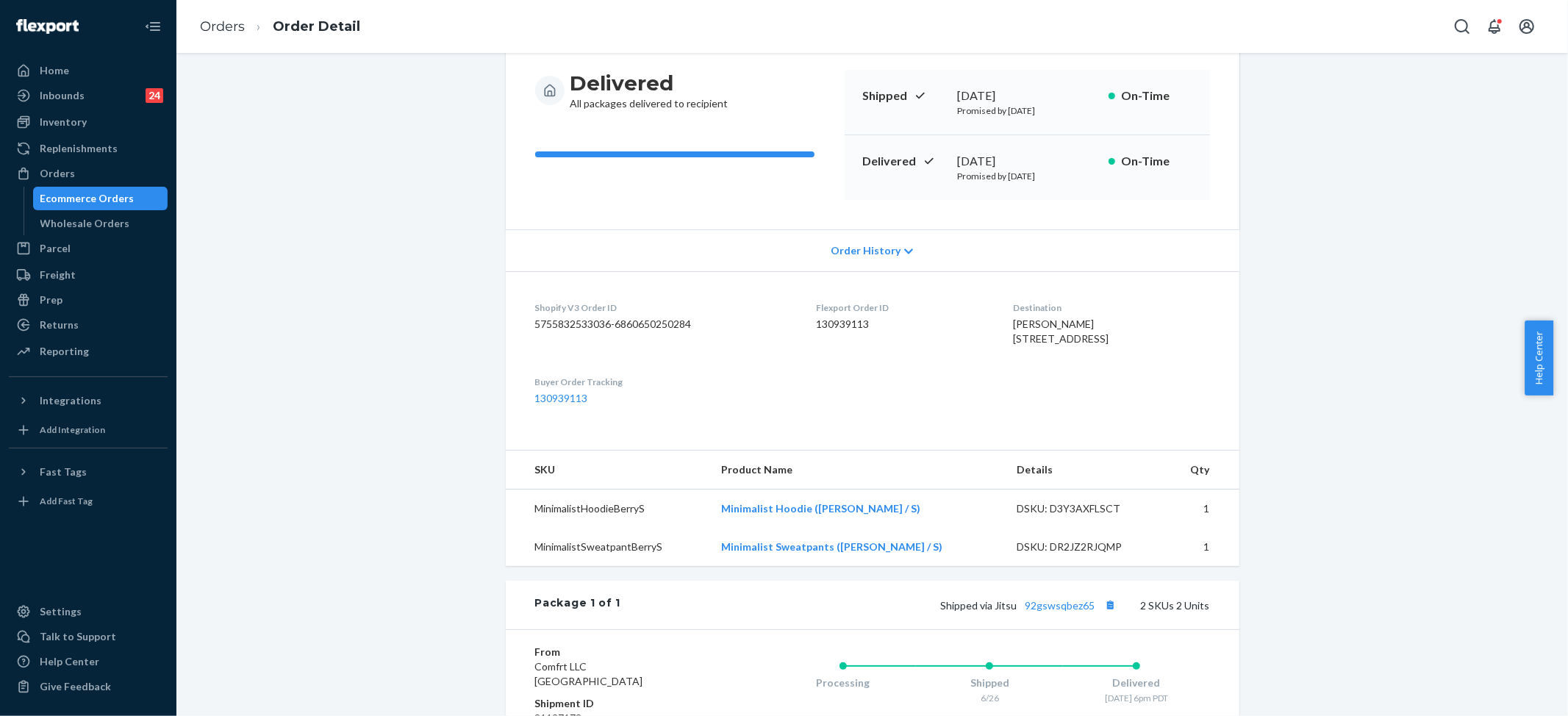
scroll to position [134, 0]
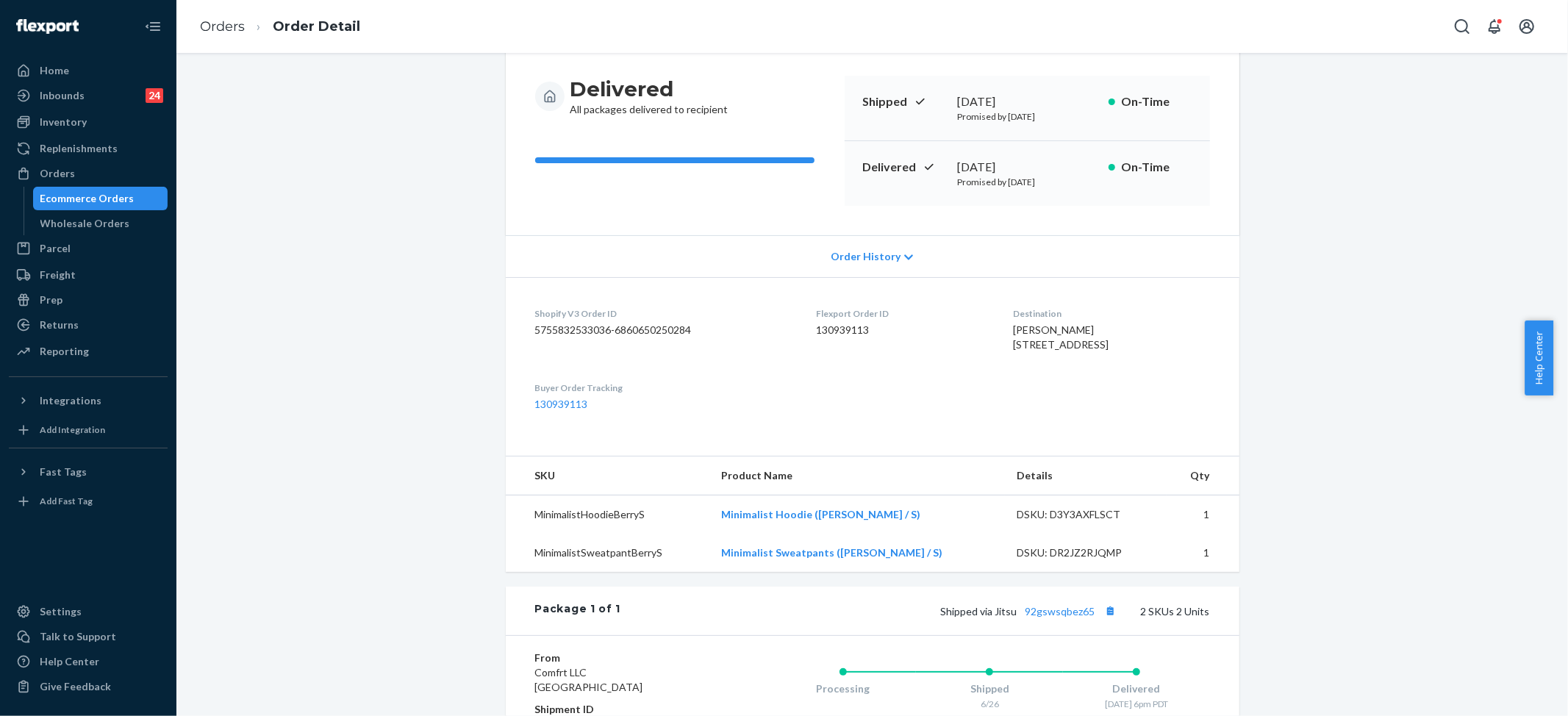
click at [883, 259] on span "Order History" at bounding box center [865, 257] width 70 height 15
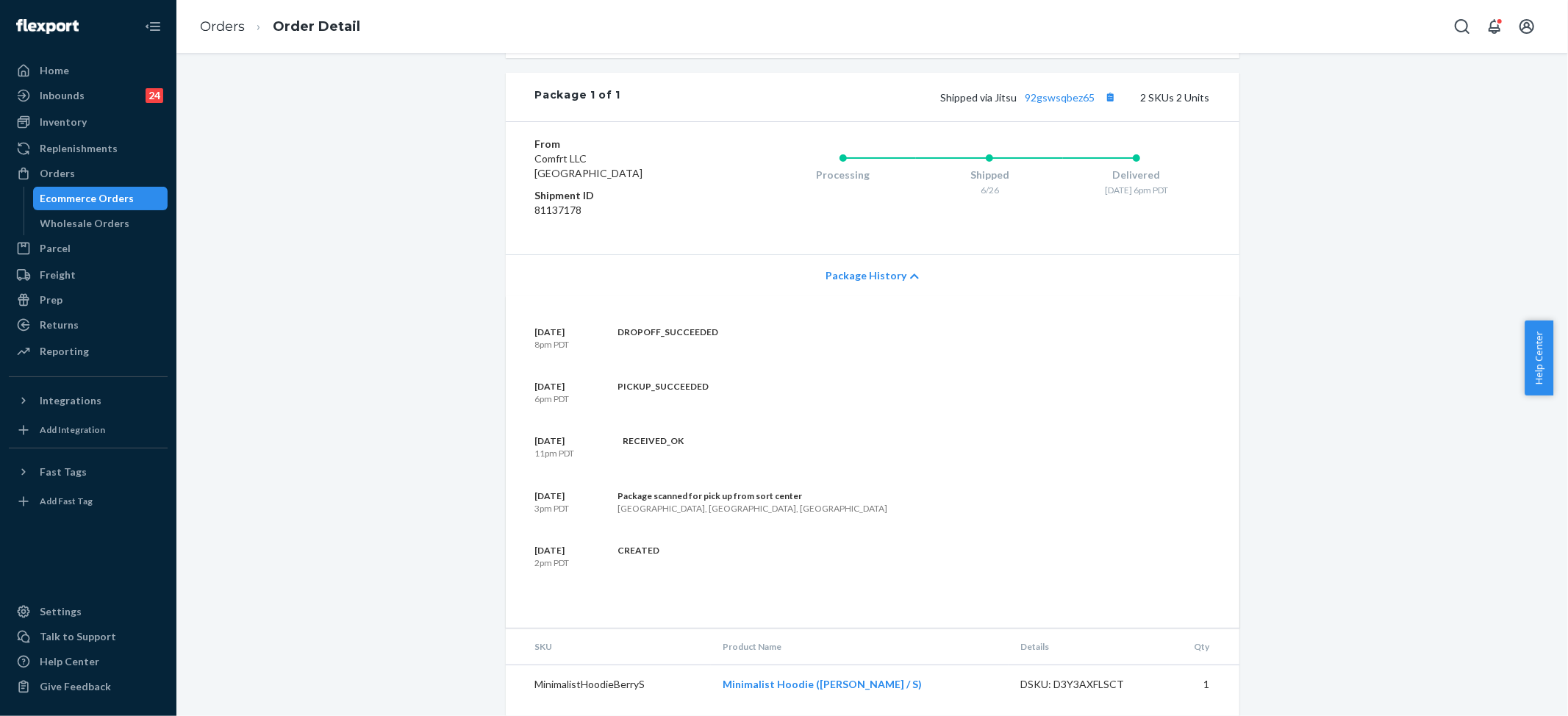
scroll to position [1280, 0]
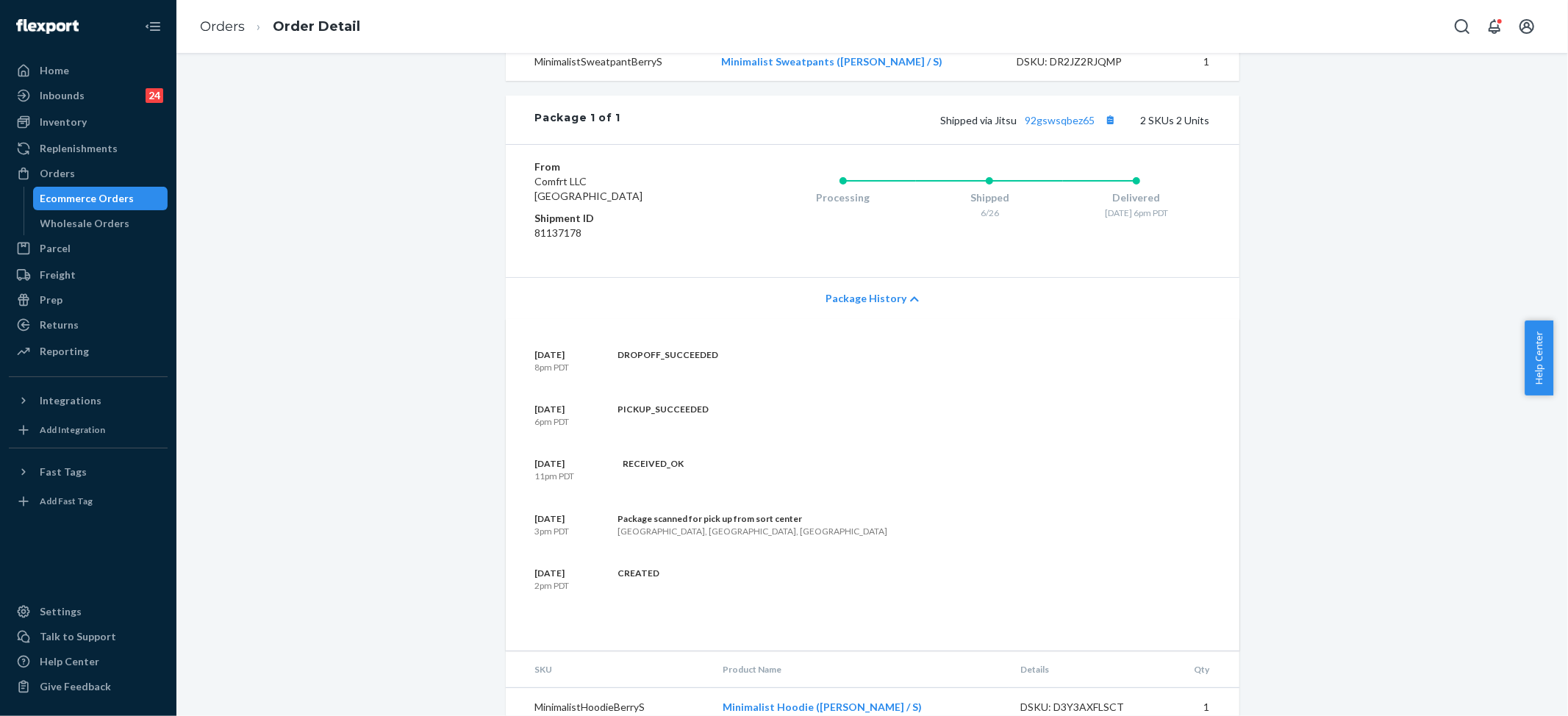
click at [847, 306] on span "Package History" at bounding box center [866, 298] width 81 height 15
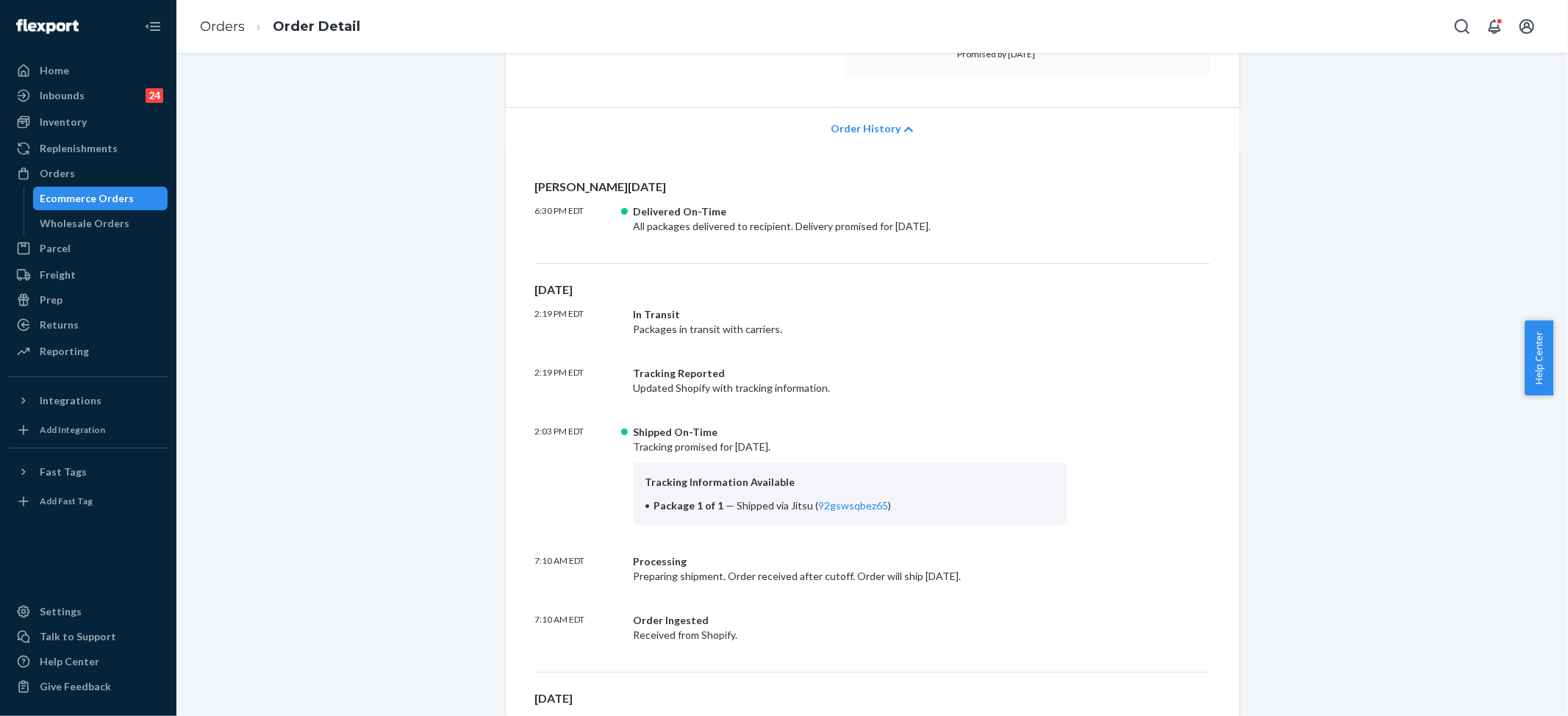
scroll to position [0, 0]
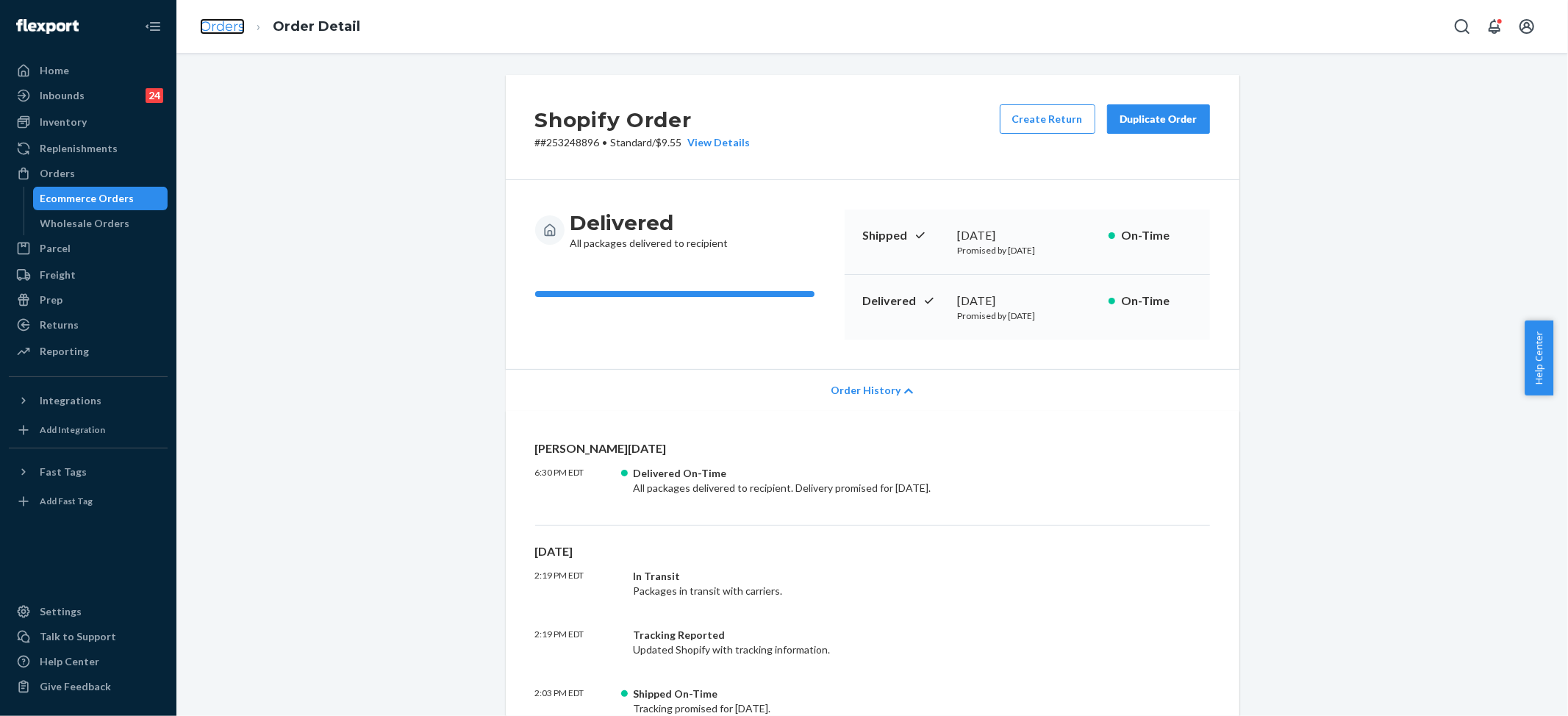
click at [209, 26] on link "Orders" at bounding box center [222, 26] width 45 height 16
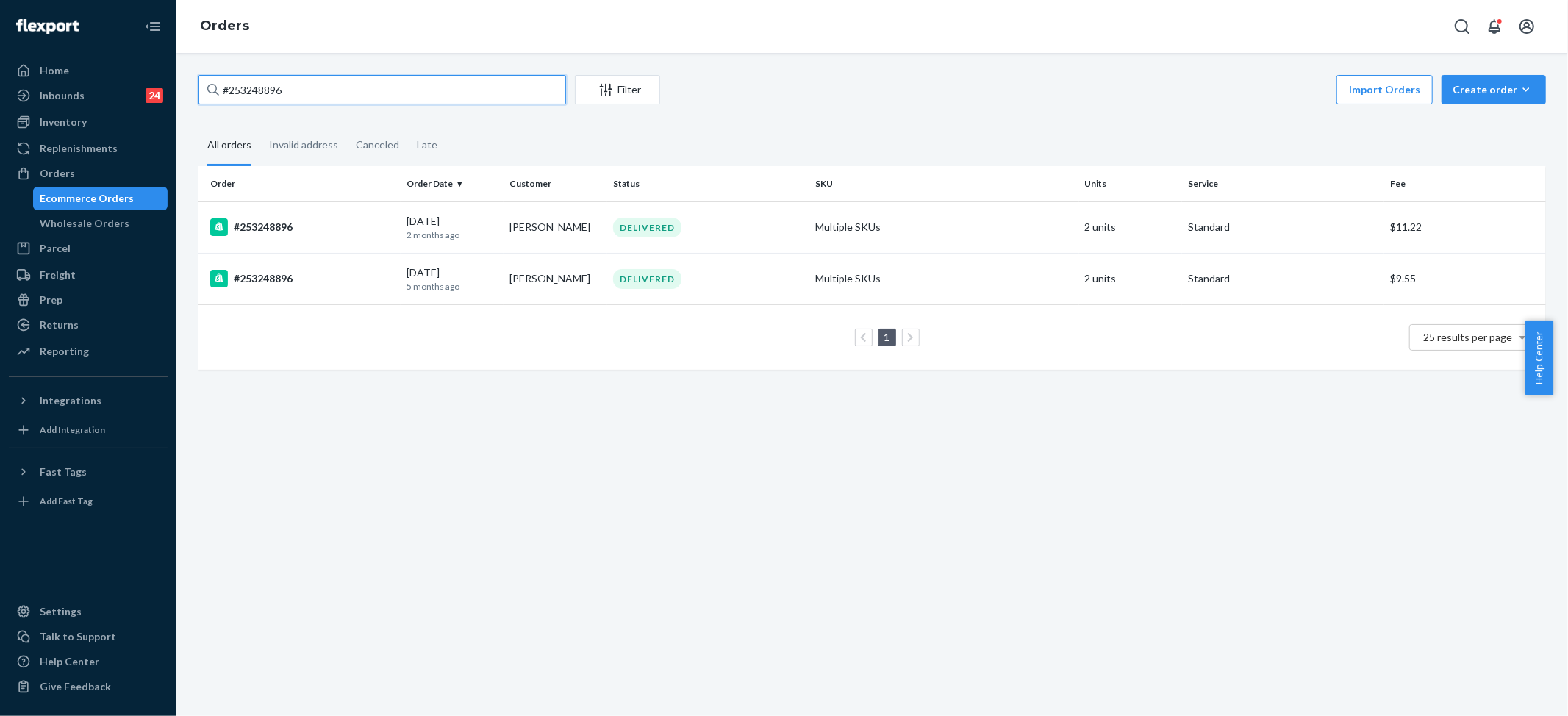
click at [246, 78] on input "#253248896" at bounding box center [381, 90] width 367 height 30
click at [247, 81] on input "#253248896" at bounding box center [381, 90] width 367 height 30
paste input "5050844"
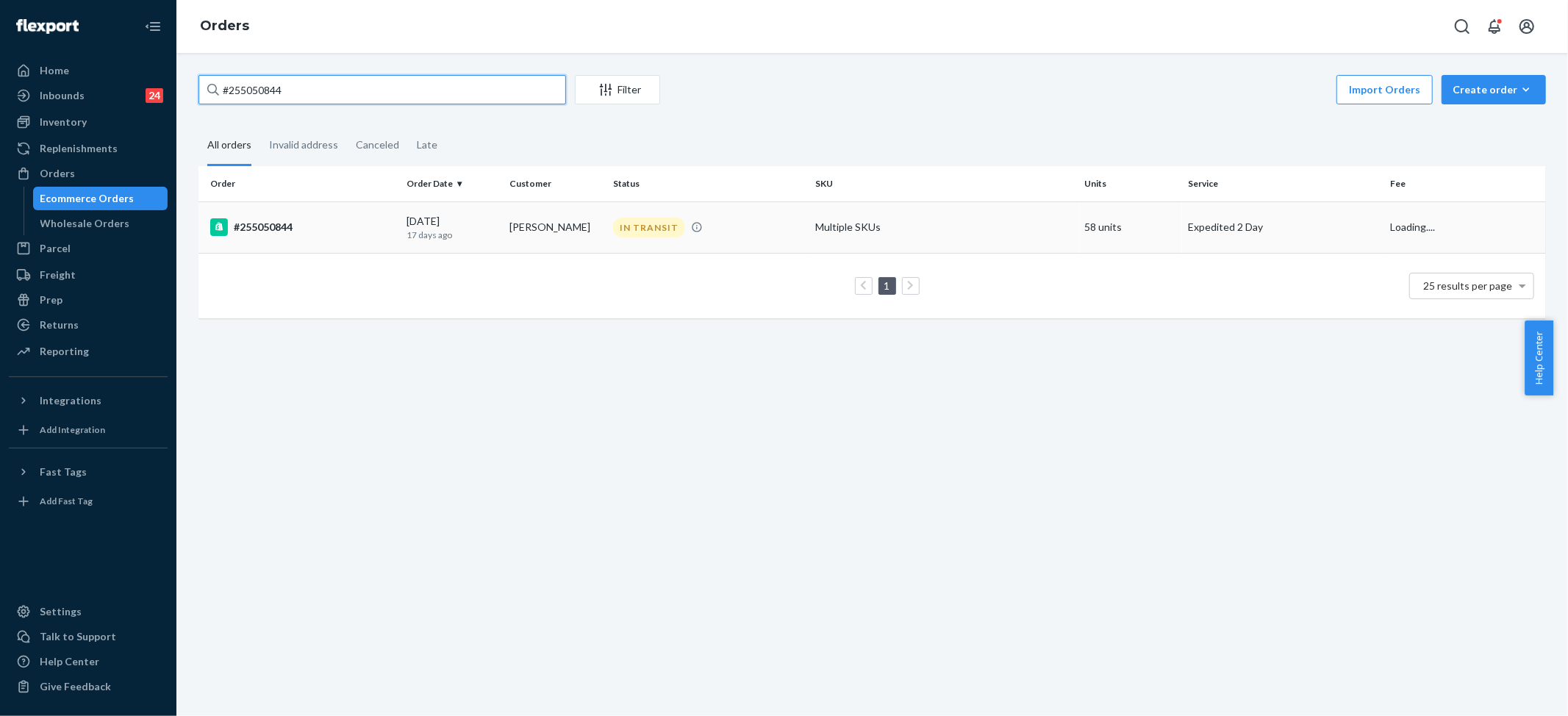
type input "#255050844"
click at [839, 227] on td "Multiple SKUs" at bounding box center [944, 227] width 270 height 51
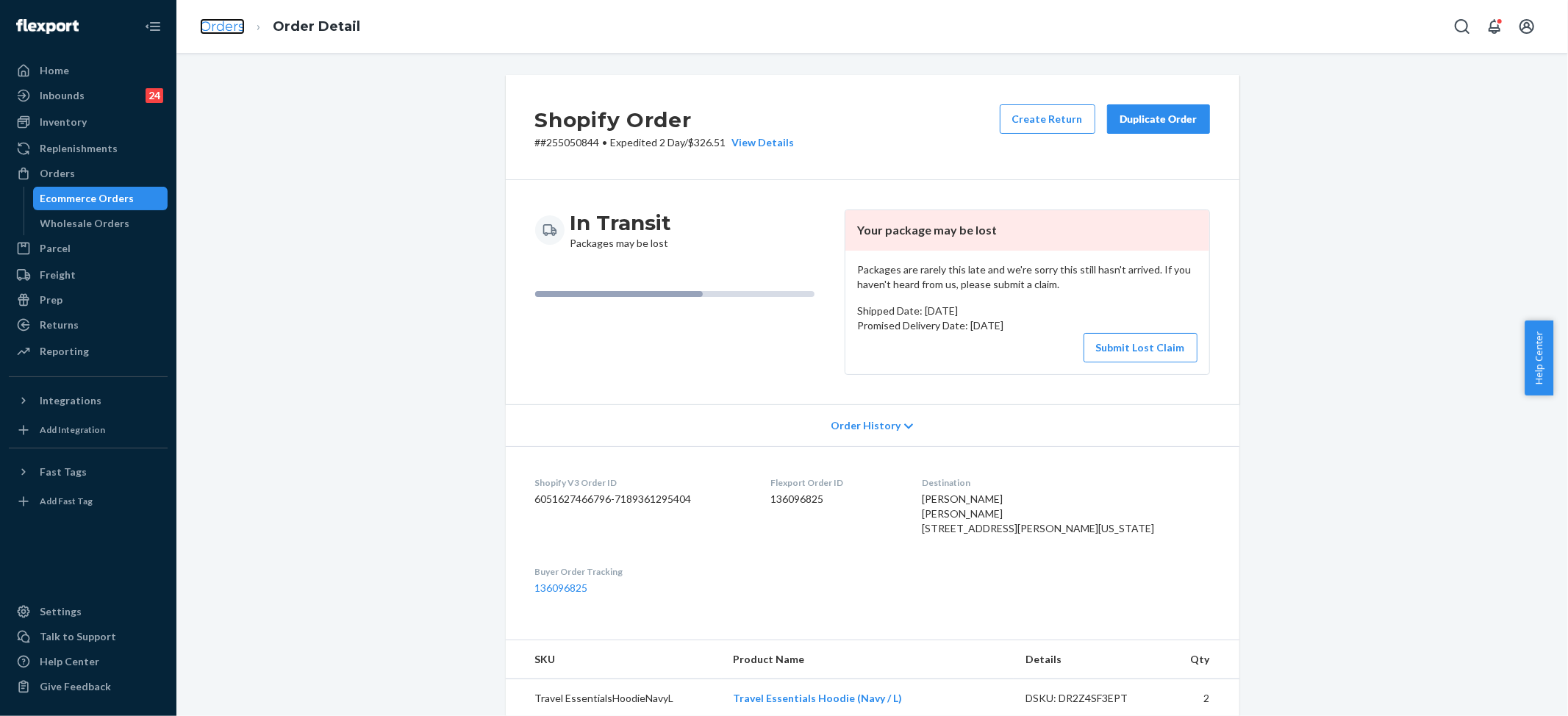
click at [223, 23] on link "Orders" at bounding box center [222, 26] width 45 height 16
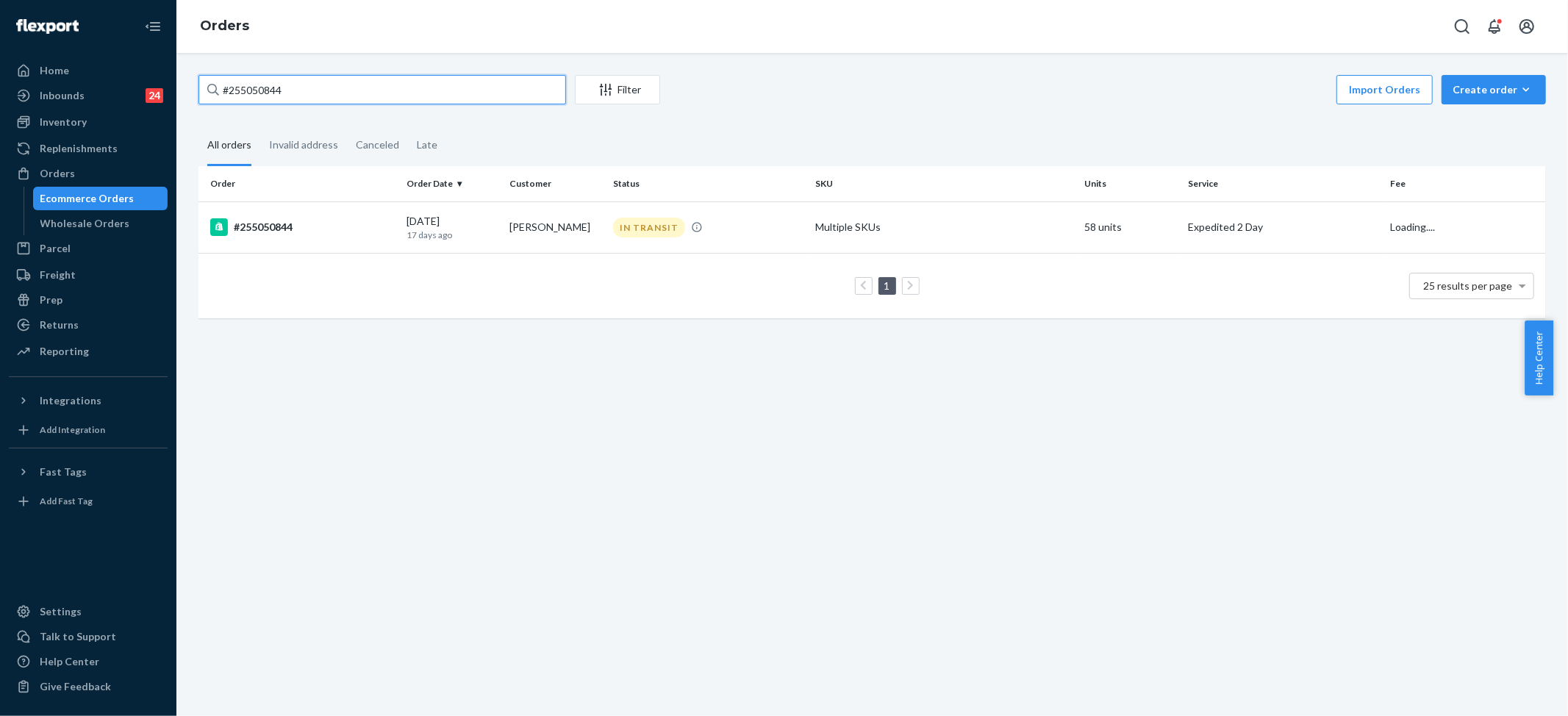
click at [263, 77] on input "#255050844" at bounding box center [381, 90] width 367 height 30
click at [263, 78] on input "#255050844" at bounding box center [381, 90] width 367 height 30
paste input "246350"
type input "#255246350"
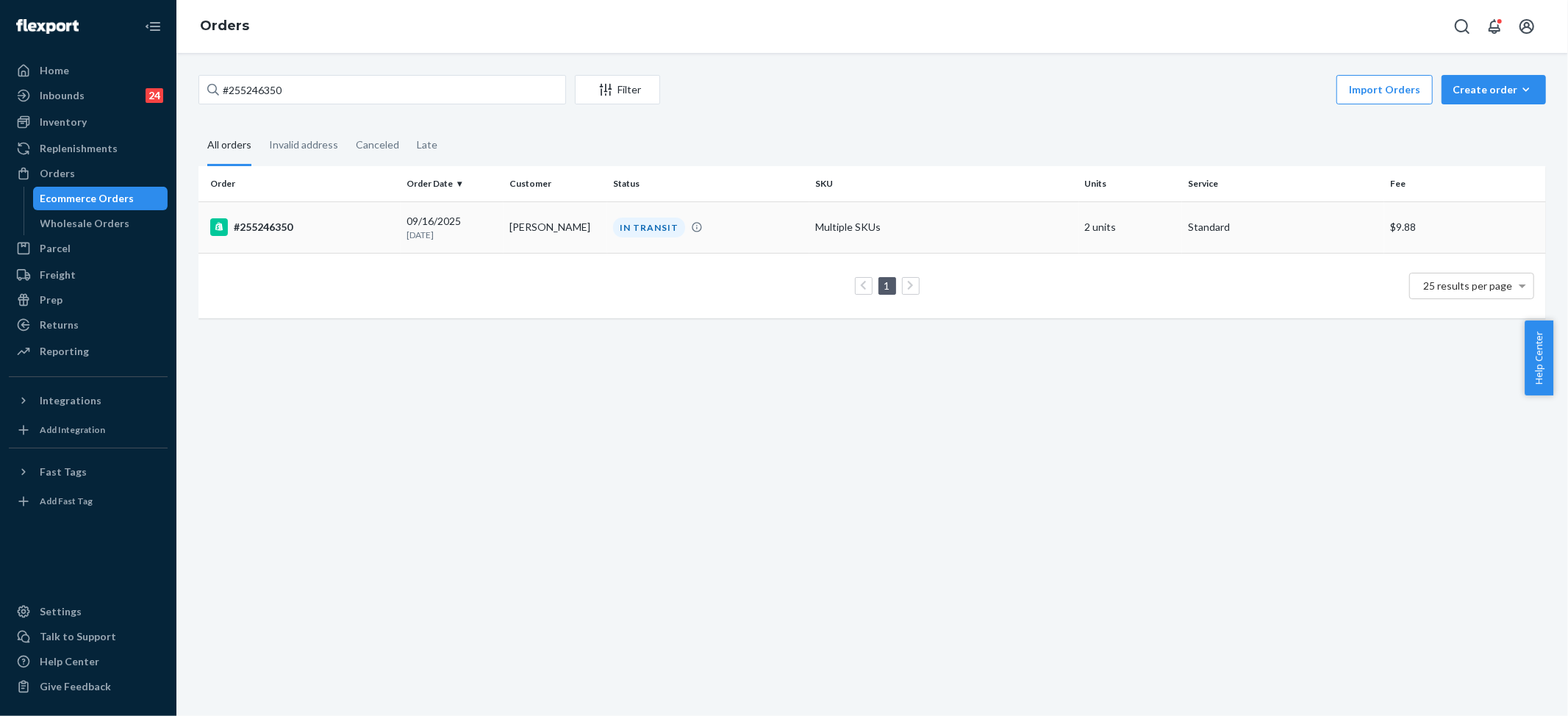
click at [827, 226] on td "Multiple SKUs" at bounding box center [944, 227] width 270 height 51
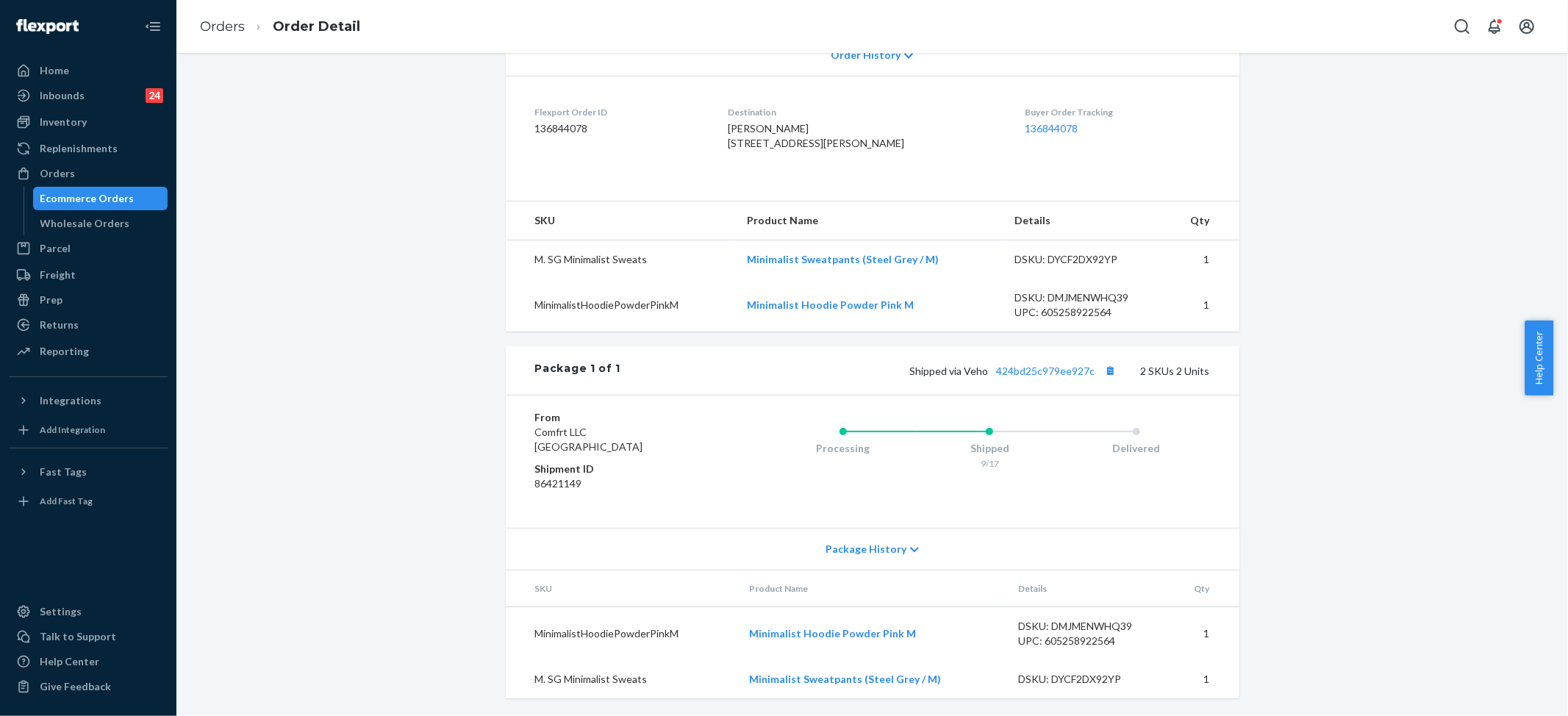
scroll to position [366, 0]
drag, startPoint x: 988, startPoint y: 368, endPoint x: 1093, endPoint y: 372, distance: 105.1
click at [1093, 372] on span "Shipped via Veho 424bd25c979ee927c" at bounding box center [1016, 370] width 210 height 12
copy link "424bd25c979ee927c"
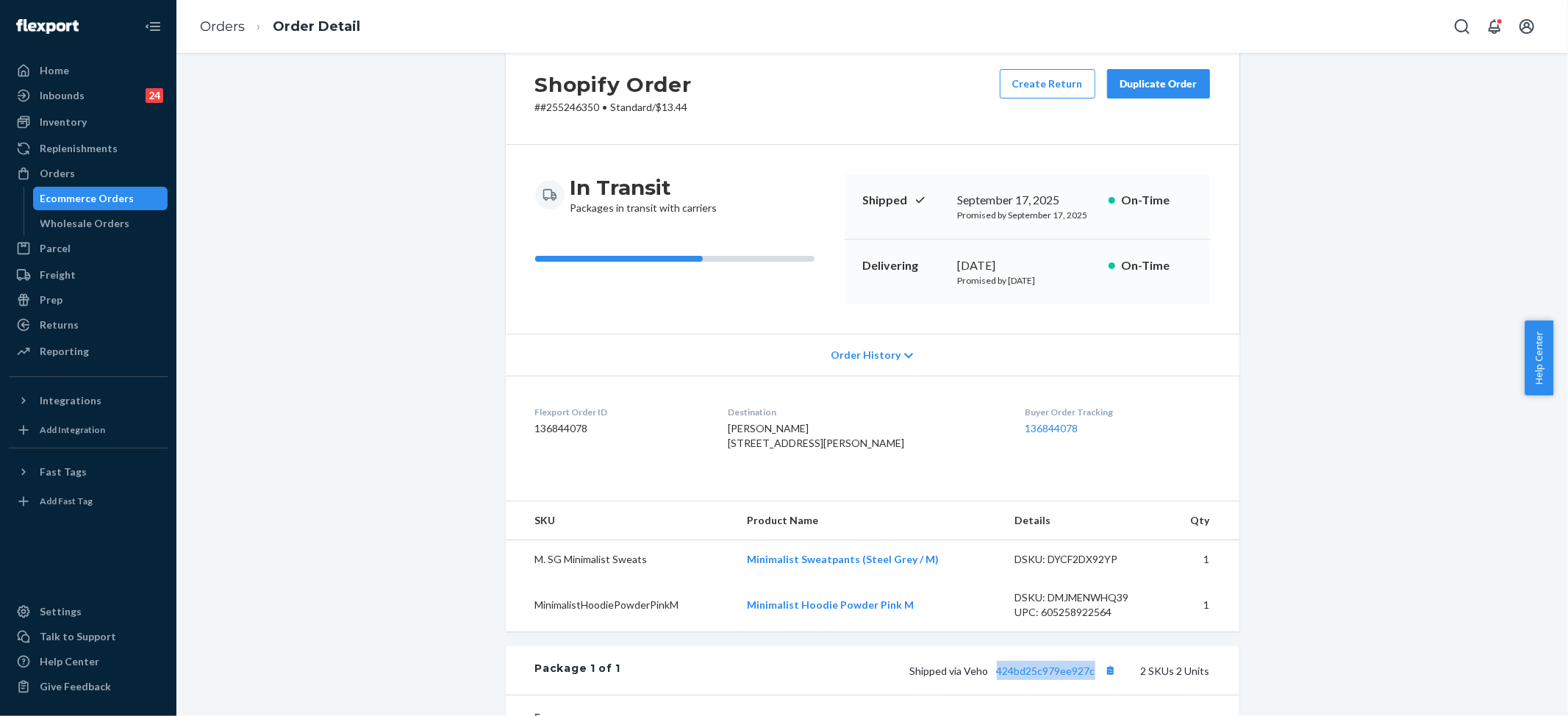
scroll to position [0, 0]
